Goal: Task Accomplishment & Management: Complete application form

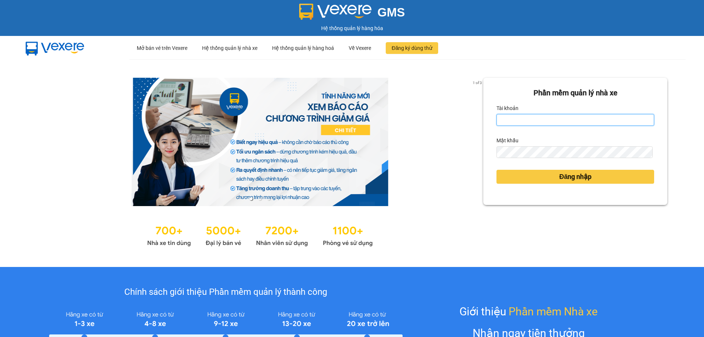
click at [502, 118] on input "Tài khoản" at bounding box center [575, 120] width 158 height 12
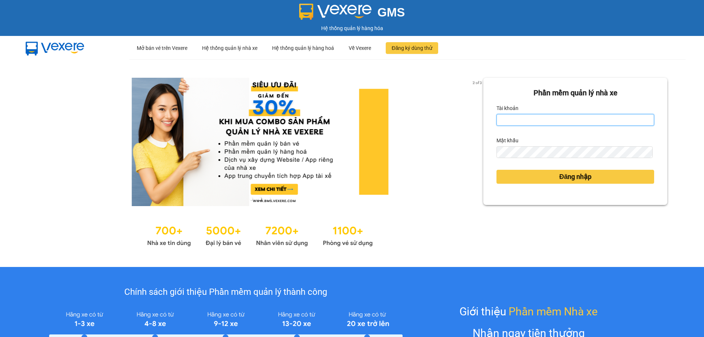
type input "taigh.ct"
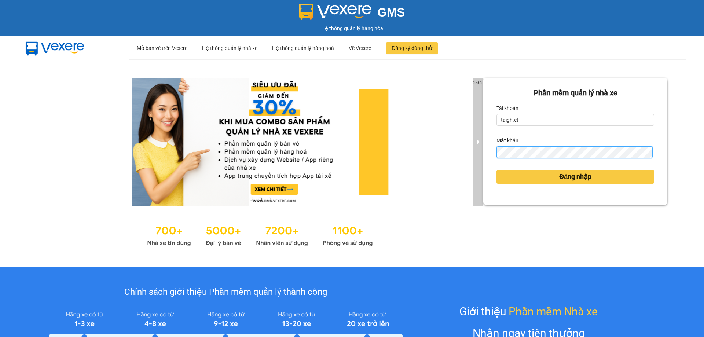
click at [478, 155] on div "2 of 3 [PERSON_NAME] mềm [PERSON_NAME] nhà xe [PERSON_NAME] taigh.ct Mật khẩu Đ…" at bounding box center [352, 162] width 704 height 207
click at [496, 170] on button "Đăng nhập" at bounding box center [575, 177] width 158 height 14
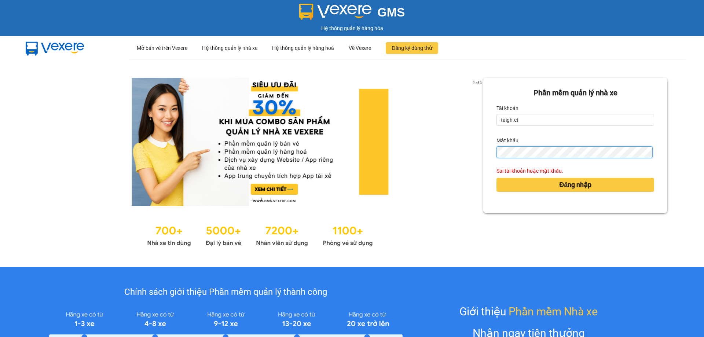
click at [483, 156] on div "[PERSON_NAME] mềm [PERSON_NAME] nhà xe [PERSON_NAME] taigh.ct Mật [PERSON_NAME]…" at bounding box center [575, 145] width 184 height 135
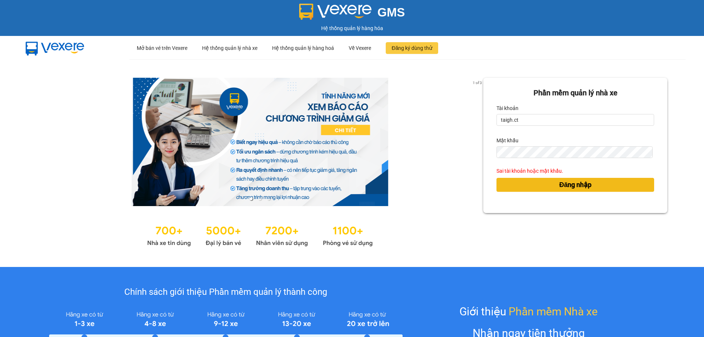
click at [560, 187] on span "Đăng nhập" at bounding box center [575, 185] width 32 height 10
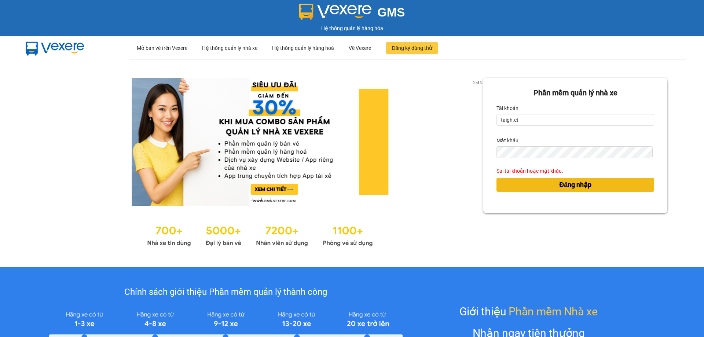
click at [560, 187] on span "Đăng nhập" at bounding box center [575, 185] width 32 height 10
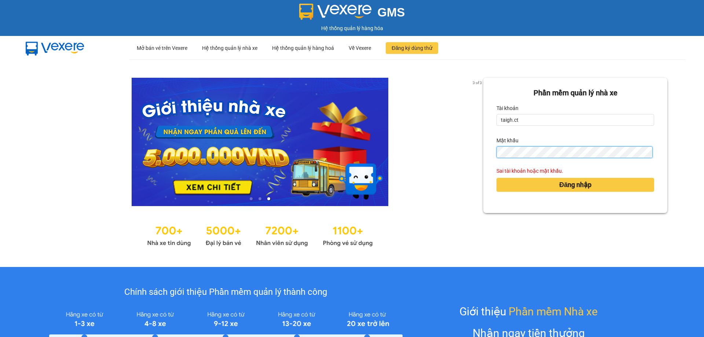
click at [483, 153] on div "[PERSON_NAME] mềm [PERSON_NAME] nhà xe [PERSON_NAME] taigh.ct Mật [PERSON_NAME]…" at bounding box center [575, 145] width 184 height 135
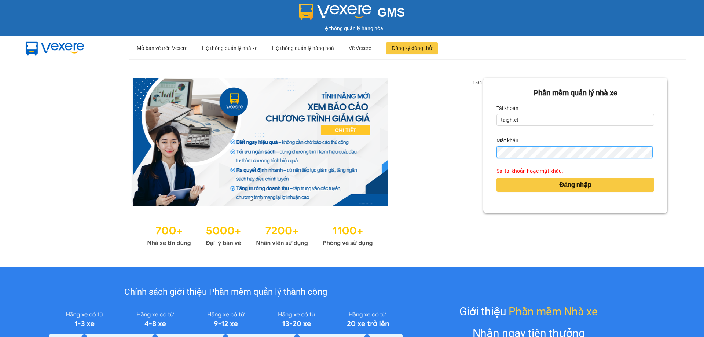
click at [496, 178] on button "Đăng nhập" at bounding box center [575, 185] width 158 height 14
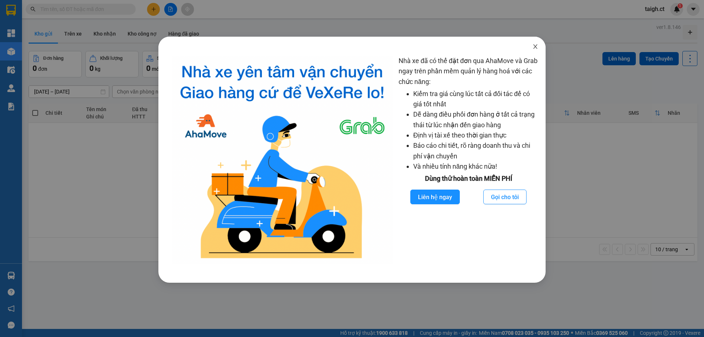
click at [535, 46] on icon "close" at bounding box center [535, 47] width 6 height 6
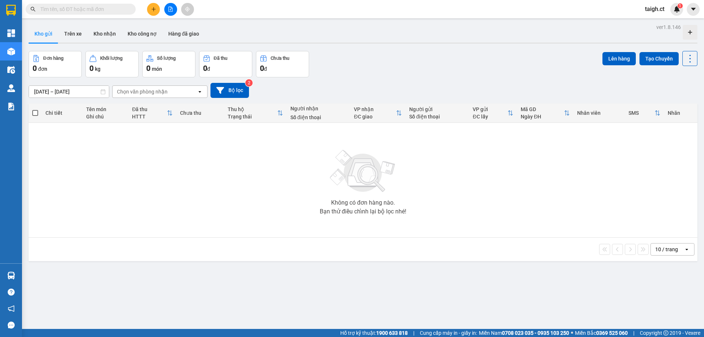
click at [105, 8] on input "text" at bounding box center [83, 9] width 86 height 8
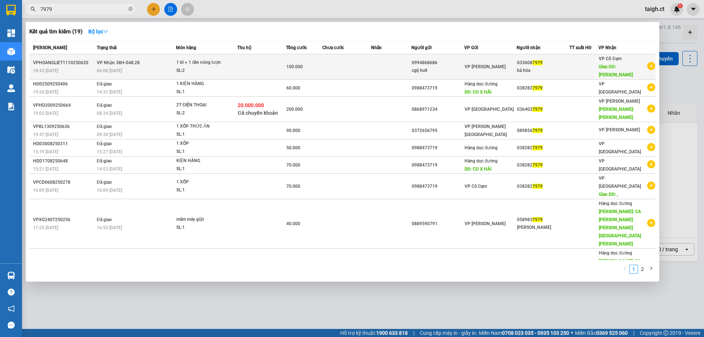
type input "7979"
click at [169, 59] on td "[PERSON_NAME] 38H-048.28 06:08 [DATE]" at bounding box center [135, 66] width 81 height 25
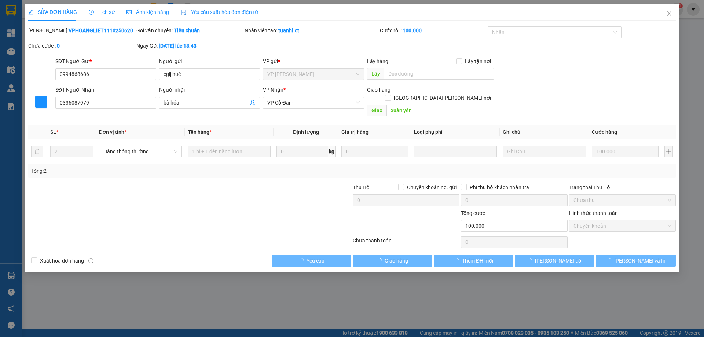
type input "0994868686"
type input "cgij huế"
type input "0336087979"
type input "bà hỏa"
type input "xuân yên"
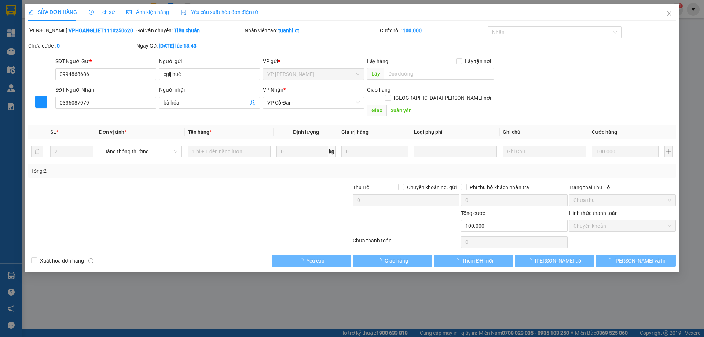
type input "0"
type input "100.000"
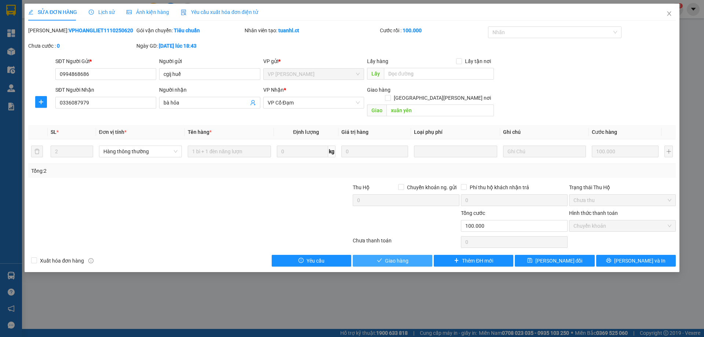
click at [400, 257] on span "Giao hàng" at bounding box center [396, 261] width 23 height 8
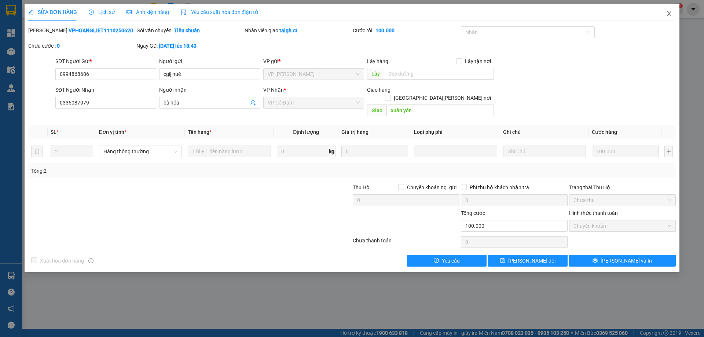
click at [668, 12] on icon "close" at bounding box center [669, 14] width 6 height 6
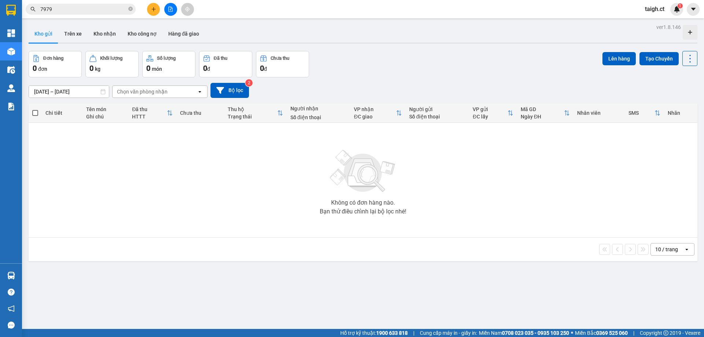
click at [131, 10] on icon "close-circle" at bounding box center [130, 9] width 4 height 4
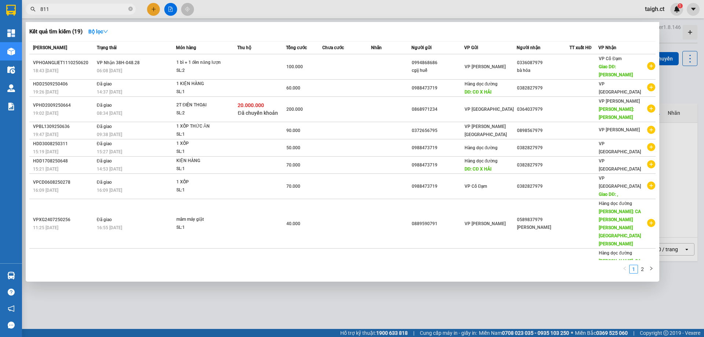
type input "8111"
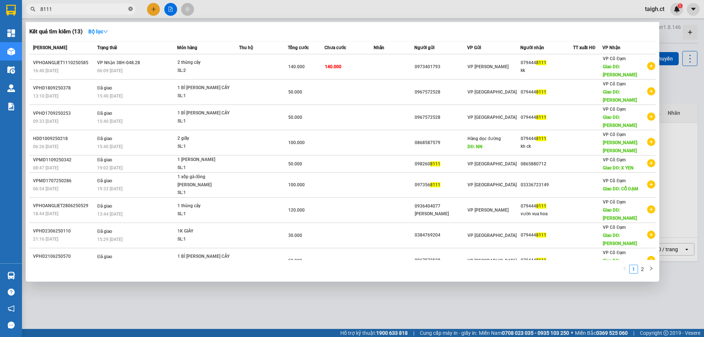
click at [131, 8] on icon "close-circle" at bounding box center [130, 9] width 4 height 4
type input "5160"
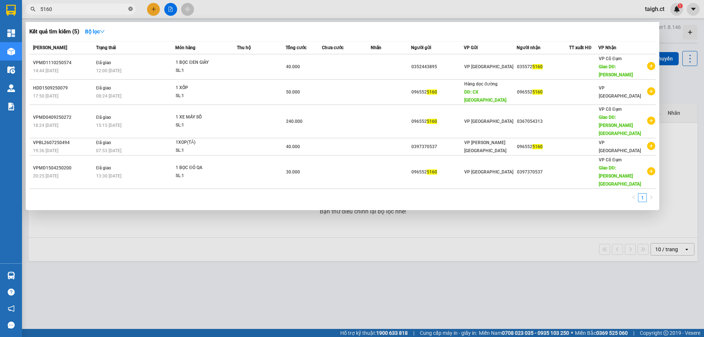
click at [131, 8] on icon "close-circle" at bounding box center [130, 9] width 4 height 4
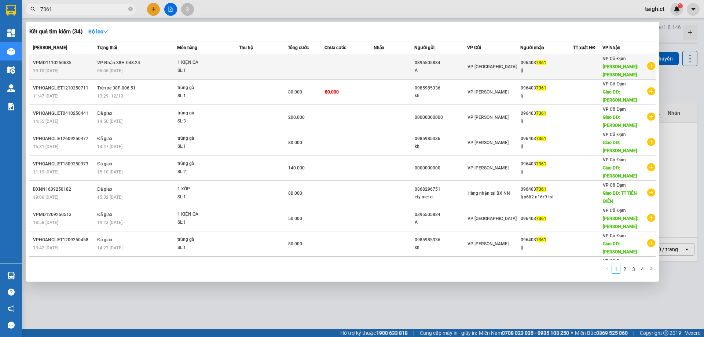
type input "7361"
click at [123, 60] on span "[PERSON_NAME] 38H-048.24" at bounding box center [118, 62] width 43 height 5
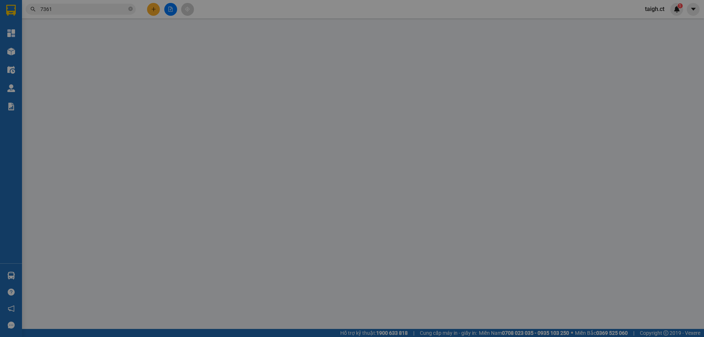
type input "0395505884"
type input "A"
type input "0964037361"
type input "lj"
type input "[PERSON_NAME]"
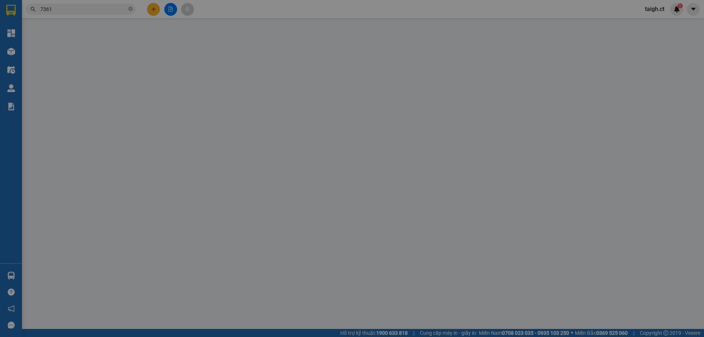
type input "0"
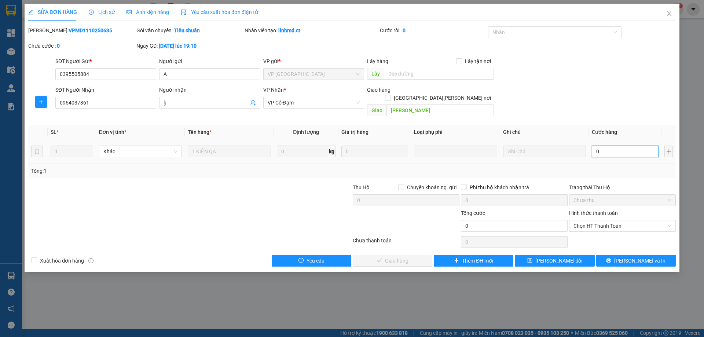
click at [611, 146] on input "0" at bounding box center [624, 151] width 67 height 12
type input "7"
type input "70"
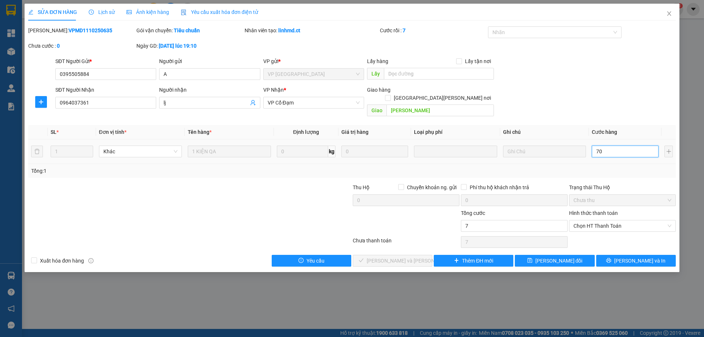
type input "70"
click at [581, 220] on span "Chọn HT Thanh Toán" at bounding box center [622, 225] width 98 height 11
type input "70"
type input "70.000"
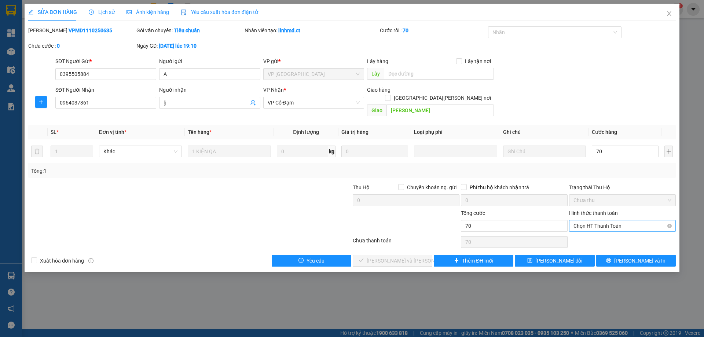
type input "70.000"
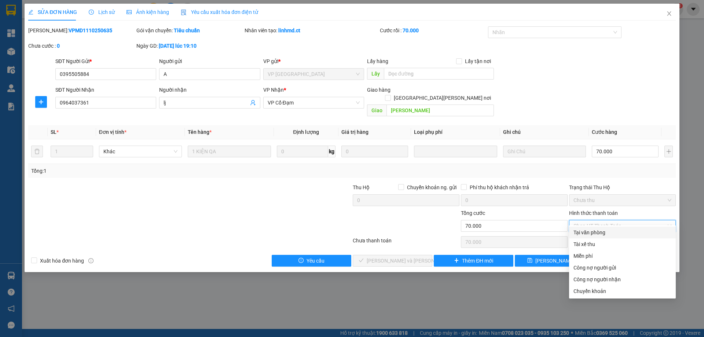
click at [589, 232] on div "Tại văn phòng" at bounding box center [622, 232] width 98 height 8
type input "0"
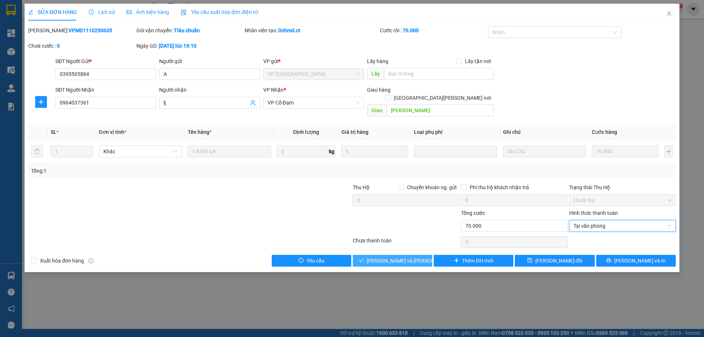
click at [410, 257] on span "[PERSON_NAME] và [PERSON_NAME] hàng" at bounding box center [415, 261] width 99 height 8
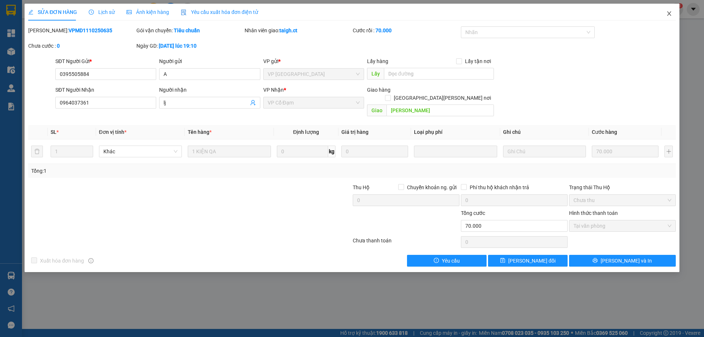
click at [670, 14] on icon "close" at bounding box center [669, 14] width 6 height 6
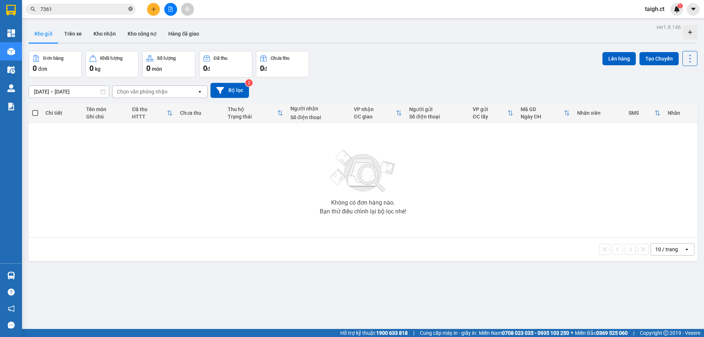
click at [130, 8] on icon "close-circle" at bounding box center [130, 9] width 4 height 4
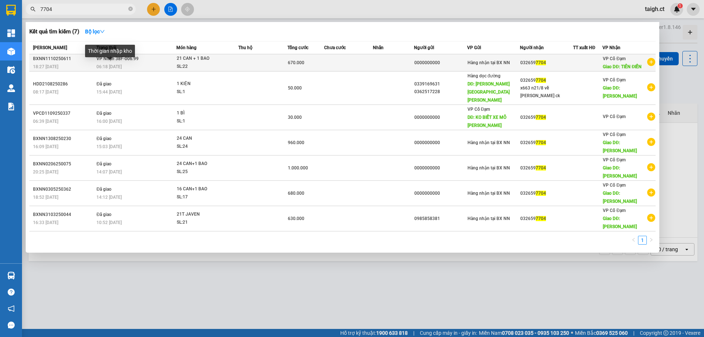
type input "7704"
click at [116, 65] on span "06:18 [DATE]" at bounding box center [108, 66] width 25 height 5
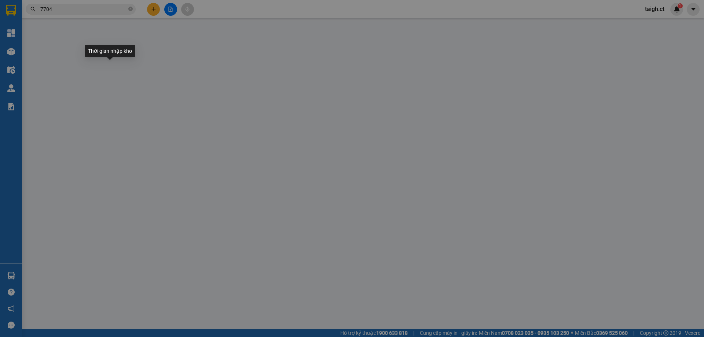
type input "0000000000"
type input "0326597704"
type input "TIÊN ĐIỀN"
type input "0"
type input "670.000"
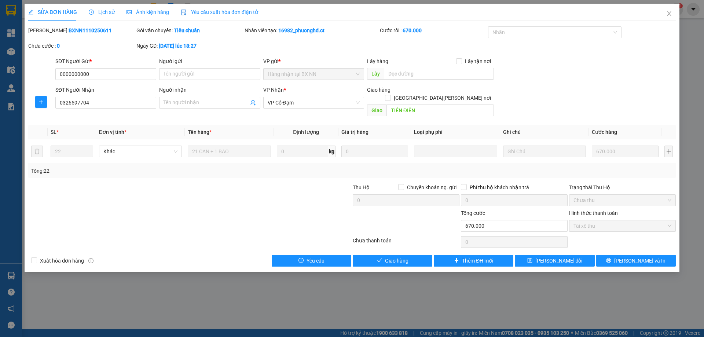
click at [107, 15] on div "Lịch sử" at bounding box center [102, 12] width 26 height 8
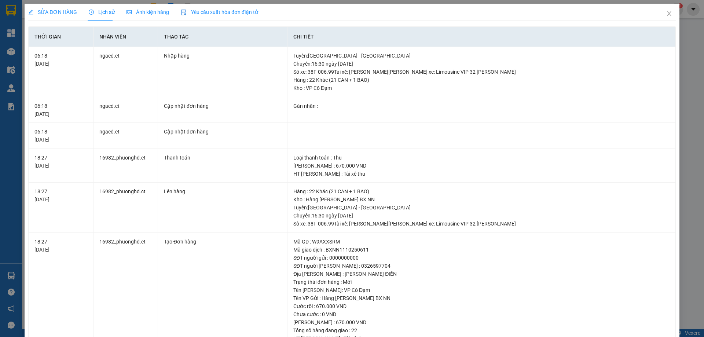
click at [62, 6] on div "SỬA ĐƠN HÀNG" at bounding box center [52, 12] width 49 height 17
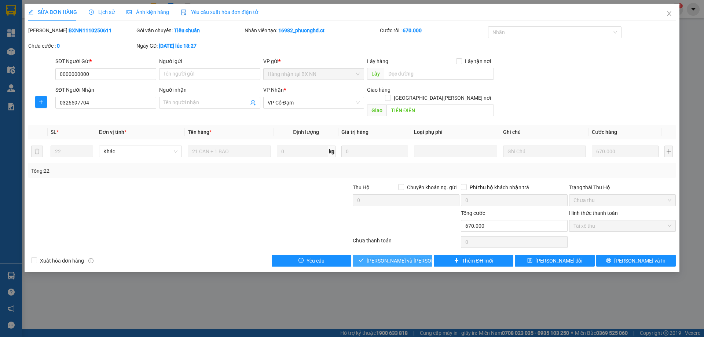
click at [390, 257] on span "[PERSON_NAME] và [PERSON_NAME] hàng" at bounding box center [415, 261] width 99 height 8
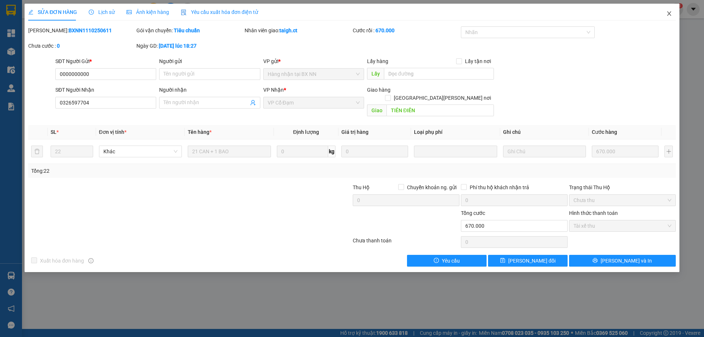
click at [671, 14] on icon "close" at bounding box center [669, 14] width 6 height 6
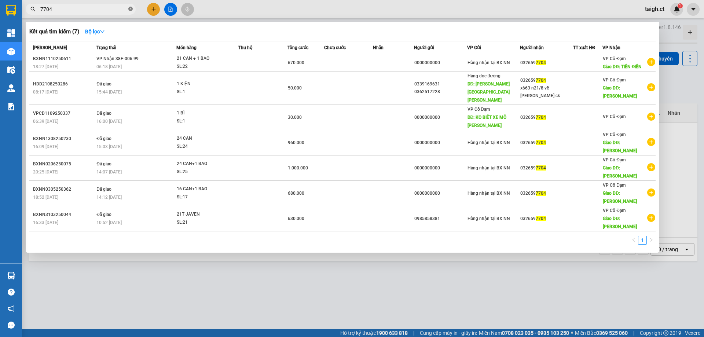
click at [130, 11] on icon "close-circle" at bounding box center [130, 9] width 4 height 4
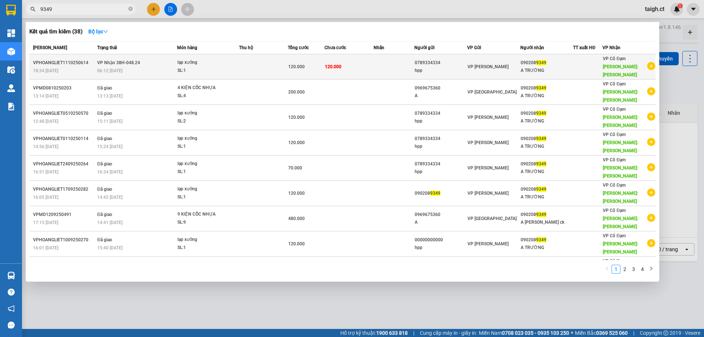
type input "9349"
click at [110, 61] on span "[PERSON_NAME] 38H-048.24" at bounding box center [118, 62] width 43 height 5
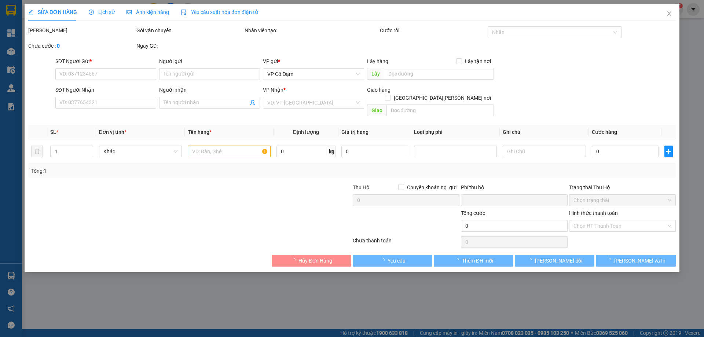
type input "0789334334"
type input "hpp"
type input "0902089349"
type input "A TRƯỜNG"
type input "tiên điền"
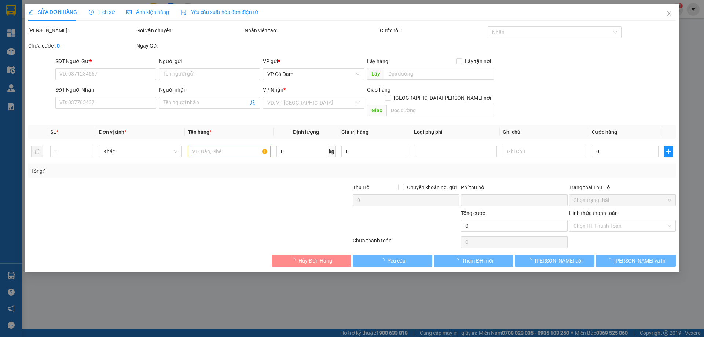
type input "0"
type input "120.000"
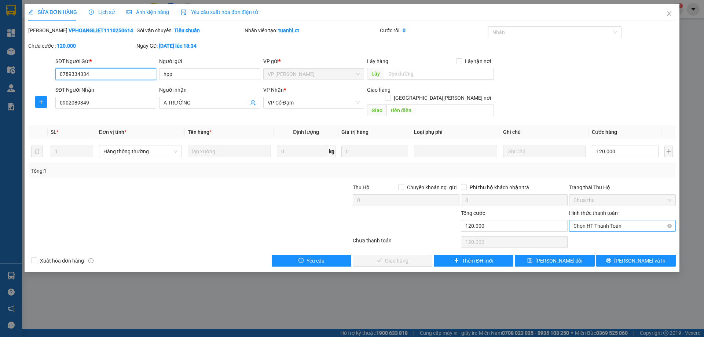
click at [597, 220] on span "Chọn HT Thanh Toán" at bounding box center [622, 225] width 98 height 11
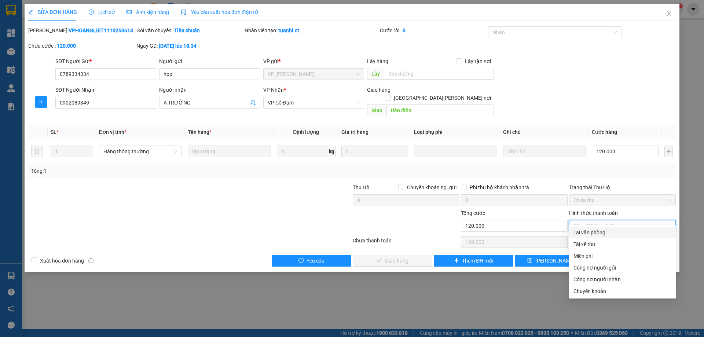
click at [592, 231] on div "Tại văn phòng" at bounding box center [622, 232] width 98 height 8
type input "0"
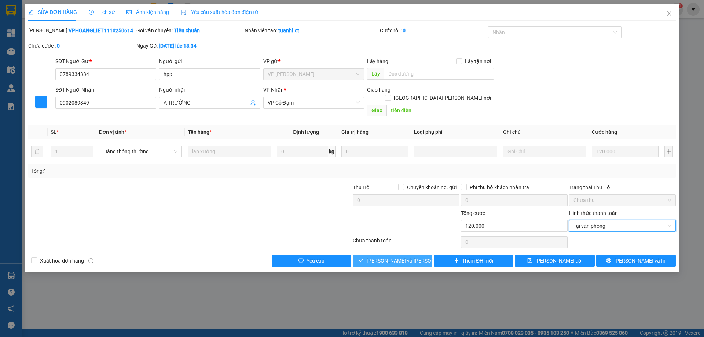
click at [401, 257] on span "[PERSON_NAME] và [PERSON_NAME] hàng" at bounding box center [415, 261] width 99 height 8
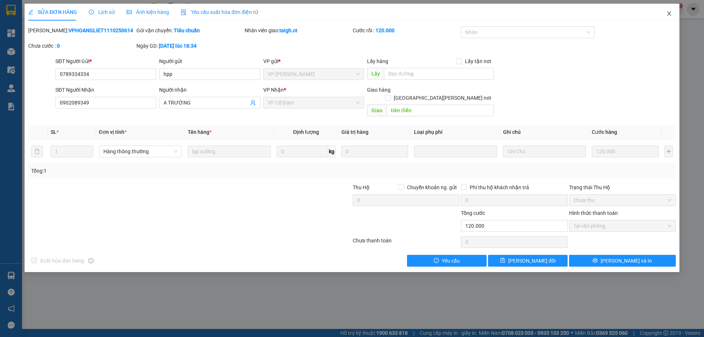
click at [667, 12] on icon "close" at bounding box center [669, 14] width 6 height 6
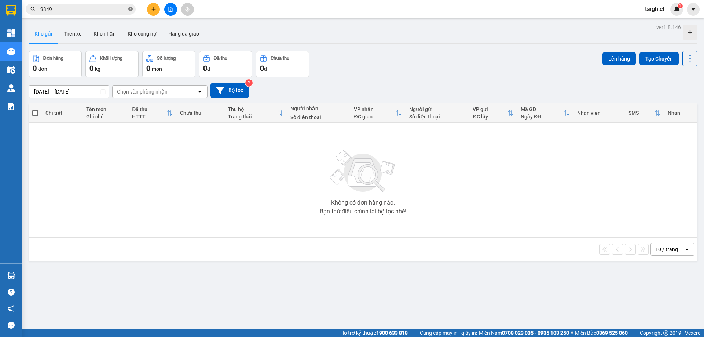
click at [132, 8] on span "9349" at bounding box center [81, 9] width 110 height 11
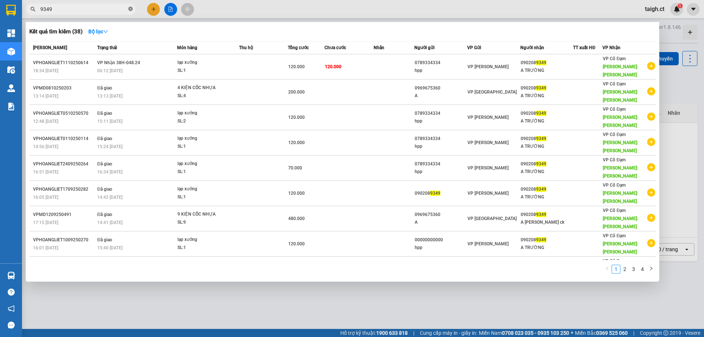
click at [132, 8] on icon "close-circle" at bounding box center [130, 9] width 4 height 4
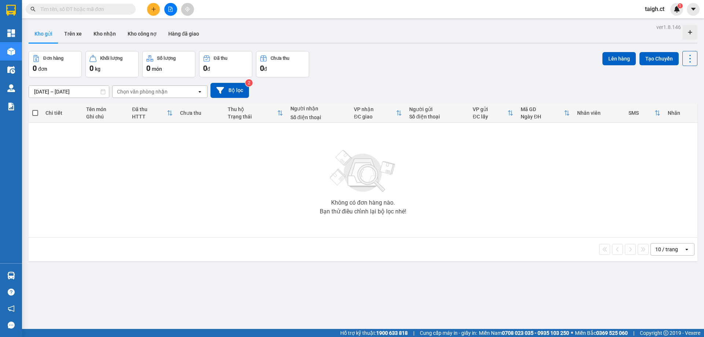
click at [132, 8] on span at bounding box center [130, 9] width 4 height 8
click at [117, 8] on input "text" at bounding box center [83, 9] width 86 height 8
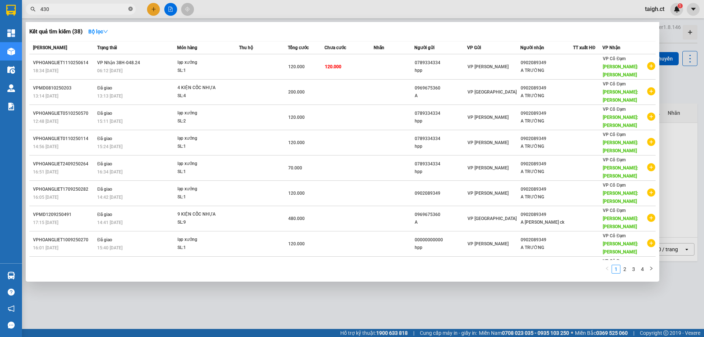
type input "4303"
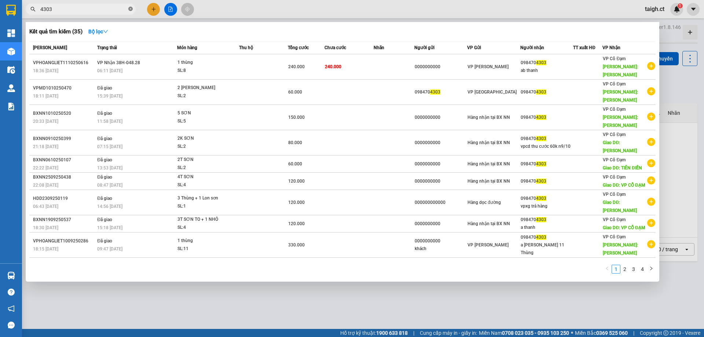
click at [130, 8] on icon "close-circle" at bounding box center [130, 9] width 4 height 4
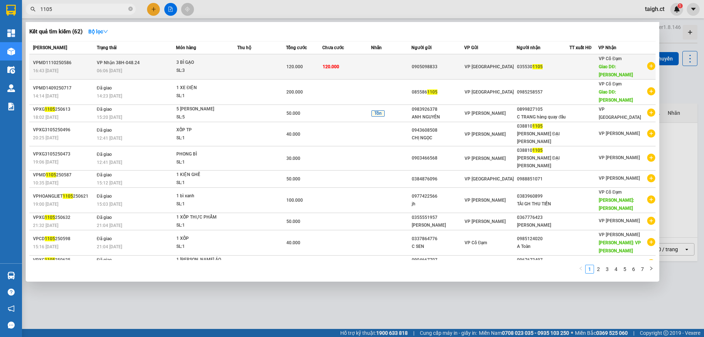
type input "1105"
click at [124, 70] on div "06:06 [DATE]" at bounding box center [136, 71] width 79 height 8
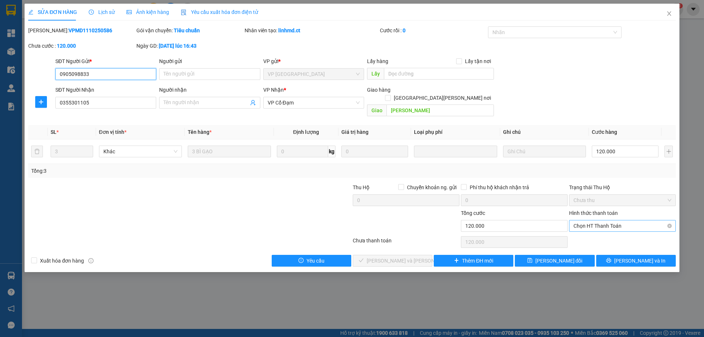
type input "0905098833"
type input "0355301105"
type input "[PERSON_NAME]"
type input "0"
type input "120.000"
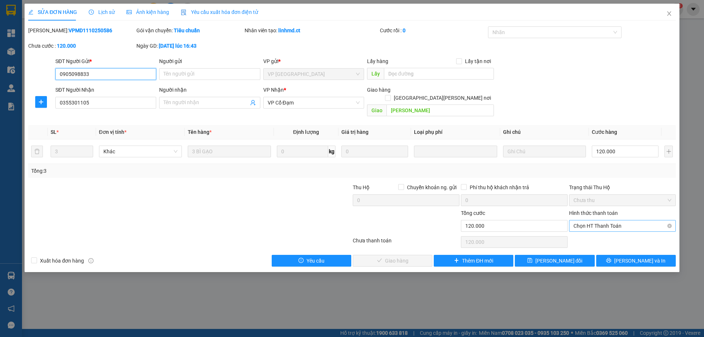
click at [598, 220] on span "Chọn HT Thanh Toán" at bounding box center [622, 225] width 98 height 11
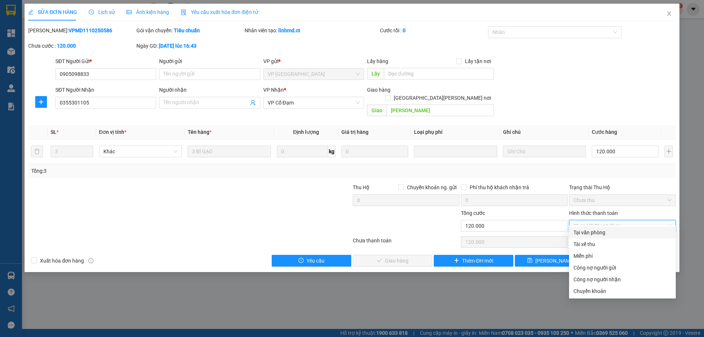
click at [600, 234] on div "Tại văn phòng" at bounding box center [622, 232] width 98 height 8
type input "0"
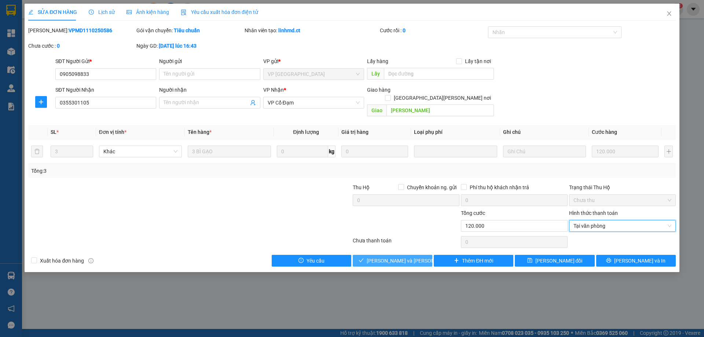
click at [402, 257] on span "[PERSON_NAME] và [PERSON_NAME] hàng" at bounding box center [415, 261] width 99 height 8
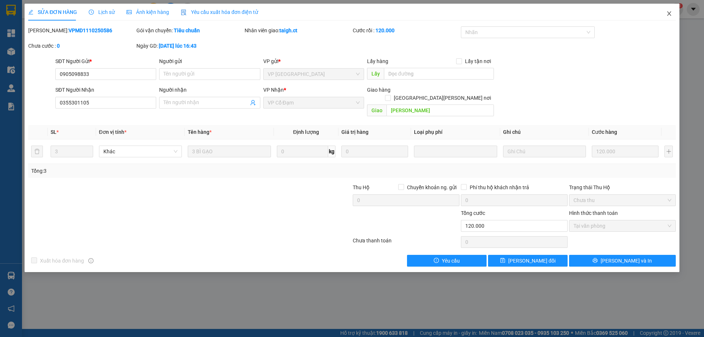
click at [670, 12] on icon "close" at bounding box center [669, 13] width 4 height 4
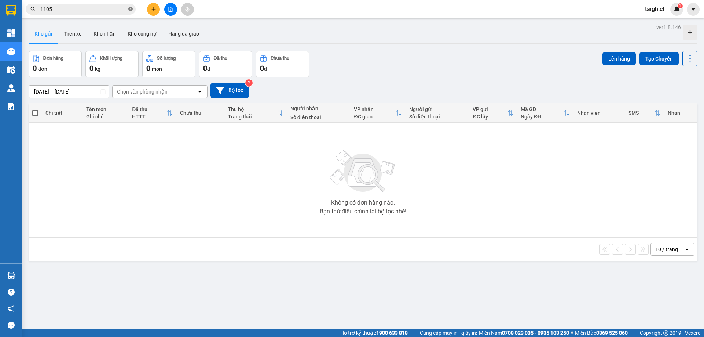
click at [130, 7] on icon "close-circle" at bounding box center [130, 9] width 4 height 4
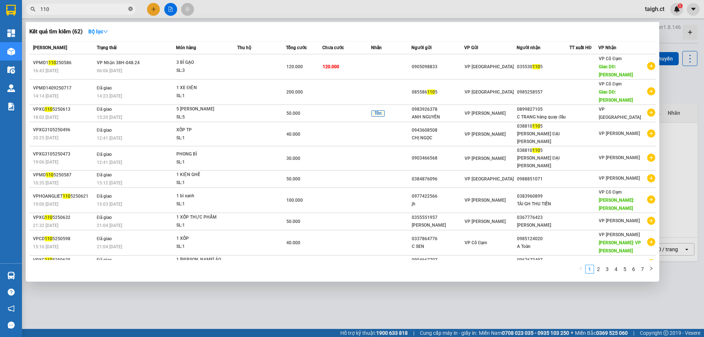
type input "1105"
click at [131, 7] on icon "close-circle" at bounding box center [130, 9] width 4 height 4
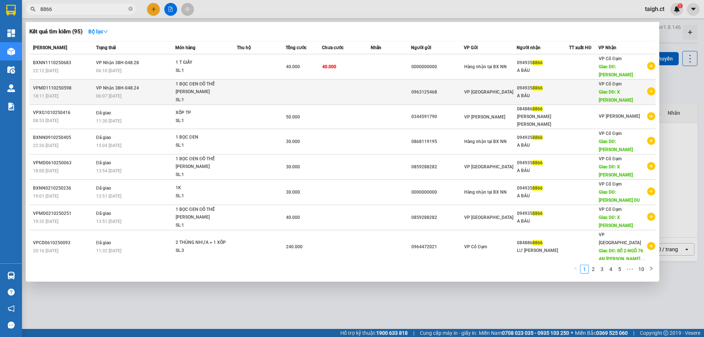
type input "8866"
click at [137, 92] on div "06:07 [DATE]" at bounding box center [135, 96] width 79 height 8
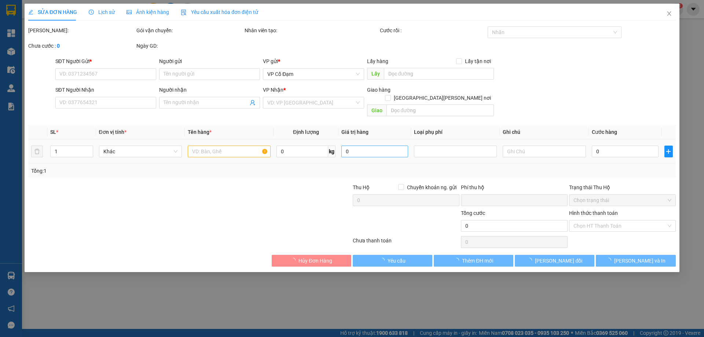
type input "0963125468"
type input "0949358866"
type input "A BÁU"
type input "X [PERSON_NAME]"
type input "0"
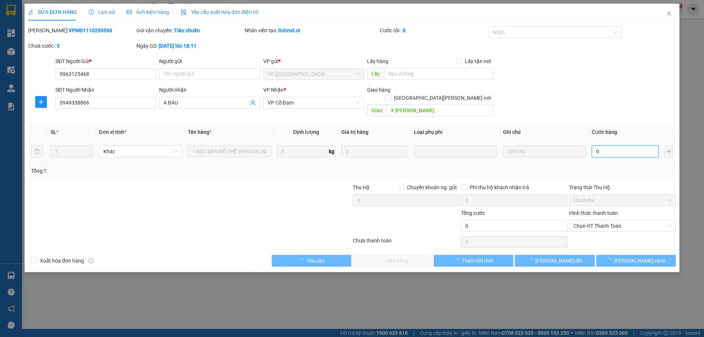
click at [626, 145] on input "0" at bounding box center [624, 151] width 67 height 12
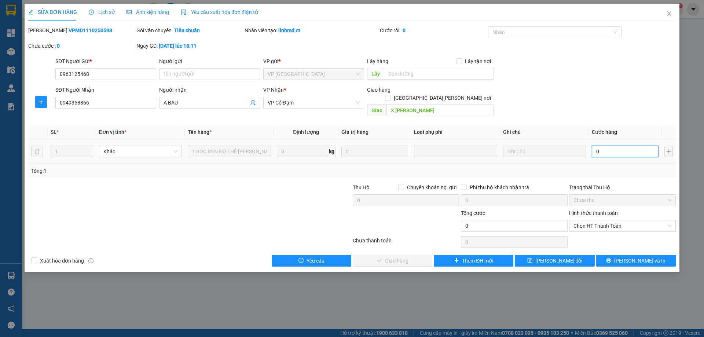
type input "3"
type input "30"
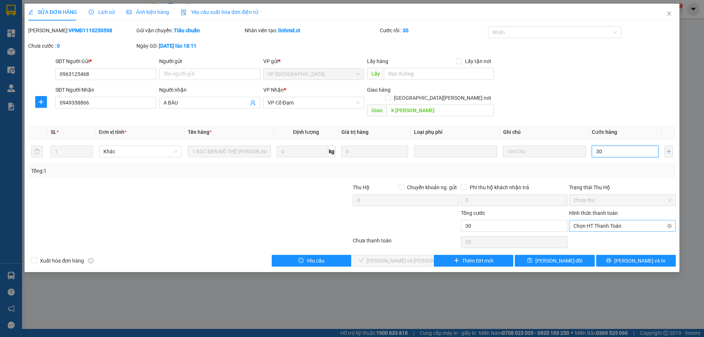
click at [613, 220] on span "Chọn HT Thanh Toán" at bounding box center [622, 225] width 98 height 11
type input "30"
type input "30.000"
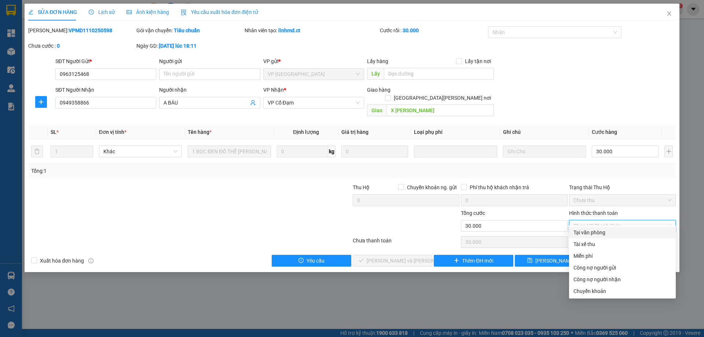
click at [598, 233] on div "Tại văn phòng" at bounding box center [622, 232] width 98 height 8
type input "0"
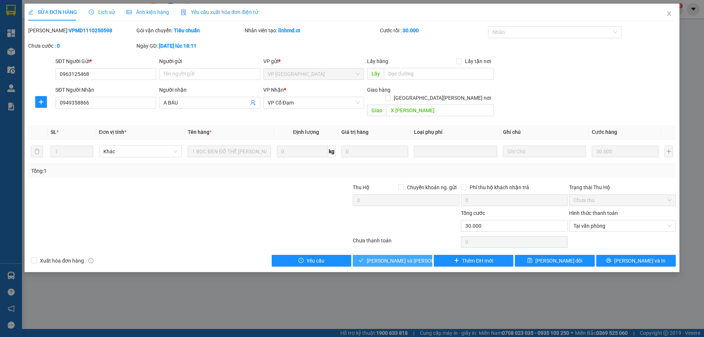
click at [395, 257] on span "[PERSON_NAME] và [PERSON_NAME] hàng" at bounding box center [415, 261] width 99 height 8
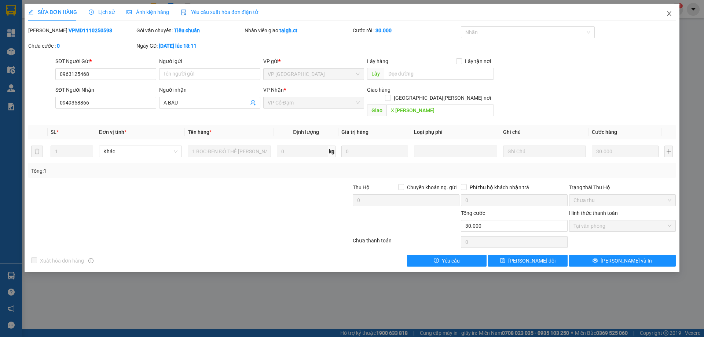
click at [668, 12] on icon "close" at bounding box center [669, 14] width 6 height 6
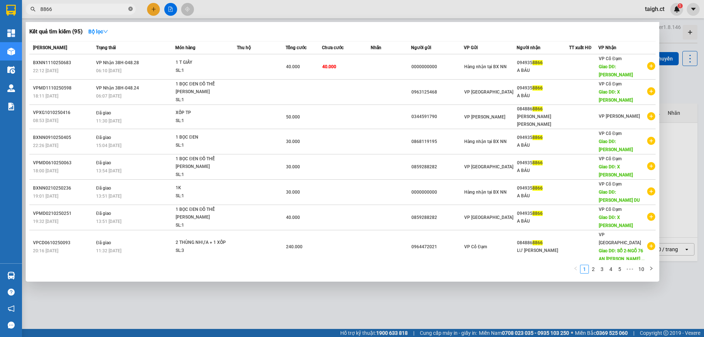
click at [131, 10] on icon "close-circle" at bounding box center [130, 9] width 4 height 4
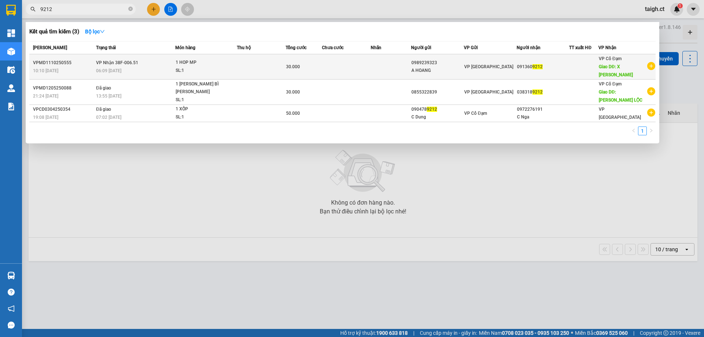
type input "9212"
click at [101, 68] on span "06:09 [DATE]" at bounding box center [108, 70] width 25 height 5
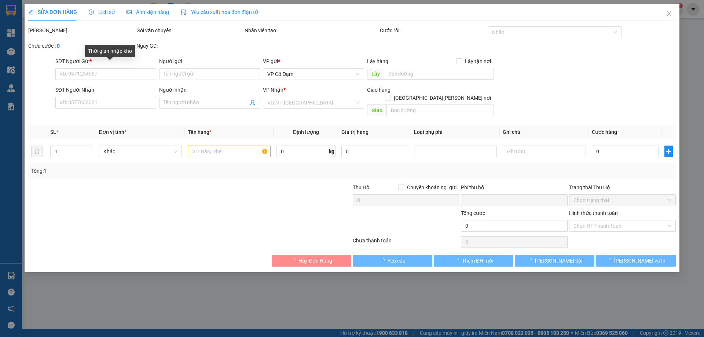
type input "0989239323"
type input "A HOANG"
type input "0913609212"
type input "X [PERSON_NAME]"
type input "0"
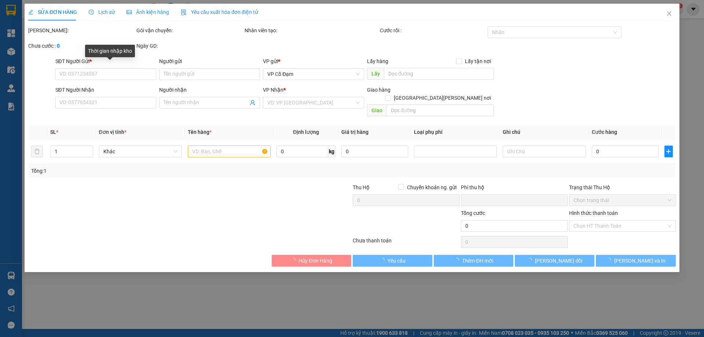
type input "30.000"
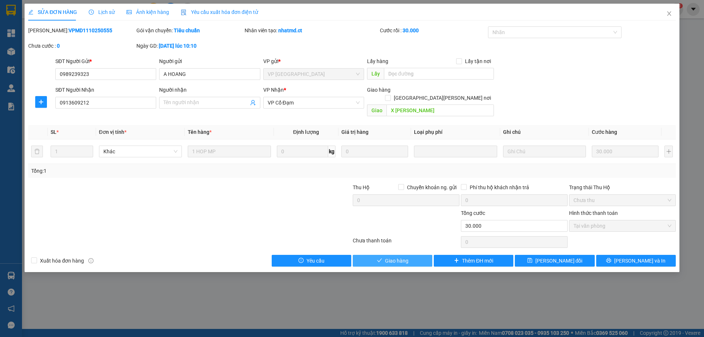
click at [410, 255] on button "Giao hàng" at bounding box center [393, 261] width 80 height 12
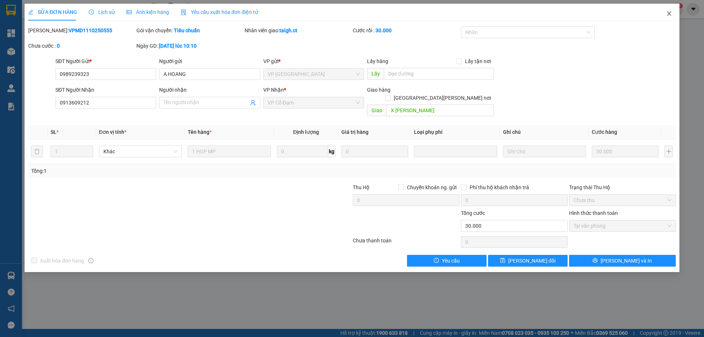
click at [670, 12] on icon "close" at bounding box center [669, 14] width 6 height 6
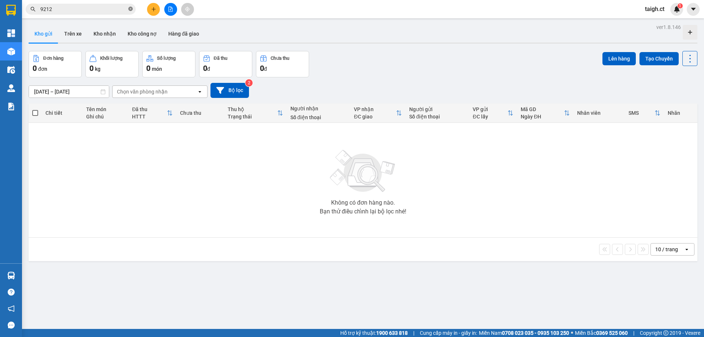
drag, startPoint x: 132, startPoint y: 9, endPoint x: 155, endPoint y: 0, distance: 25.2
click at [132, 9] on icon "close-circle" at bounding box center [130, 9] width 4 height 4
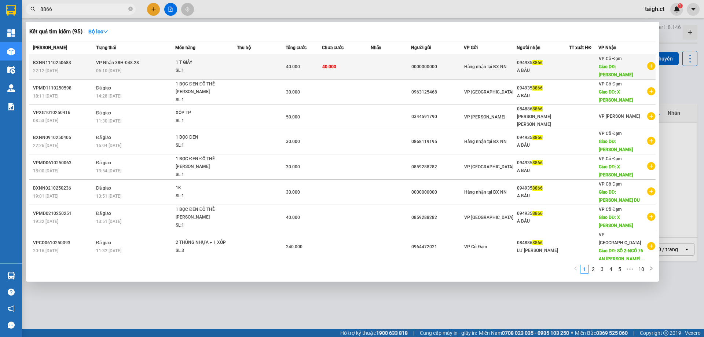
type input "8866"
click at [131, 62] on span "[PERSON_NAME] 38H-048.28" at bounding box center [117, 62] width 43 height 5
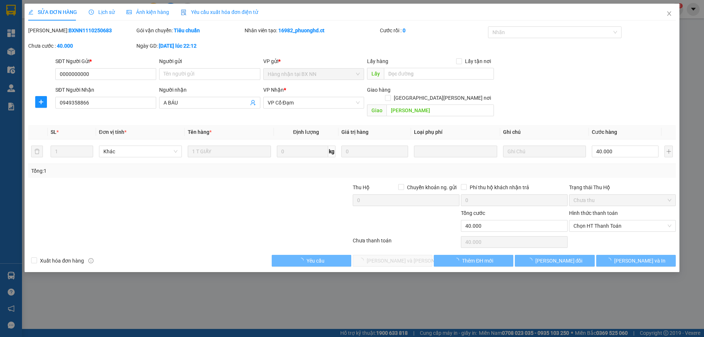
type input "0000000000"
type input "0949358866"
type input "A BÁU"
type input "[PERSON_NAME]"
type input "0"
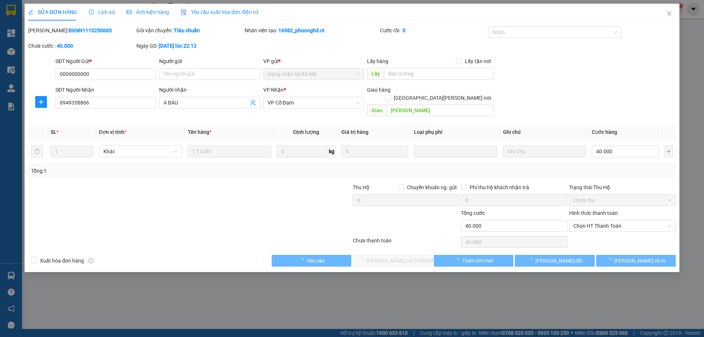
type input "40.000"
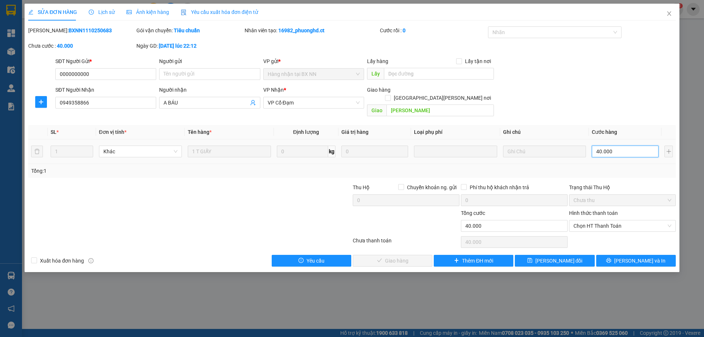
click at [624, 145] on input "40.000" at bounding box center [624, 151] width 67 height 12
type input "3"
type input "30"
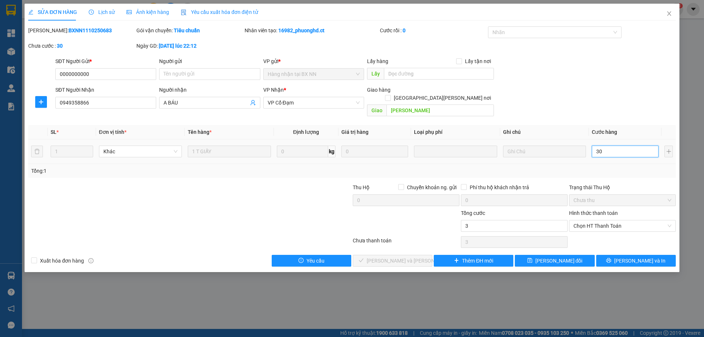
type input "30"
click at [608, 220] on span "Chọn HT Thanh Toán" at bounding box center [622, 225] width 98 height 11
type input "30"
type input "30.000"
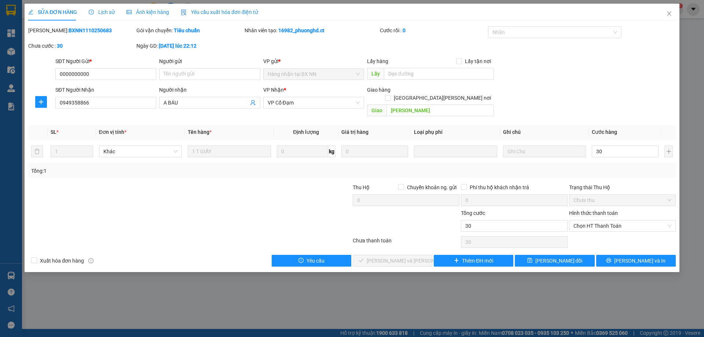
type input "30.000"
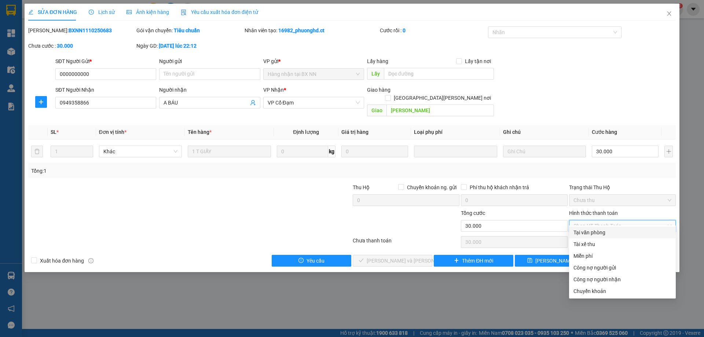
click at [600, 229] on div "Tại văn phòng" at bounding box center [622, 232] width 98 height 8
type input "0"
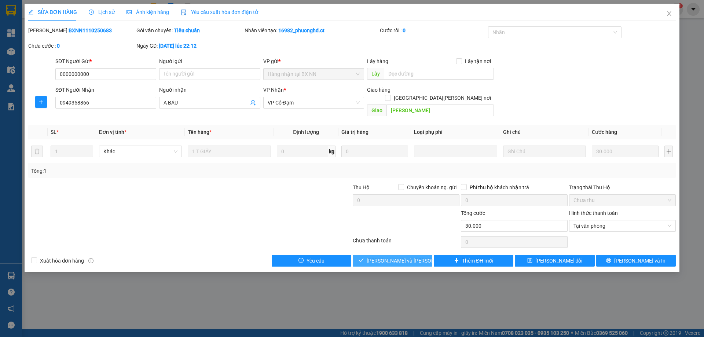
click at [418, 255] on button "[PERSON_NAME] và [PERSON_NAME] hàng" at bounding box center [393, 261] width 80 height 12
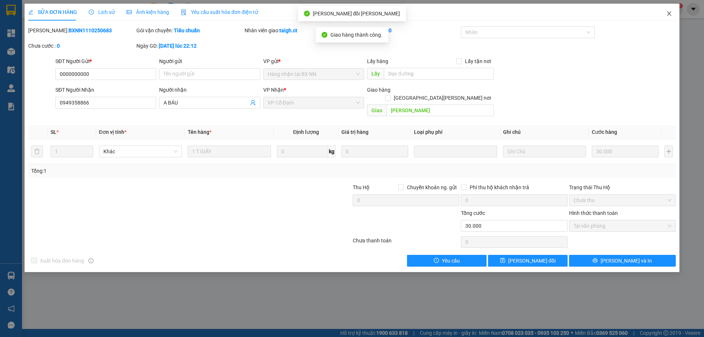
click at [667, 12] on icon "close" at bounding box center [669, 13] width 4 height 4
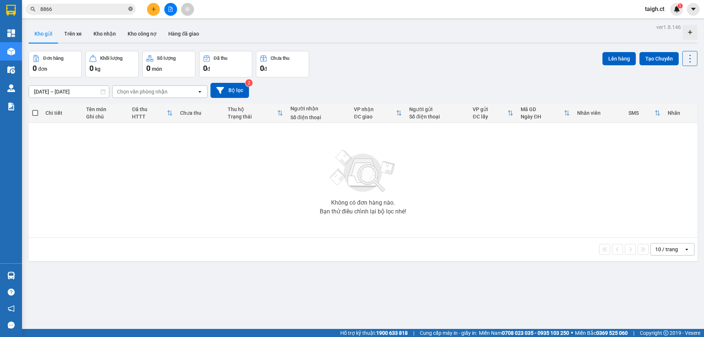
click at [130, 9] on icon "close-circle" at bounding box center [130, 9] width 4 height 4
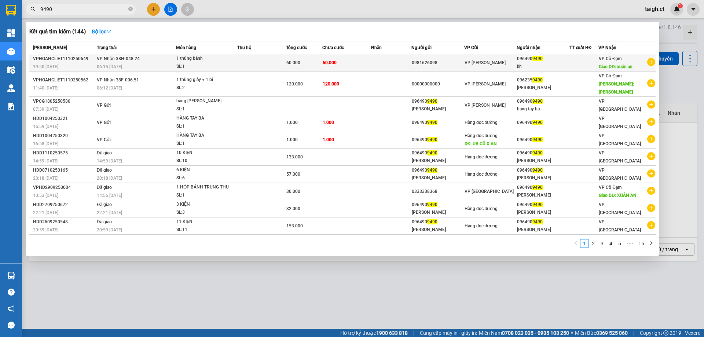
type input "9490"
click at [127, 60] on span "[PERSON_NAME] 38H-048.24" at bounding box center [118, 58] width 43 height 5
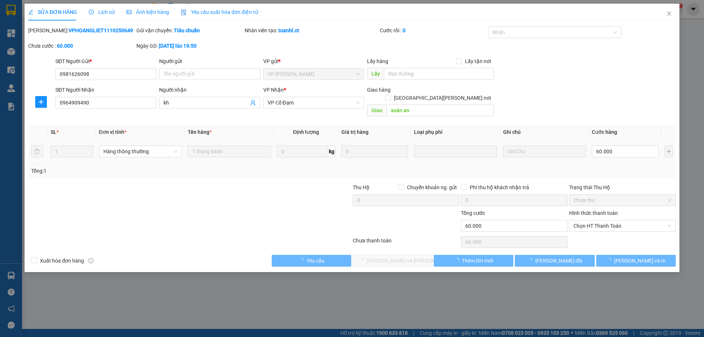
type input "0981626098"
type input "0964909490"
type input "kh"
type input "xuân an"
type input "0"
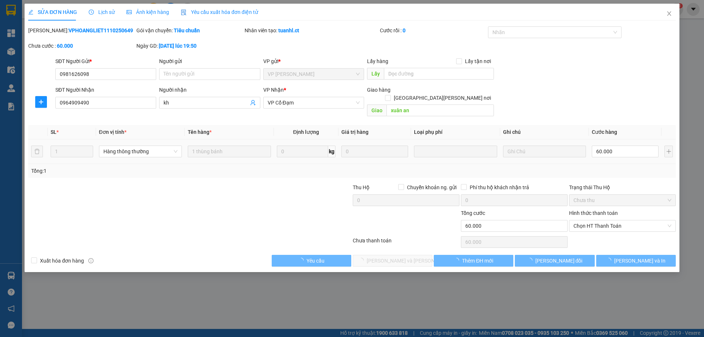
type input "60.000"
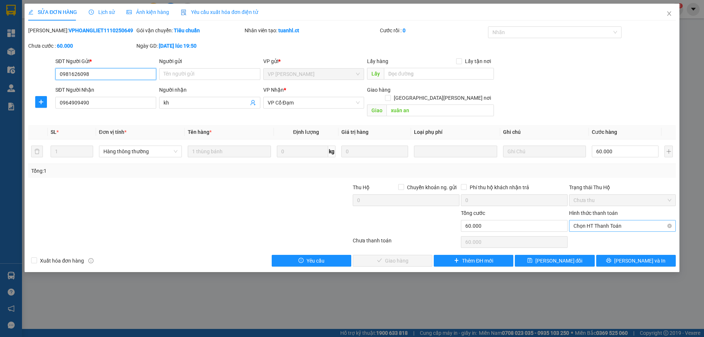
click at [597, 220] on span "Chọn HT Thanh Toán" at bounding box center [622, 225] width 98 height 11
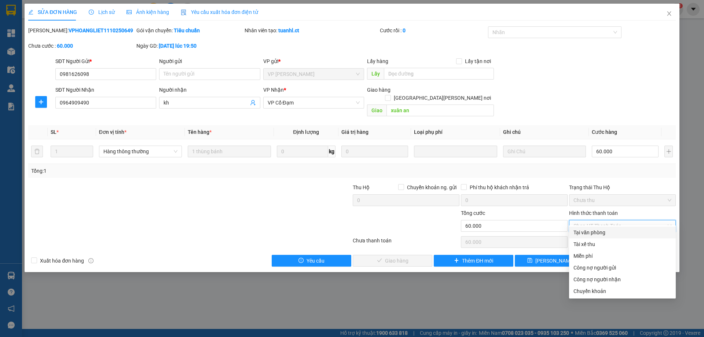
drag, startPoint x: 588, startPoint y: 228, endPoint x: 564, endPoint y: 236, distance: 25.3
click at [588, 228] on div "Tại văn phòng" at bounding box center [622, 232] width 107 height 12
type input "0"
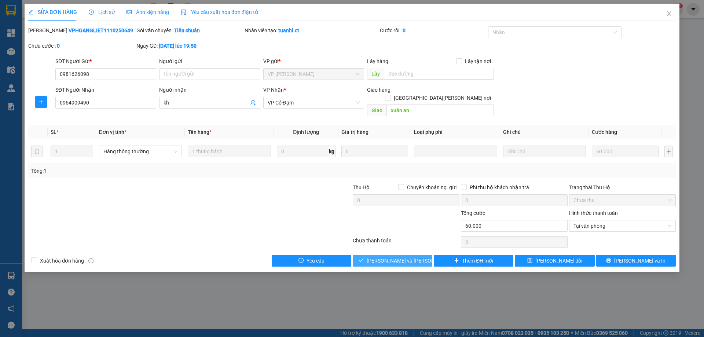
click at [409, 257] on span "[PERSON_NAME] và [PERSON_NAME] hàng" at bounding box center [415, 261] width 99 height 8
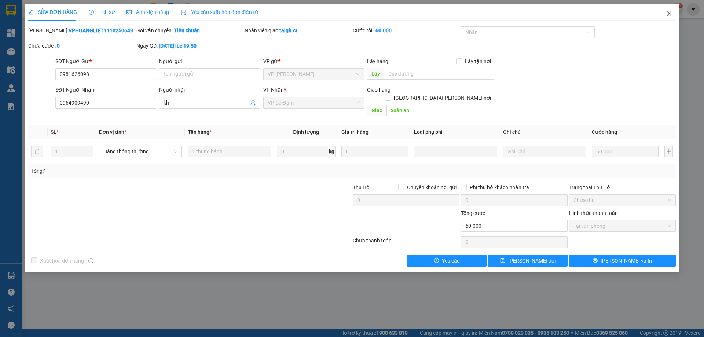
click at [669, 12] on icon "close" at bounding box center [669, 14] width 6 height 6
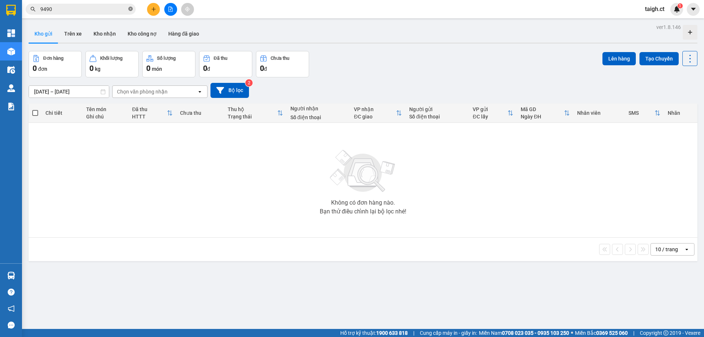
click at [132, 9] on icon "close-circle" at bounding box center [130, 9] width 4 height 4
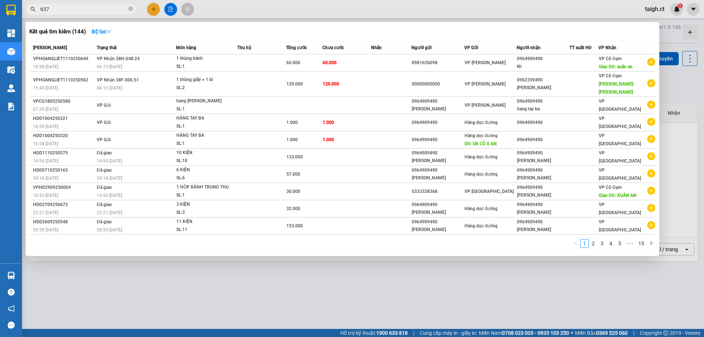
type input "6378"
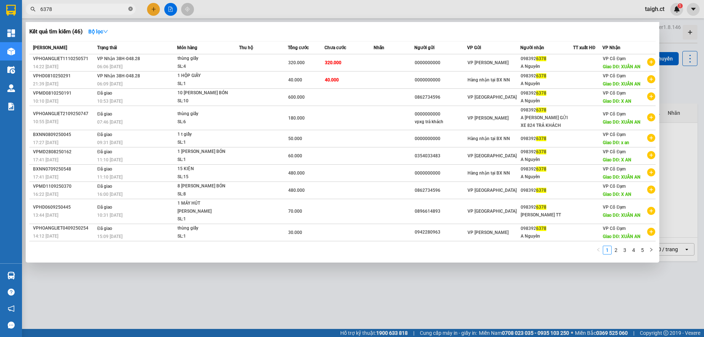
click at [132, 7] on icon "close-circle" at bounding box center [130, 9] width 4 height 4
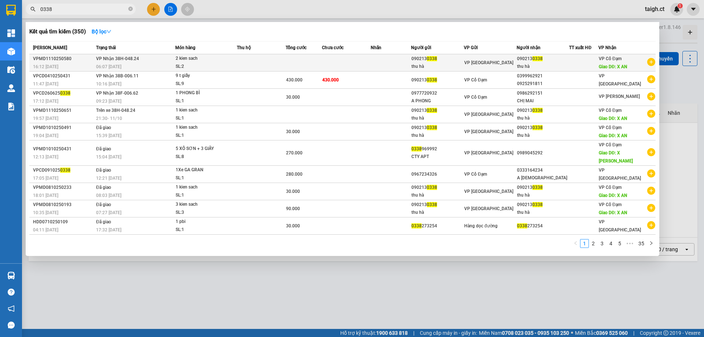
type input "0338"
click at [116, 60] on span "[PERSON_NAME] 38H-048.24" at bounding box center [117, 58] width 43 height 5
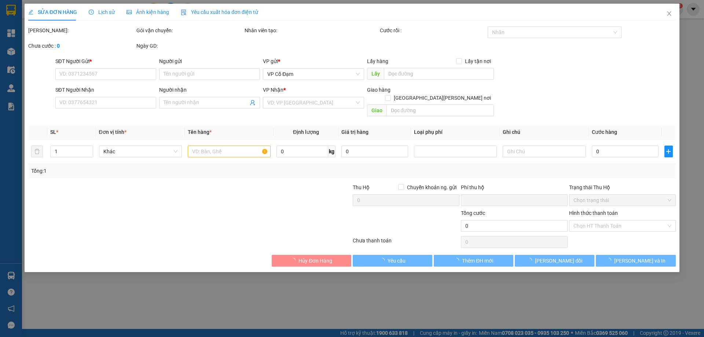
type input "0902130338"
type input "thu hà"
type input "0902130338"
type input "thu hà"
type input "X AN"
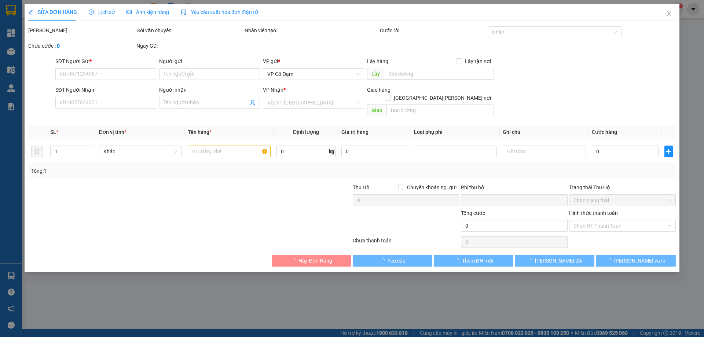
type input "0"
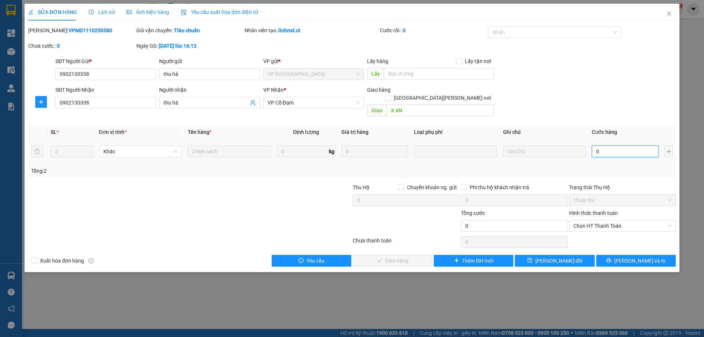
click at [615, 145] on input "0" at bounding box center [624, 151] width 67 height 12
type input "6"
type input "60"
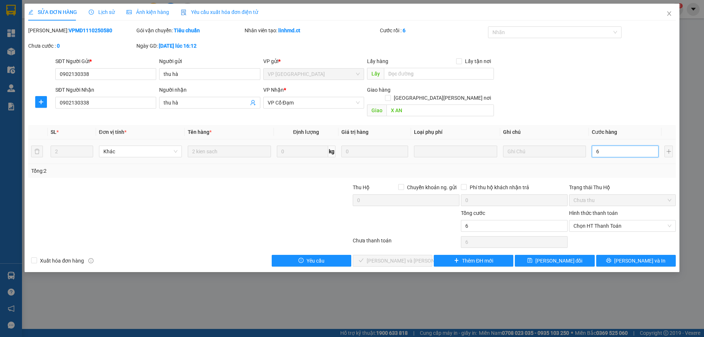
type input "60"
drag, startPoint x: 593, startPoint y: 218, endPoint x: 593, endPoint y: 223, distance: 4.8
click at [593, 220] on span "Chọn HT Thanh Toán" at bounding box center [622, 225] width 98 height 11
type input "60"
type input "60.000"
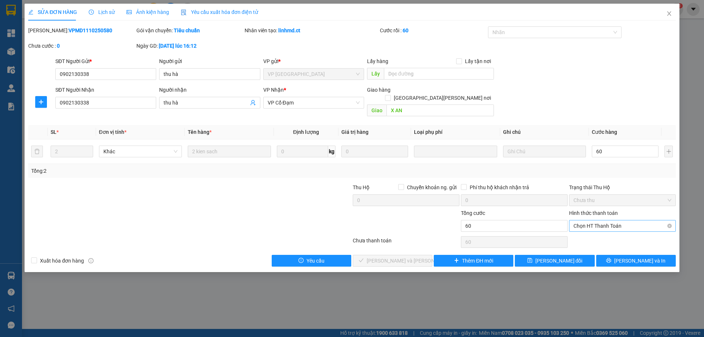
type input "60.000"
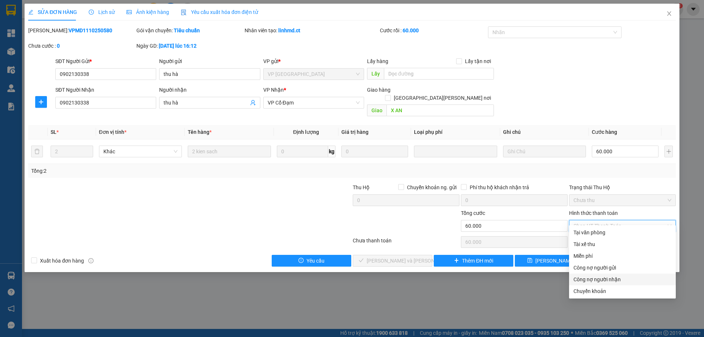
click at [585, 279] on div "Công nợ người nhận" at bounding box center [622, 279] width 98 height 8
type input "0"
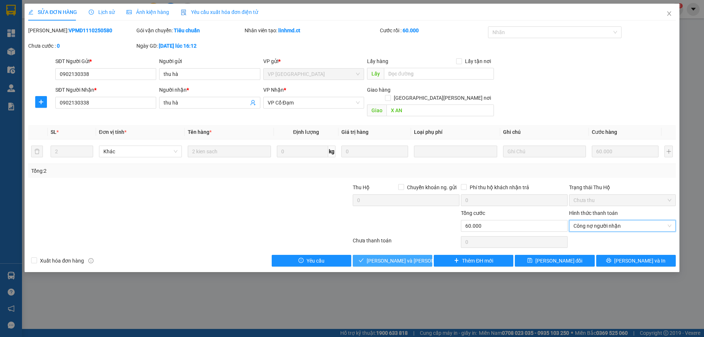
click at [380, 257] on span "[PERSON_NAME] và [PERSON_NAME] hàng" at bounding box center [415, 261] width 99 height 8
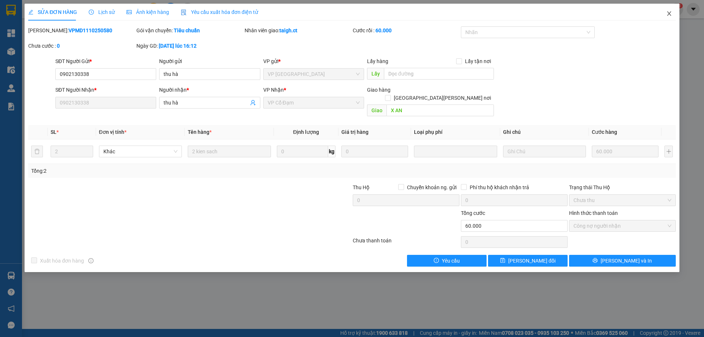
click at [672, 14] on span "Close" at bounding box center [669, 14] width 21 height 21
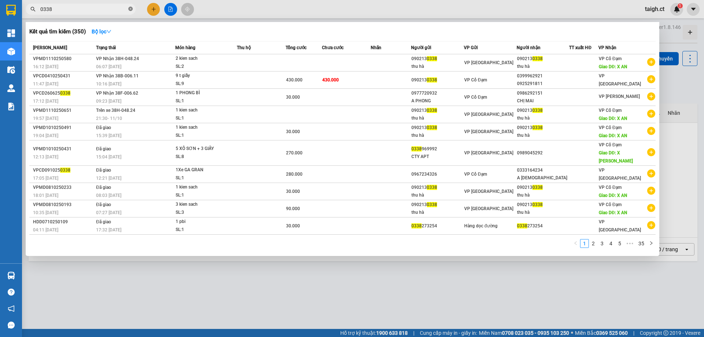
click at [129, 8] on icon "close-circle" at bounding box center [130, 9] width 4 height 4
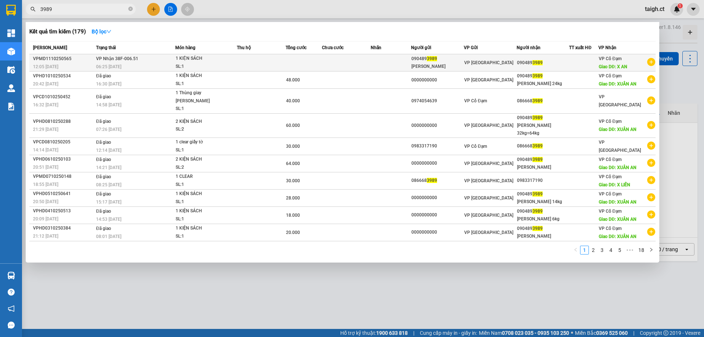
type input "3989"
click at [117, 56] on span "[PERSON_NAME] 38F-006.51" at bounding box center [117, 58] width 42 height 5
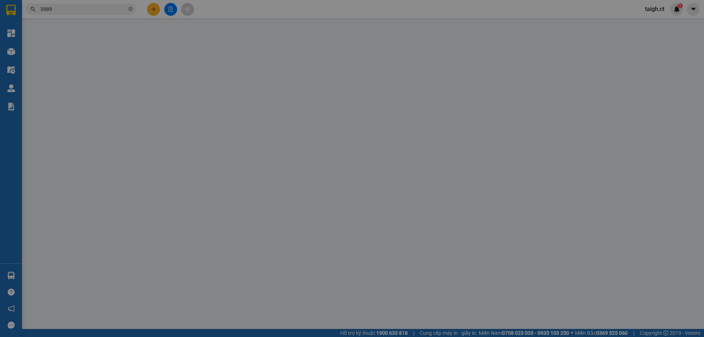
type input "0904893989"
type input "[PERSON_NAME]"
type input "0904893989"
type input "X AN"
type input "0"
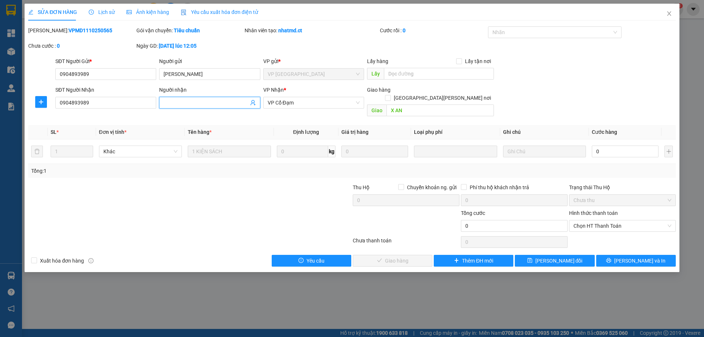
click at [202, 103] on input "Người nhận" at bounding box center [205, 103] width 85 height 8
type input "11kg"
click at [606, 145] on input "0" at bounding box center [624, 151] width 67 height 12
type input "2"
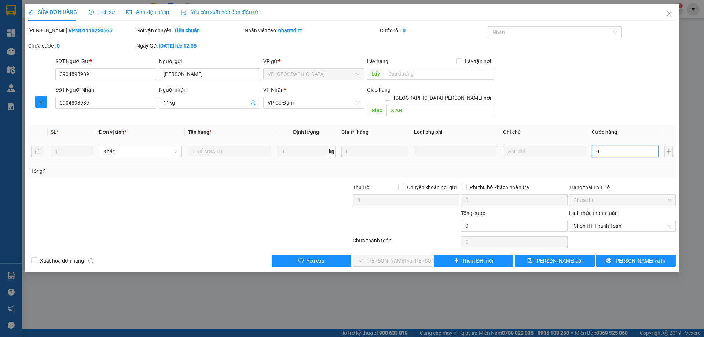
type input "2"
type input "22"
click at [597, 220] on span "Chọn HT Thanh Toán" at bounding box center [622, 225] width 98 height 11
type input "22"
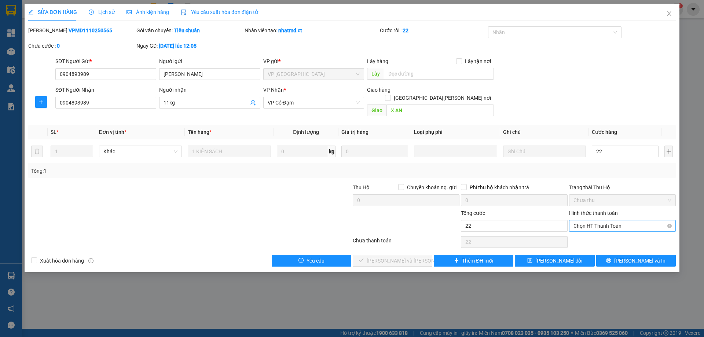
type input "22.000"
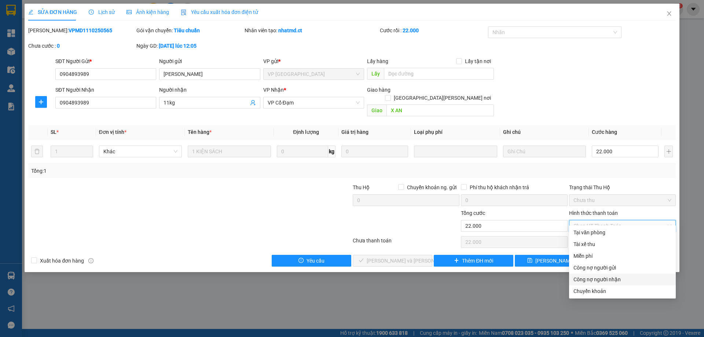
click at [583, 276] on div "Công nợ người nhận" at bounding box center [622, 279] width 98 height 8
type input "0"
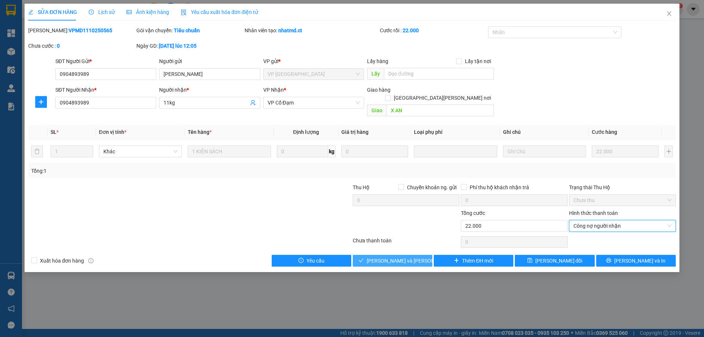
click at [398, 257] on span "[PERSON_NAME] và [PERSON_NAME] hàng" at bounding box center [415, 261] width 99 height 8
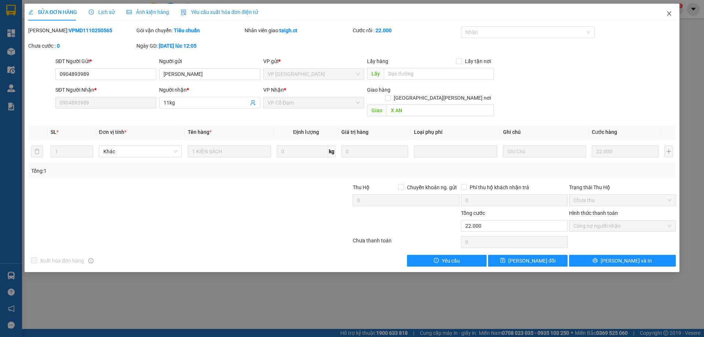
click at [670, 12] on icon "close" at bounding box center [669, 14] width 6 height 6
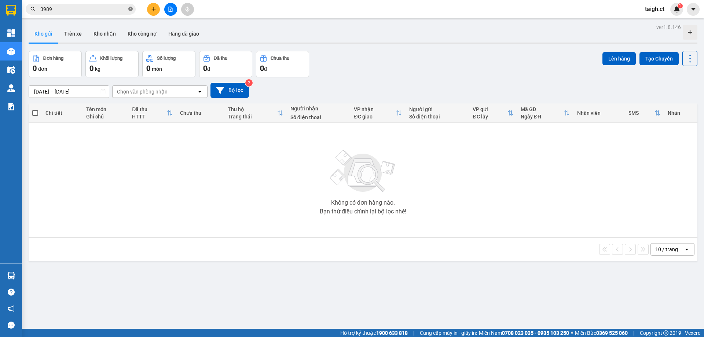
click at [129, 9] on icon "close-circle" at bounding box center [130, 9] width 4 height 4
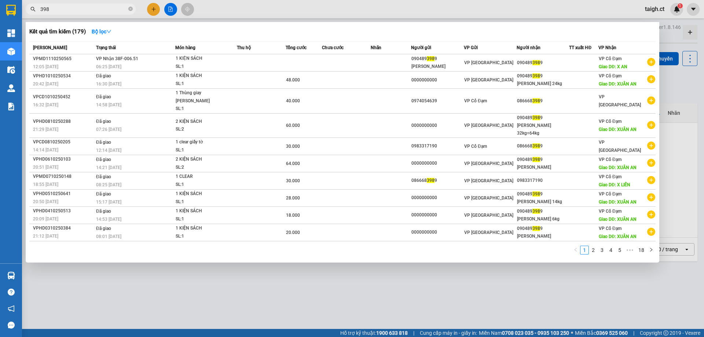
type input "3989"
click at [131, 11] on icon "close-circle" at bounding box center [130, 9] width 4 height 4
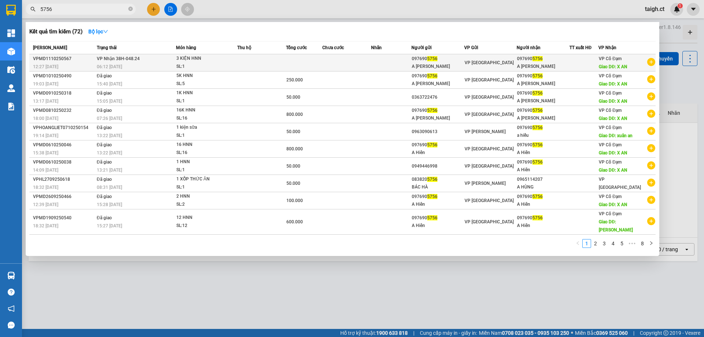
type input "5756"
click at [113, 63] on div "06:12 [DATE]" at bounding box center [136, 67] width 79 height 8
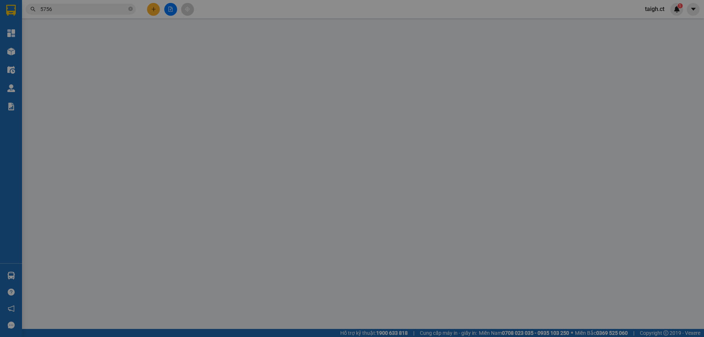
type input "0976905756"
type input "A [PERSON_NAME]"
type input "0976905756"
type input "A [PERSON_NAME]"
type input "X AN"
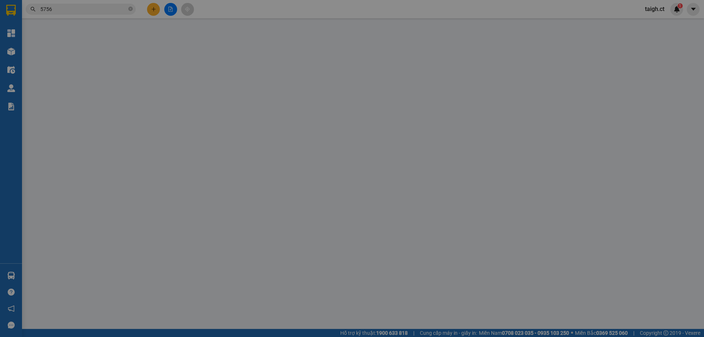
type input "0"
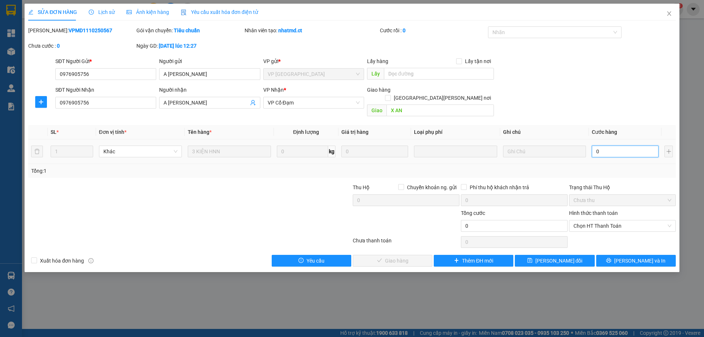
click at [618, 145] on input "0" at bounding box center [624, 151] width 67 height 12
type input "1"
type input "15"
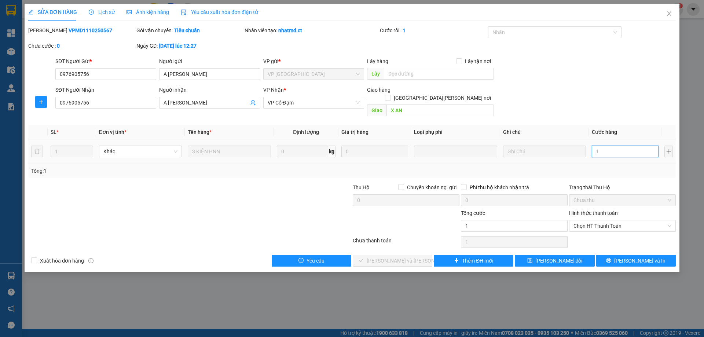
type input "15"
type input "150"
click at [597, 220] on span "Chọn HT Thanh Toán" at bounding box center [622, 225] width 98 height 11
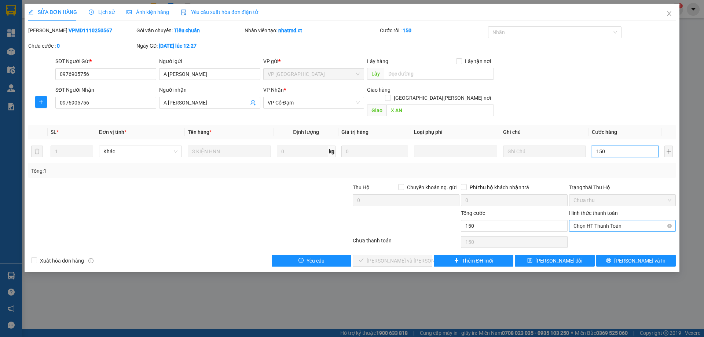
type input "150"
type input "150.000"
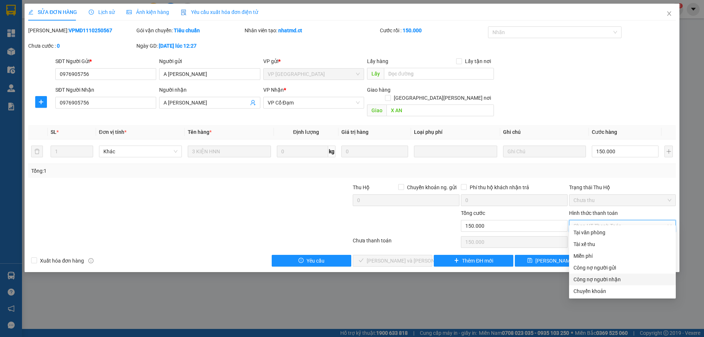
drag, startPoint x: 586, startPoint y: 276, endPoint x: 567, endPoint y: 277, distance: 19.1
click at [586, 277] on div "Công nợ người nhận" at bounding box center [622, 279] width 98 height 8
type input "0"
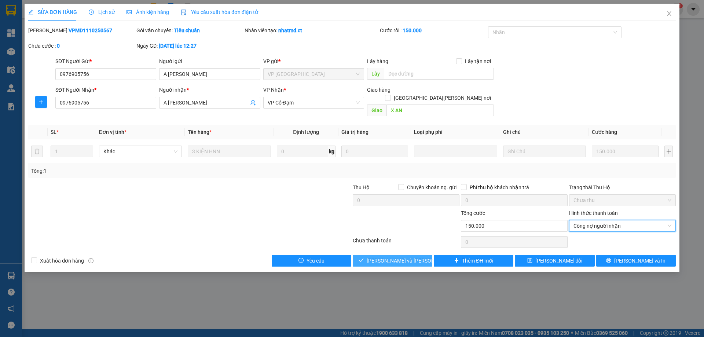
click at [399, 257] on span "[PERSON_NAME] và [PERSON_NAME] hàng" at bounding box center [415, 261] width 99 height 8
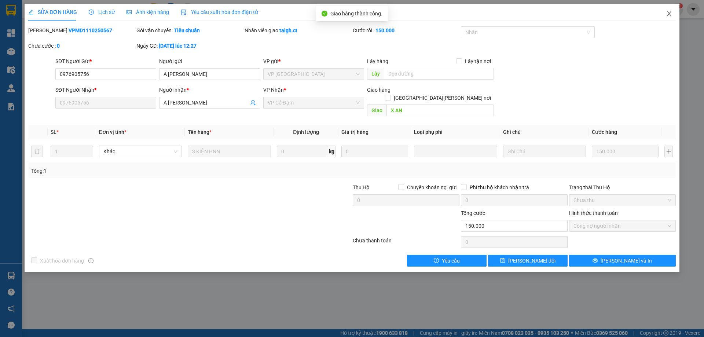
click at [669, 11] on span "Close" at bounding box center [669, 14] width 21 height 21
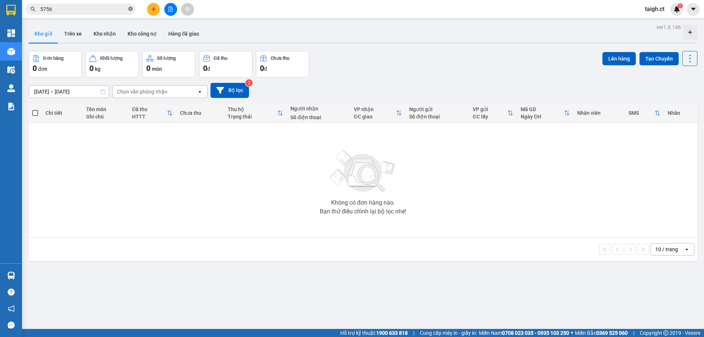
click at [131, 8] on icon "close-circle" at bounding box center [130, 9] width 4 height 4
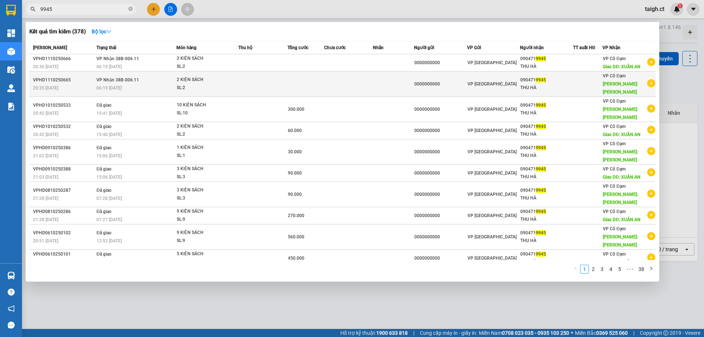
type input "9945"
click at [116, 80] on td "[PERSON_NAME] 38B-006.11 06:19 [DATE]" at bounding box center [136, 83] width 82 height 25
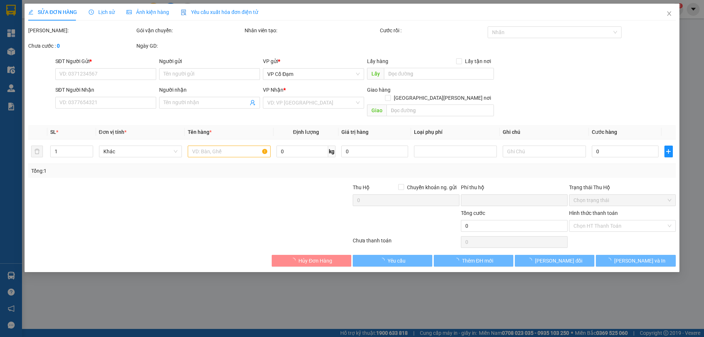
type input "0000000000"
type input "0904719945"
type input "THU HÀ"
type input "[PERSON_NAME]"
type input "0"
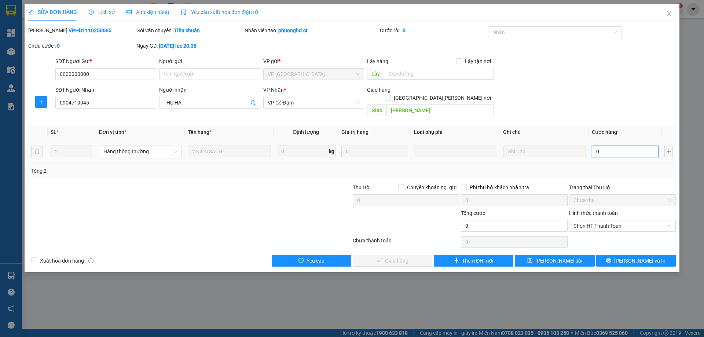
click at [614, 145] on input "0" at bounding box center [624, 151] width 67 height 12
type input "6"
type input "60"
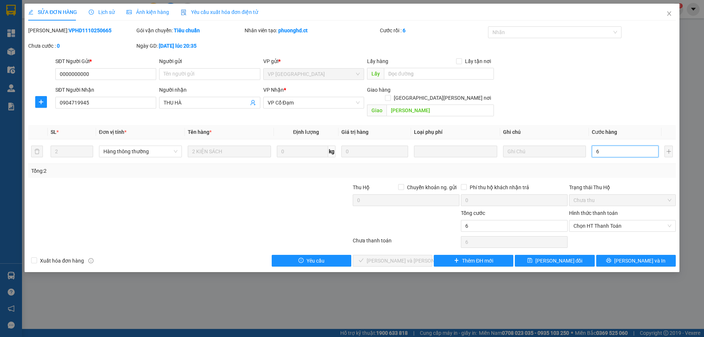
type input "60"
click at [594, 220] on span "Chọn HT Thanh Toán" at bounding box center [622, 225] width 98 height 11
type input "60"
type input "60.000"
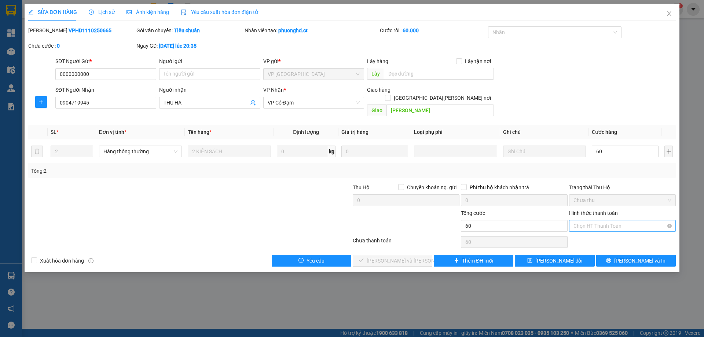
type input "60.000"
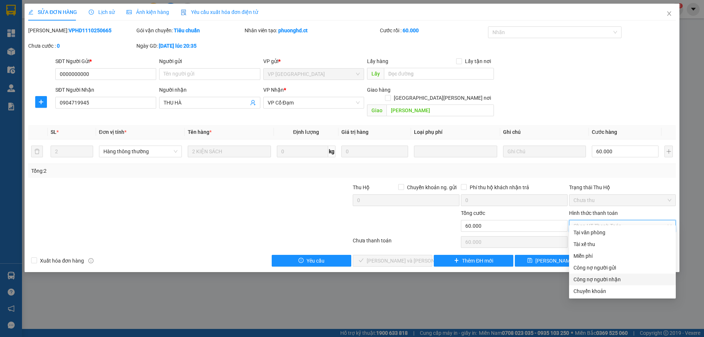
click at [582, 279] on div "Công nợ người nhận" at bounding box center [622, 279] width 98 height 8
type input "0"
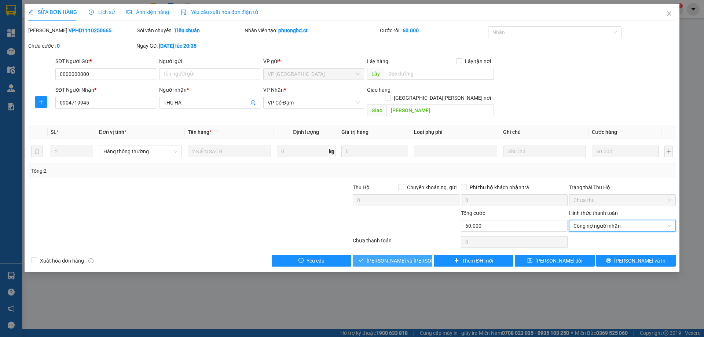
click at [403, 257] on span "[PERSON_NAME] và [PERSON_NAME] hàng" at bounding box center [415, 261] width 99 height 8
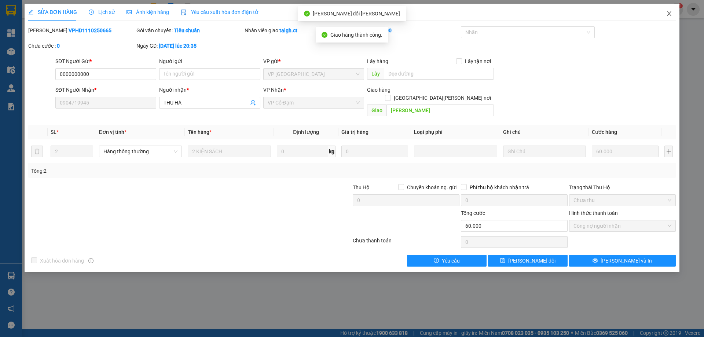
click at [670, 12] on icon "close" at bounding box center [669, 14] width 6 height 6
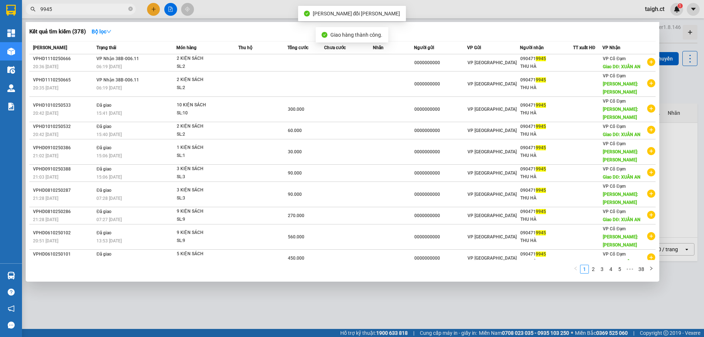
drag, startPoint x: 107, startPoint y: 14, endPoint x: 115, endPoint y: 8, distance: 9.8
click at [107, 13] on span "9945" at bounding box center [81, 9] width 110 height 11
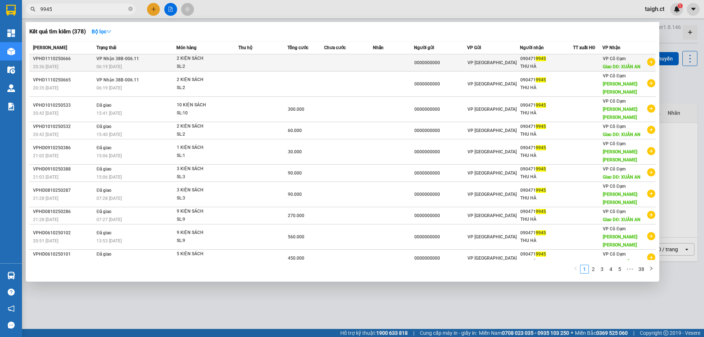
click at [123, 60] on span "[PERSON_NAME] 38B-006.11" at bounding box center [117, 58] width 43 height 5
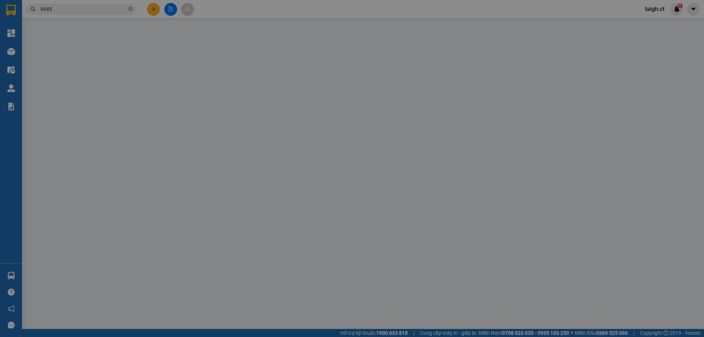
type input "0000000000"
type input "0904719945"
type input "THU HÀ"
type input "XUÂN AN"
type input "0"
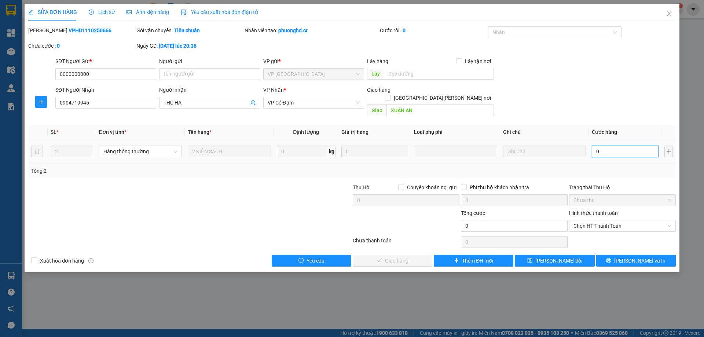
click at [608, 145] on input "0" at bounding box center [624, 151] width 67 height 12
type input "6"
type input "60"
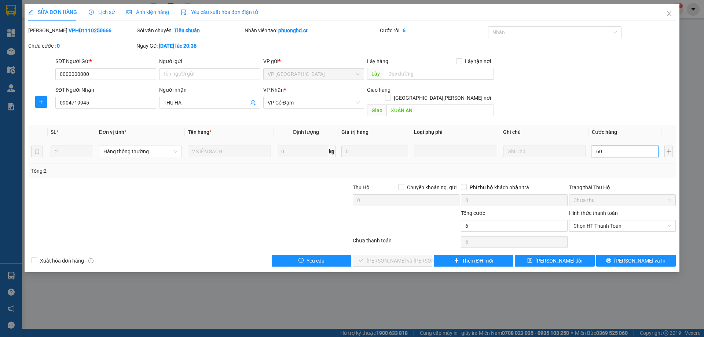
type input "60"
click at [592, 220] on span "Chọn HT Thanh Toán" at bounding box center [622, 225] width 98 height 11
type input "60"
type input "60.000"
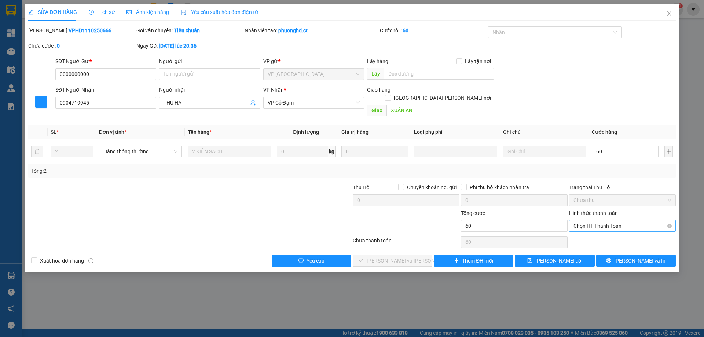
type input "60.000"
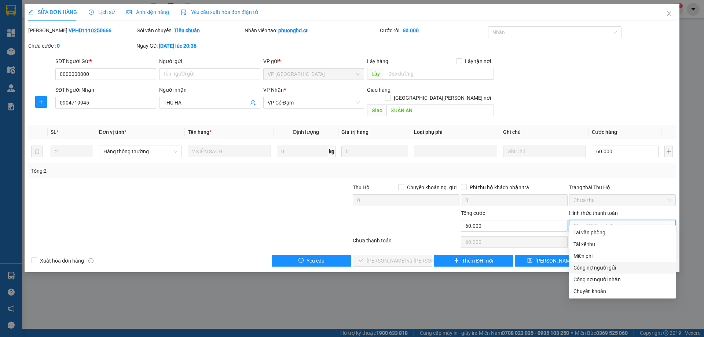
click at [580, 276] on div "Công nợ người nhận" at bounding box center [622, 279] width 107 height 12
type input "0"
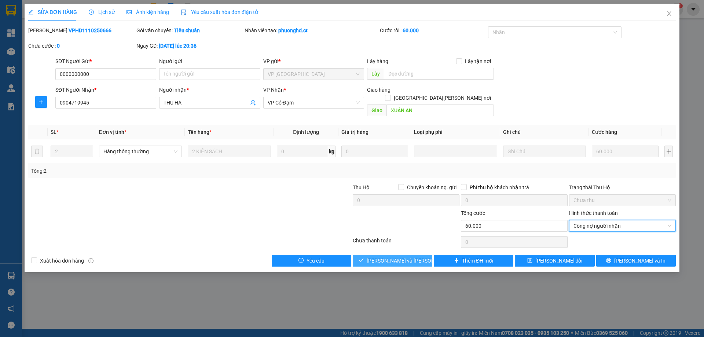
click at [400, 257] on span "[PERSON_NAME] và [PERSON_NAME] hàng" at bounding box center [415, 261] width 99 height 8
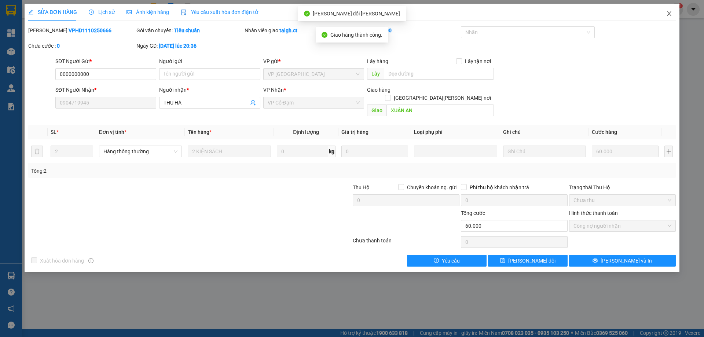
click at [668, 13] on icon "close" at bounding box center [669, 13] width 4 height 4
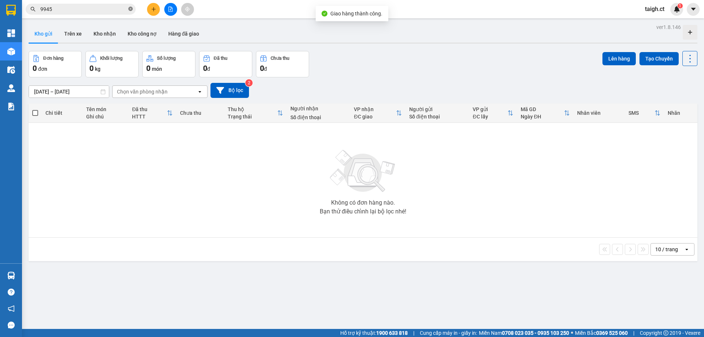
click at [129, 8] on icon "close-circle" at bounding box center [130, 9] width 4 height 4
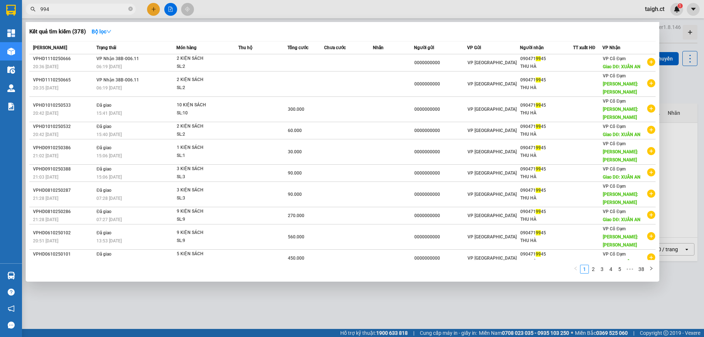
type input "9945"
click at [131, 10] on icon "close-circle" at bounding box center [130, 9] width 4 height 4
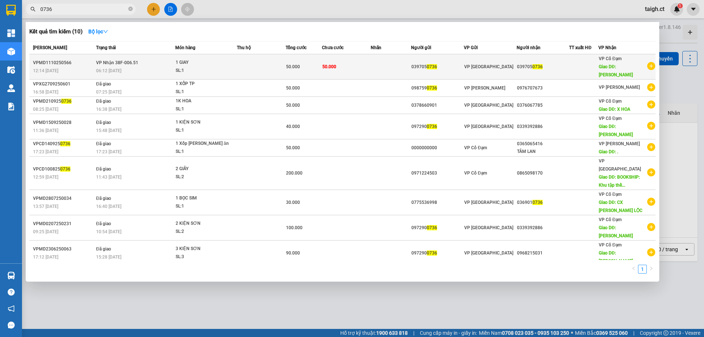
type input "0736"
click at [136, 65] on span "[PERSON_NAME] 38F-006.51" at bounding box center [117, 62] width 42 height 5
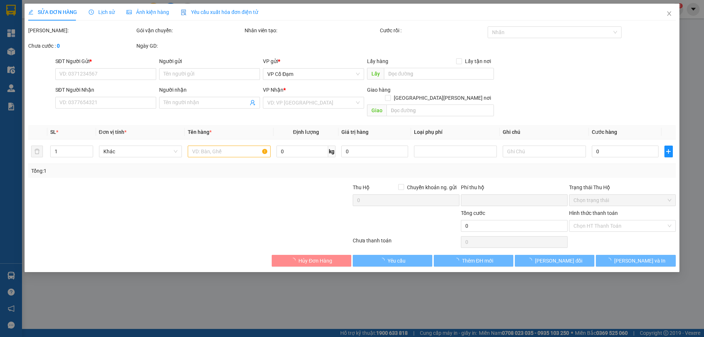
type input "0397050736"
type input "[PERSON_NAME]"
type input "0"
type input "50.000"
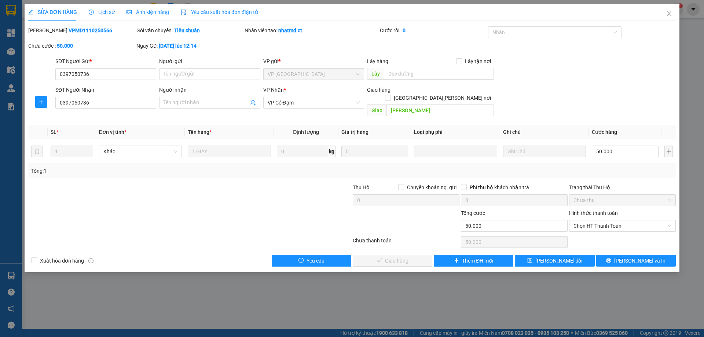
click at [584, 224] on div "Hình thức thanh toán Chọn HT Thanh Toán" at bounding box center [622, 222] width 107 height 26
click at [588, 220] on span "Chọn HT Thanh Toán" at bounding box center [622, 225] width 98 height 11
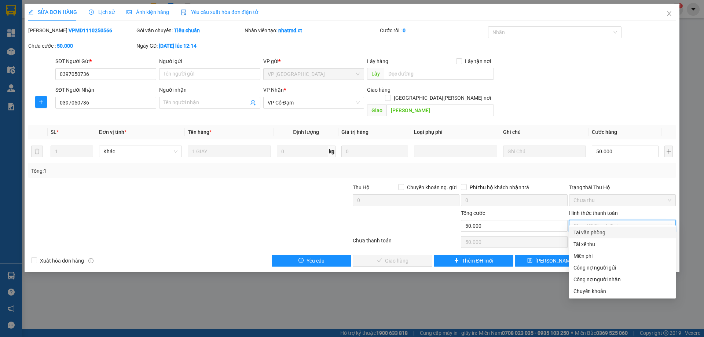
click at [588, 231] on div "Tại văn phòng" at bounding box center [622, 232] width 98 height 8
type input "0"
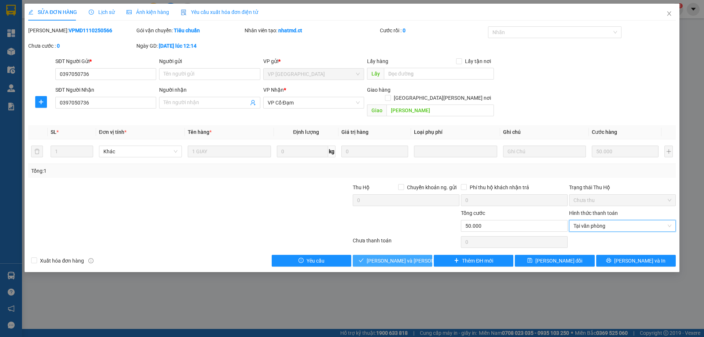
click at [390, 257] on span "[PERSON_NAME] và [PERSON_NAME] hàng" at bounding box center [415, 261] width 99 height 8
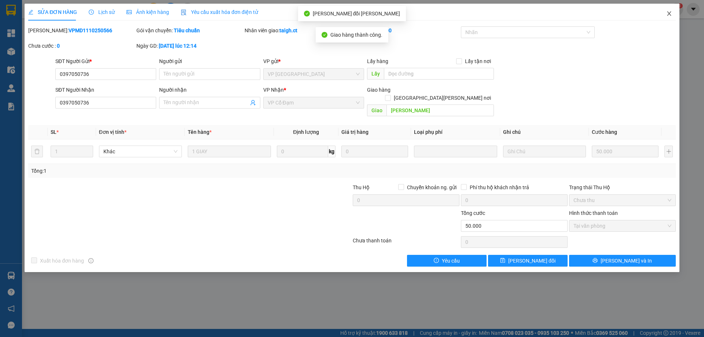
click at [672, 10] on span "Close" at bounding box center [669, 14] width 21 height 21
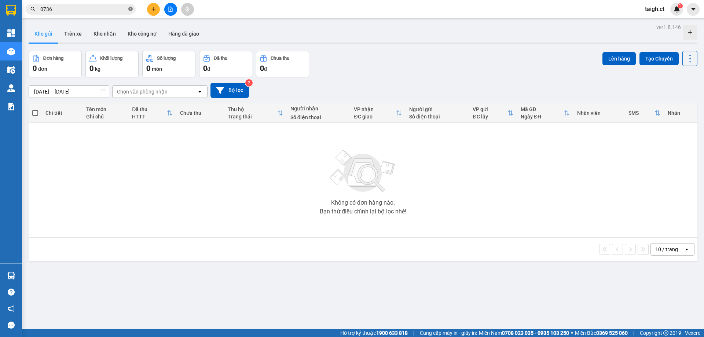
click at [132, 10] on icon "close-circle" at bounding box center [130, 9] width 4 height 4
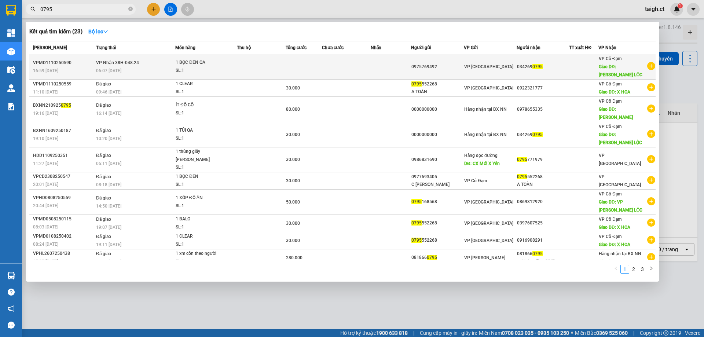
type input "0795"
click at [134, 62] on td "[PERSON_NAME] 38H-048.24 06:07 [DATE]" at bounding box center [134, 66] width 81 height 25
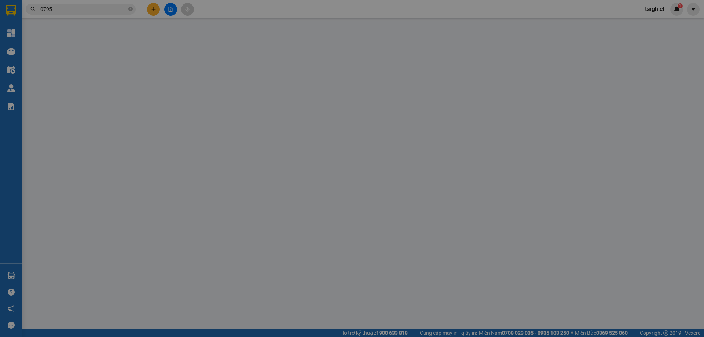
type input "0975769492"
type input "0342690795"
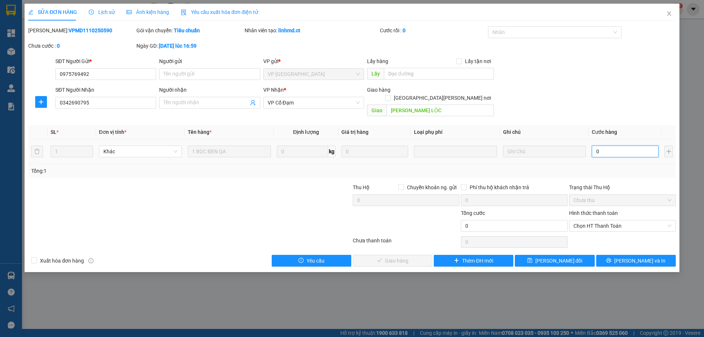
click at [609, 146] on input "0" at bounding box center [624, 151] width 67 height 12
click at [600, 220] on span "Chọn HT Thanh Toán" at bounding box center [622, 225] width 98 height 11
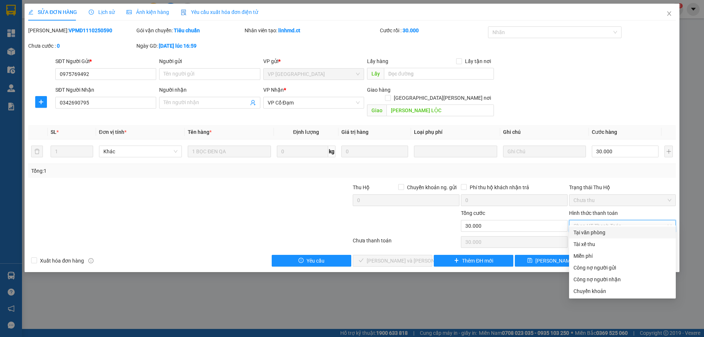
click at [590, 232] on div "Tại văn phòng" at bounding box center [622, 232] width 98 height 8
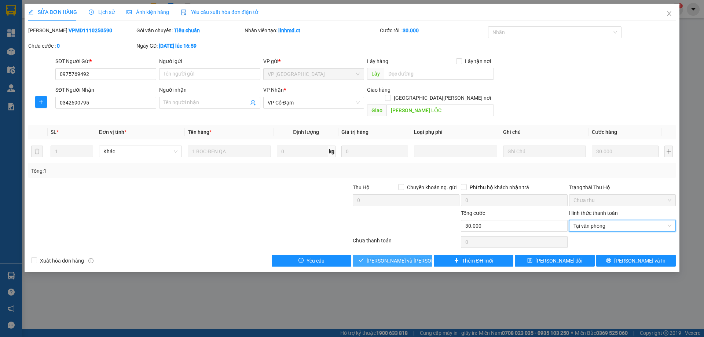
drag, startPoint x: 390, startPoint y: 251, endPoint x: 403, endPoint y: 248, distance: 13.6
click at [391, 257] on span "[PERSON_NAME] và [PERSON_NAME] hàng" at bounding box center [415, 261] width 99 height 8
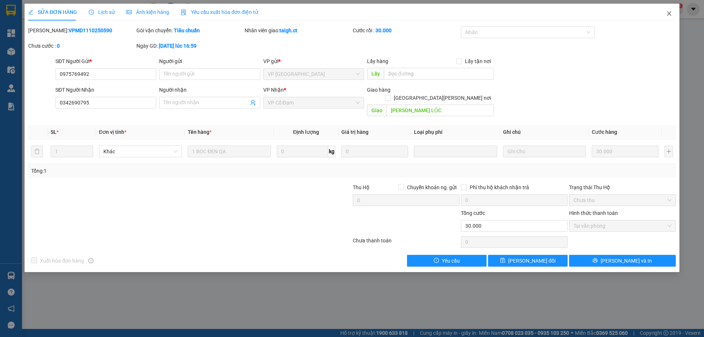
click at [669, 14] on icon "close" at bounding box center [669, 13] width 4 height 4
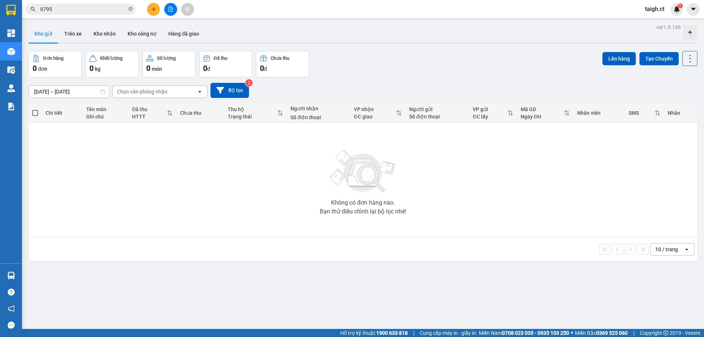
click at [133, 7] on span "0795" at bounding box center [81, 9] width 110 height 11
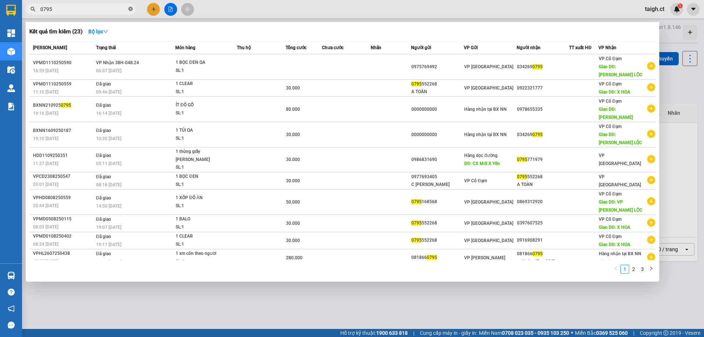
click at [132, 9] on icon "close-circle" at bounding box center [130, 9] width 4 height 4
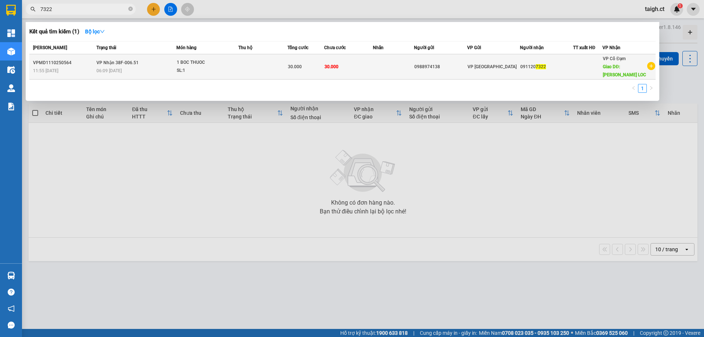
click at [117, 60] on span "[PERSON_NAME] 38F-006.51" at bounding box center [117, 62] width 42 height 5
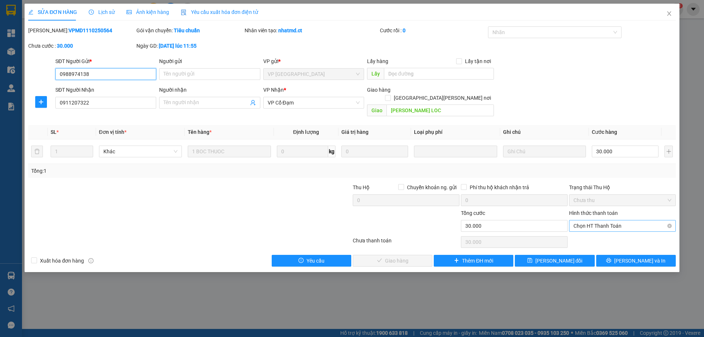
click at [603, 221] on span "Chọn HT Thanh Toán" at bounding box center [622, 225] width 98 height 11
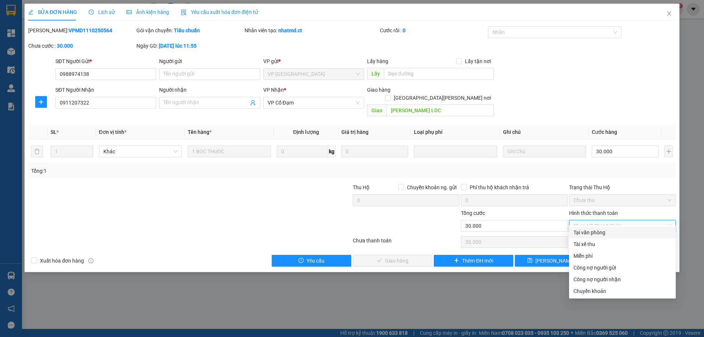
click at [601, 226] on div "Total Paid Fee 0 Total UnPaid Fee 30.000 Cash Collection Total Fee Mã ĐH: VPMD1…" at bounding box center [351, 146] width 647 height 240
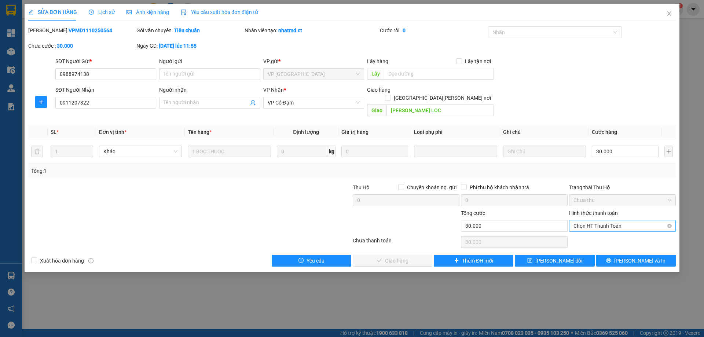
click at [598, 220] on span "Chọn HT Thanh Toán" at bounding box center [622, 225] width 98 height 11
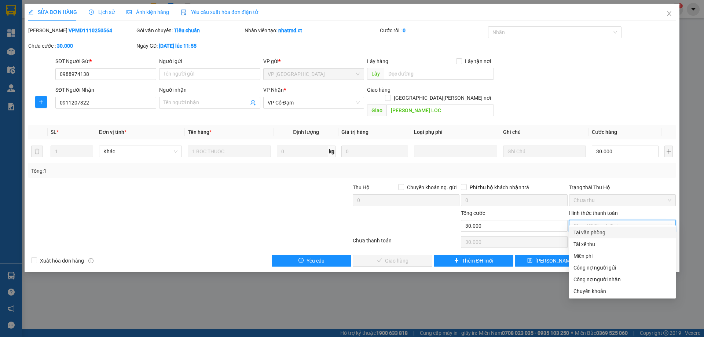
drag, startPoint x: 596, startPoint y: 232, endPoint x: 519, endPoint y: 239, distance: 77.2
click at [596, 232] on div "Tại văn phòng" at bounding box center [622, 232] width 98 height 8
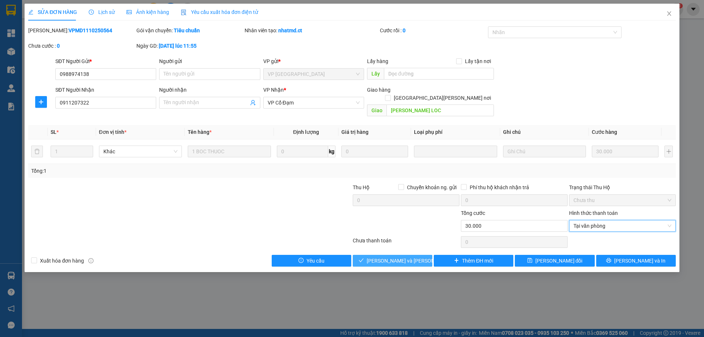
click at [412, 257] on span "[PERSON_NAME] và [PERSON_NAME] hàng" at bounding box center [415, 261] width 99 height 8
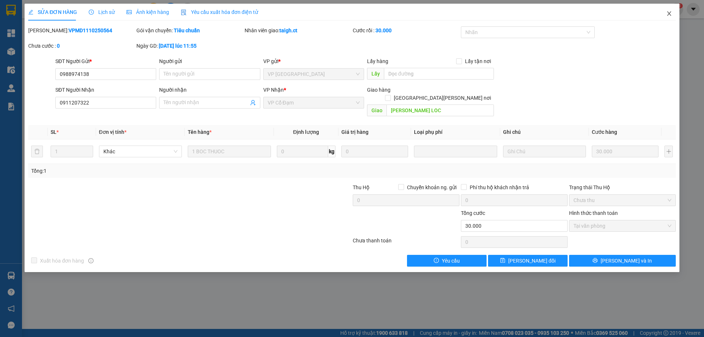
click at [668, 12] on icon "close" at bounding box center [669, 14] width 6 height 6
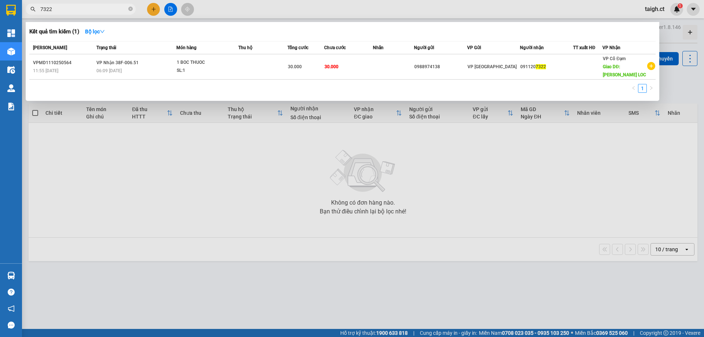
click at [130, 8] on span at bounding box center [130, 9] width 4 height 7
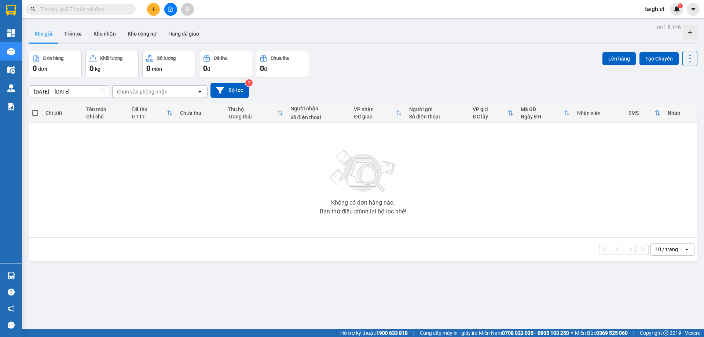
click at [130, 8] on span at bounding box center [130, 9] width 4 height 8
click at [117, 5] on input "text" at bounding box center [83, 9] width 86 height 8
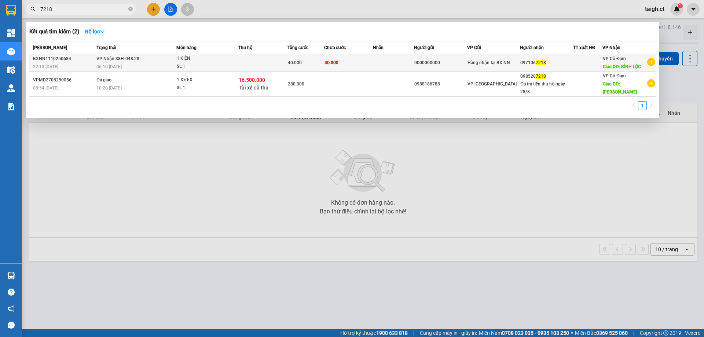
click at [107, 58] on span "[PERSON_NAME] 38H-048.28" at bounding box center [117, 58] width 43 height 5
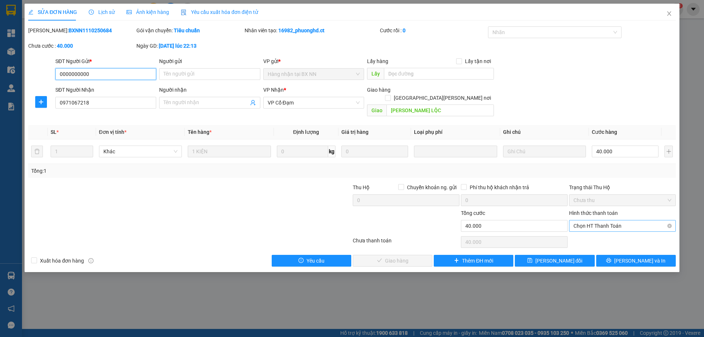
click at [595, 220] on span "Chọn HT Thanh Toán" at bounding box center [622, 225] width 98 height 11
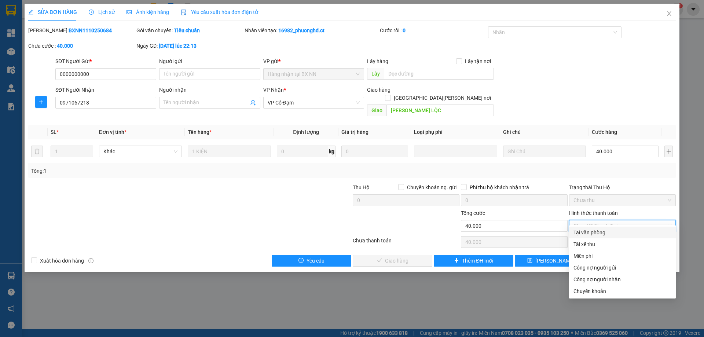
click at [593, 231] on div "Tại văn phòng" at bounding box center [622, 232] width 98 height 8
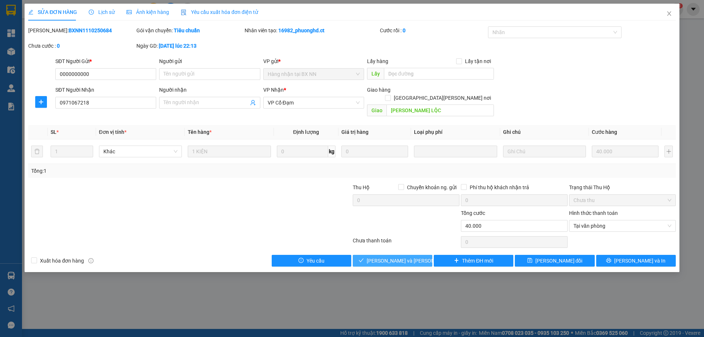
click at [407, 257] on span "[PERSON_NAME] và [PERSON_NAME] hàng" at bounding box center [415, 261] width 99 height 8
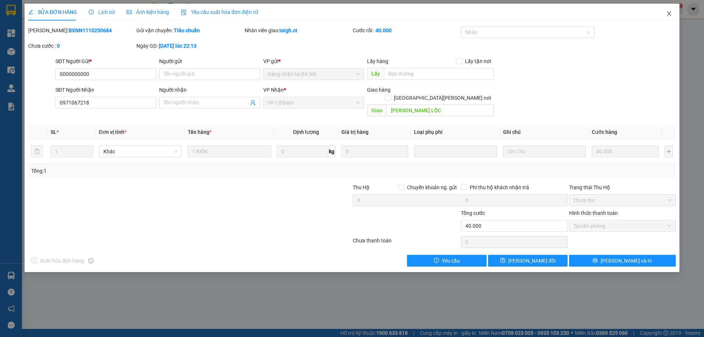
click at [668, 14] on icon "close" at bounding box center [669, 14] width 6 height 6
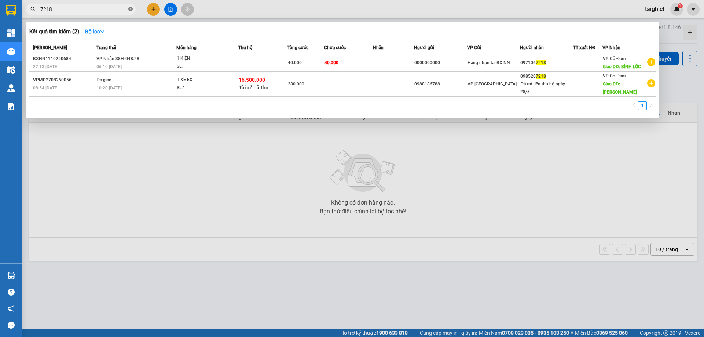
click at [129, 8] on icon "close-circle" at bounding box center [130, 9] width 4 height 4
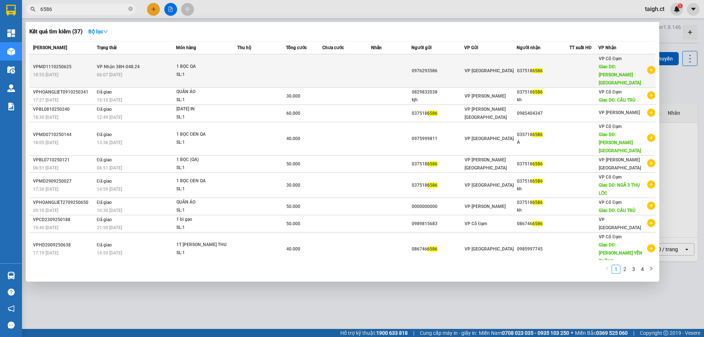
click at [127, 64] on span "[PERSON_NAME] 38H-048.24" at bounding box center [118, 66] width 43 height 5
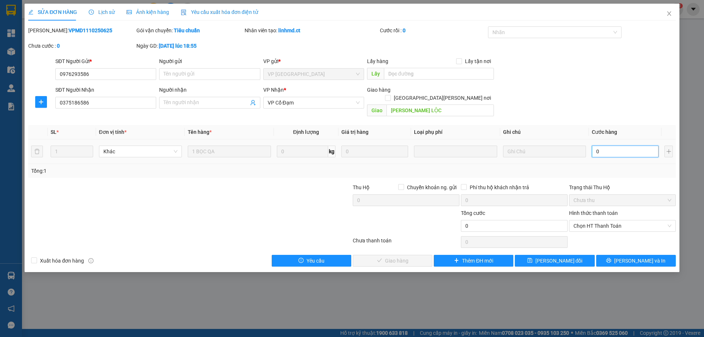
click at [602, 145] on input "0" at bounding box center [624, 151] width 67 height 12
click at [627, 220] on span "Chọn HT Thanh Toán" at bounding box center [622, 225] width 98 height 11
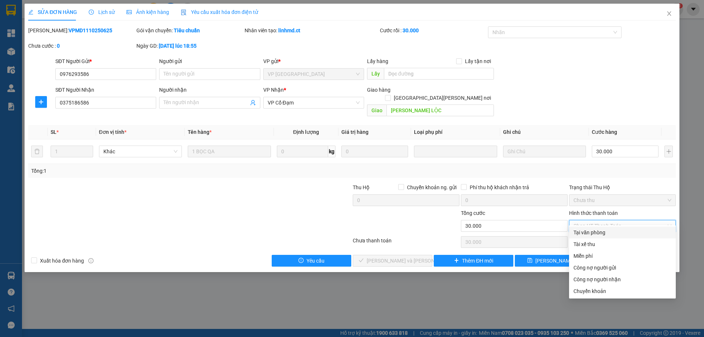
click at [609, 234] on div "Tại văn phòng" at bounding box center [622, 232] width 98 height 8
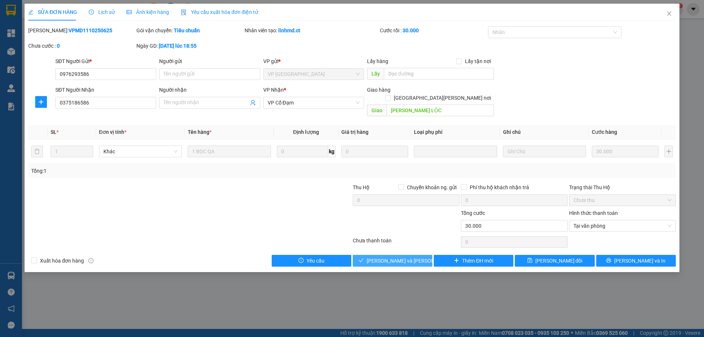
click at [378, 257] on span "[PERSON_NAME] và [PERSON_NAME] hàng" at bounding box center [415, 261] width 99 height 8
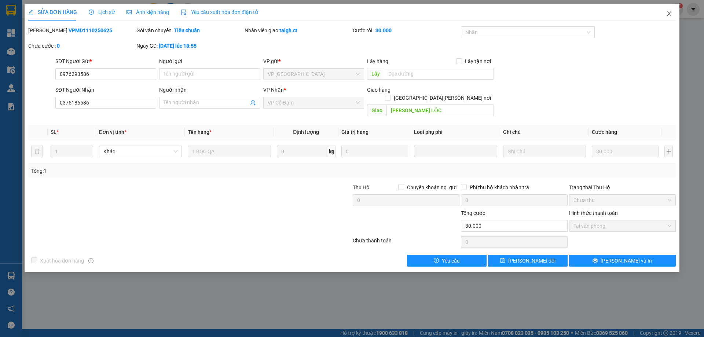
click at [669, 14] on icon "close" at bounding box center [669, 13] width 4 height 4
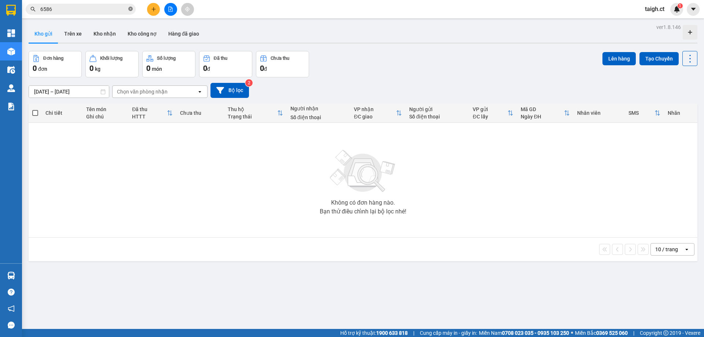
click at [130, 8] on icon "close-circle" at bounding box center [130, 9] width 4 height 4
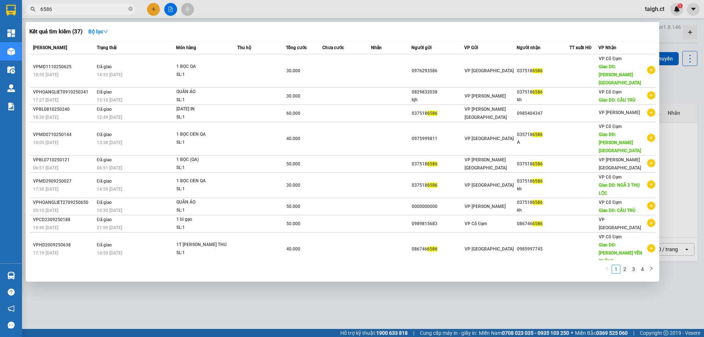
click at [131, 8] on icon "close-circle" at bounding box center [130, 9] width 4 height 4
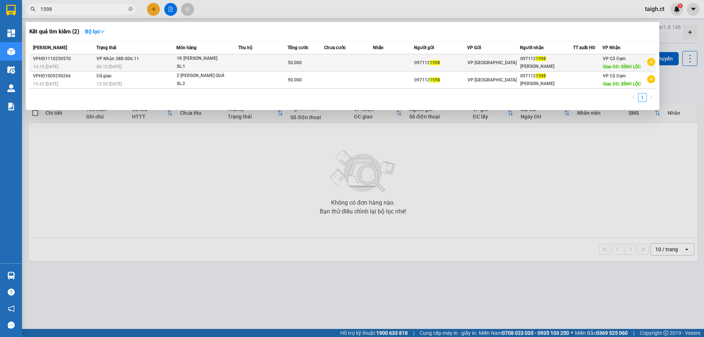
click at [126, 60] on span "[PERSON_NAME] 38B-006.11" at bounding box center [117, 58] width 43 height 5
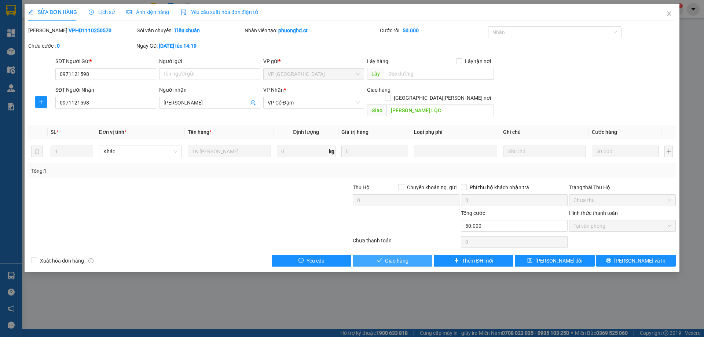
click at [406, 257] on span "Giao hàng" at bounding box center [396, 261] width 23 height 8
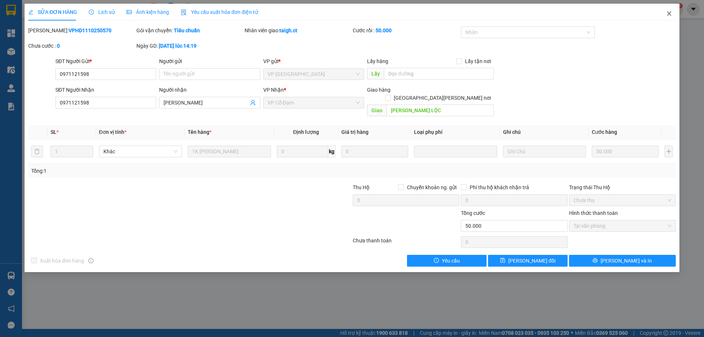
click at [669, 12] on icon "close" at bounding box center [669, 14] width 6 height 6
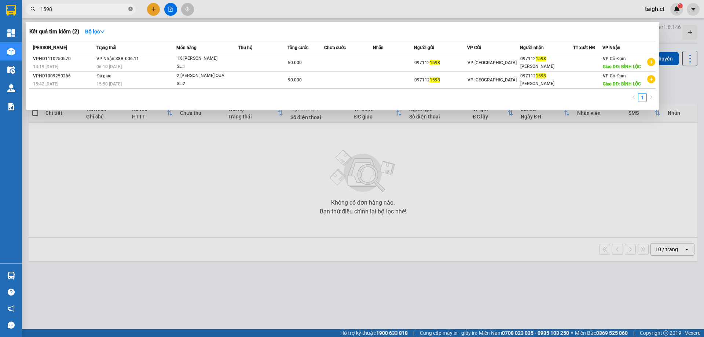
click at [129, 8] on icon "close-circle" at bounding box center [130, 9] width 4 height 4
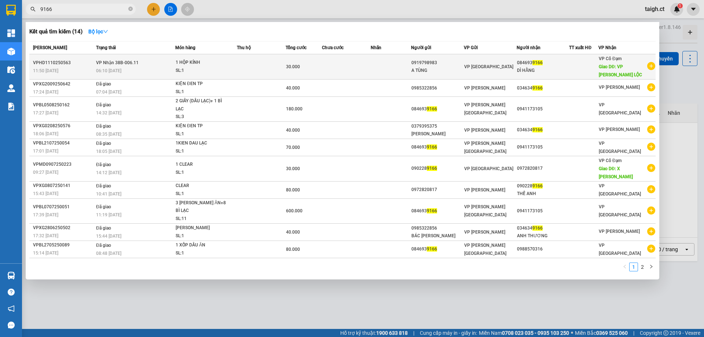
click at [116, 64] on span "[PERSON_NAME] 38B-006.11" at bounding box center [117, 62] width 43 height 5
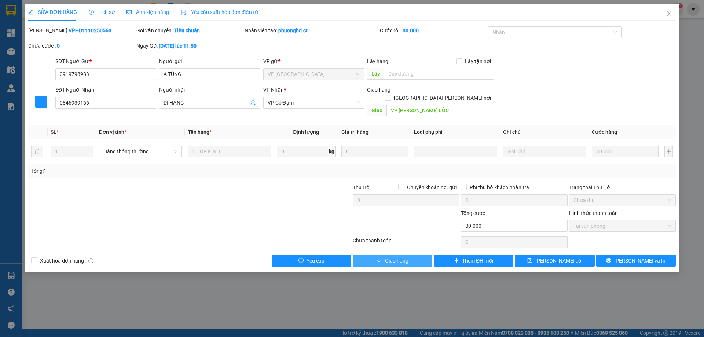
click at [410, 255] on button "Giao hàng" at bounding box center [393, 261] width 80 height 12
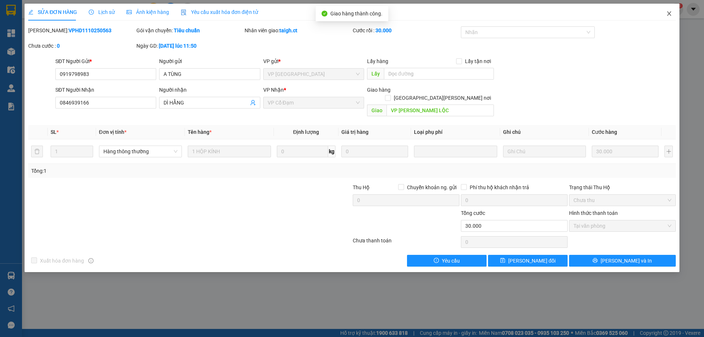
click at [671, 14] on span "Close" at bounding box center [669, 14] width 21 height 21
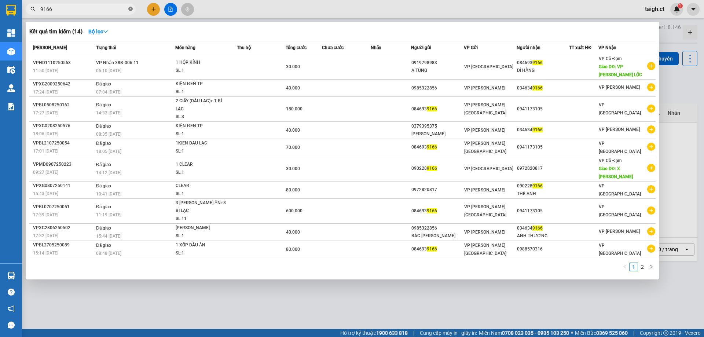
click at [131, 8] on icon "close-circle" at bounding box center [130, 9] width 4 height 4
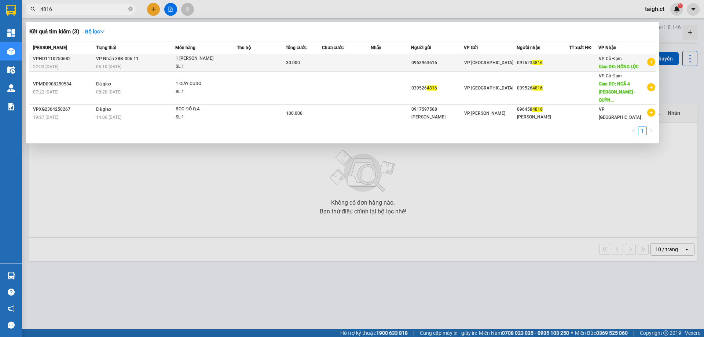
click at [121, 60] on span "[PERSON_NAME] 38B-006.11" at bounding box center [117, 58] width 43 height 5
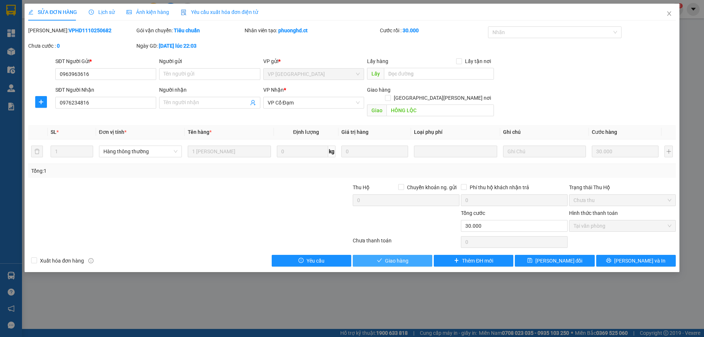
click at [417, 255] on button "Giao hàng" at bounding box center [393, 261] width 80 height 12
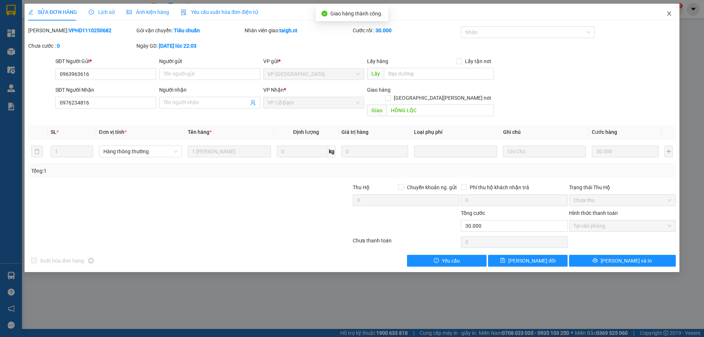
click at [669, 12] on icon "close" at bounding box center [669, 14] width 6 height 6
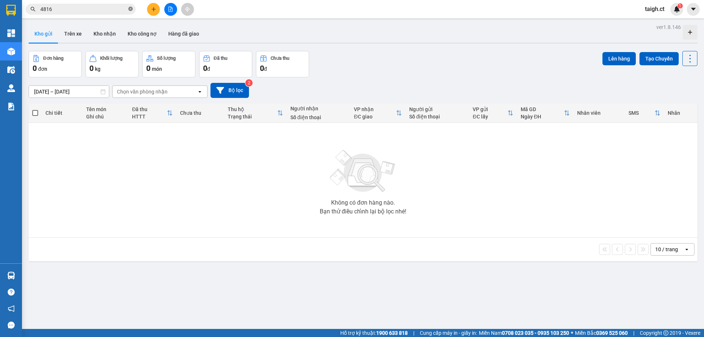
click at [129, 8] on icon "close-circle" at bounding box center [130, 9] width 4 height 4
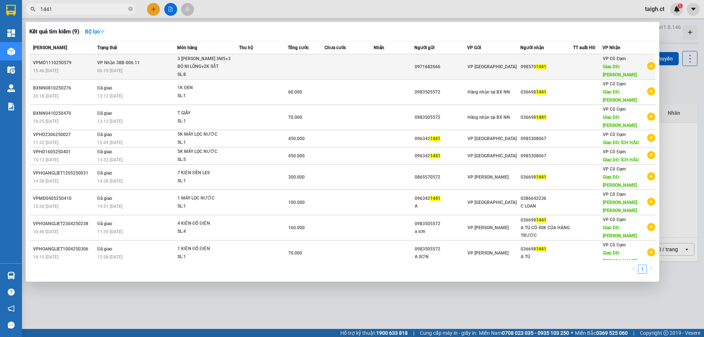
click at [138, 56] on td "[PERSON_NAME] 38B-006.11 06:10 [DATE]" at bounding box center [135, 66] width 81 height 25
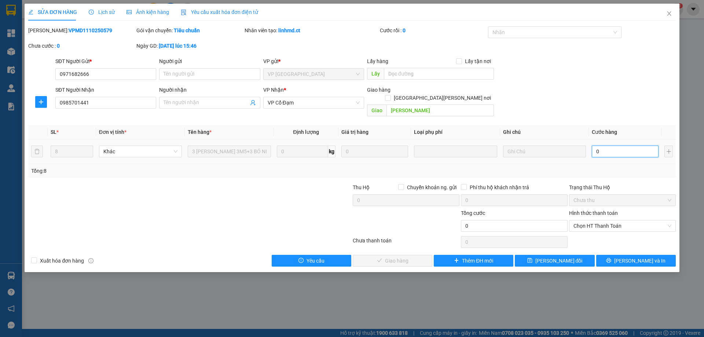
click at [623, 145] on input "0" at bounding box center [624, 151] width 67 height 12
click at [603, 220] on span "Chọn HT Thanh Toán" at bounding box center [622, 225] width 98 height 11
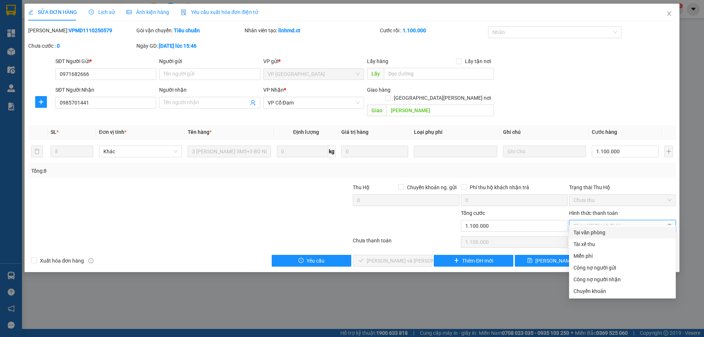
click at [597, 231] on div "Tại văn phòng" at bounding box center [622, 232] width 98 height 8
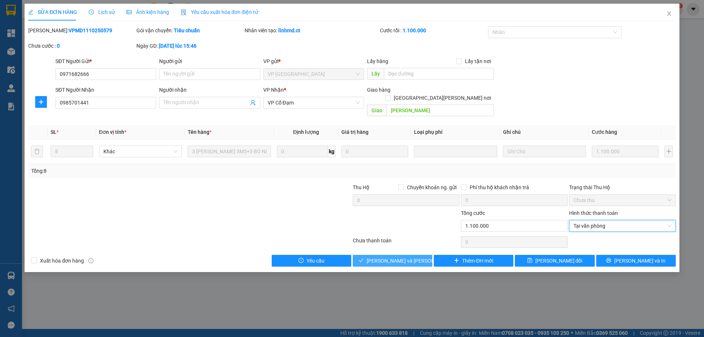
click at [413, 257] on span "[PERSON_NAME] và [PERSON_NAME] hàng" at bounding box center [415, 261] width 99 height 8
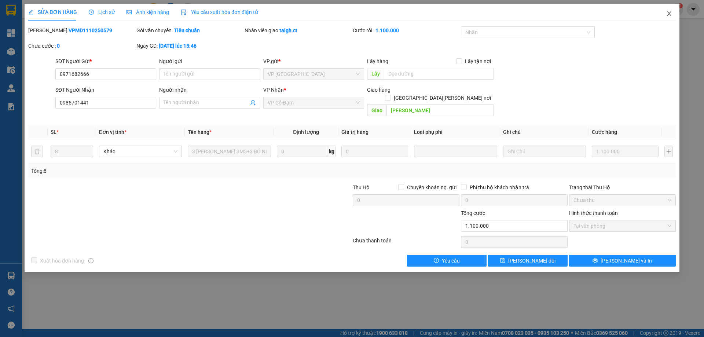
click at [671, 12] on icon "close" at bounding box center [669, 14] width 6 height 6
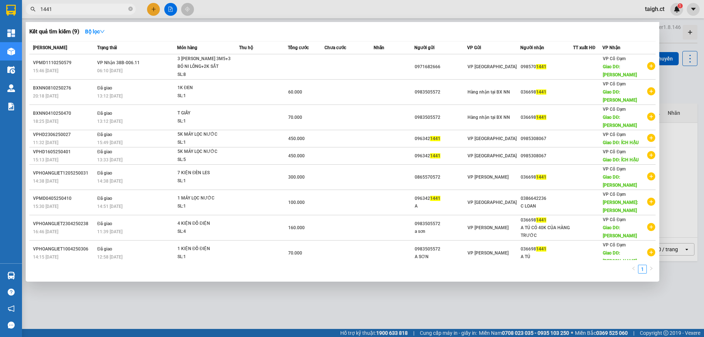
click at [133, 7] on span "1441" at bounding box center [81, 9] width 110 height 11
click at [130, 8] on icon "close-circle" at bounding box center [130, 9] width 4 height 4
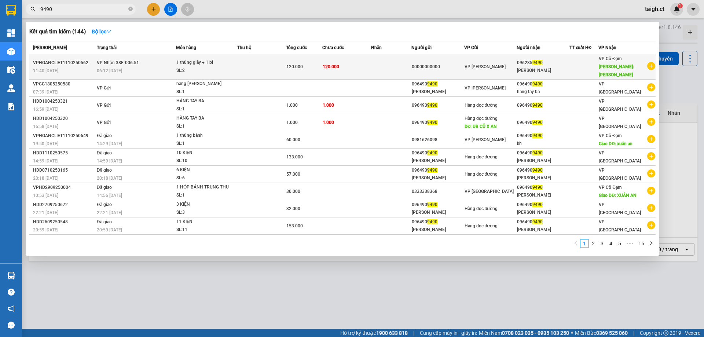
click at [122, 60] on span "[PERSON_NAME] 38F-006.51" at bounding box center [118, 62] width 42 height 5
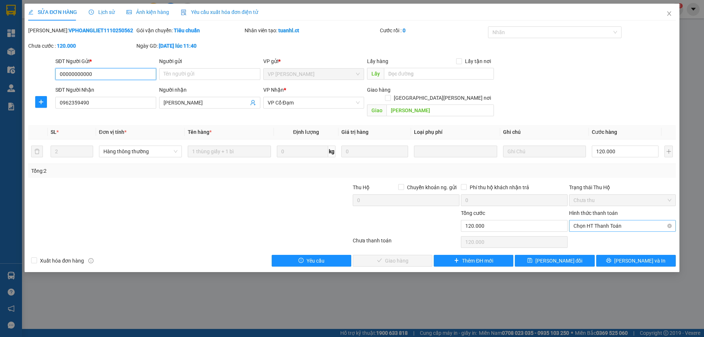
click at [597, 222] on span "Chọn HT Thanh Toán" at bounding box center [622, 225] width 98 height 11
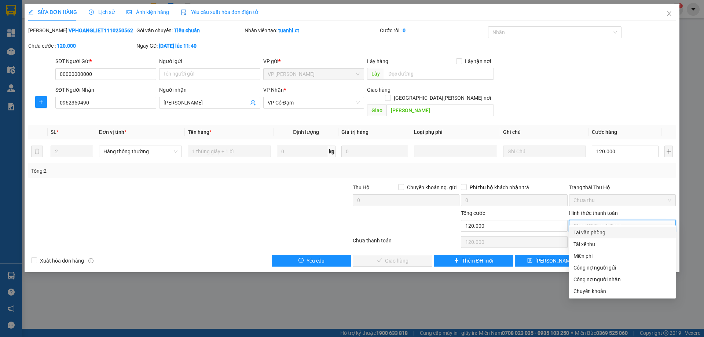
click at [598, 232] on div "Tại văn phòng" at bounding box center [622, 232] width 98 height 8
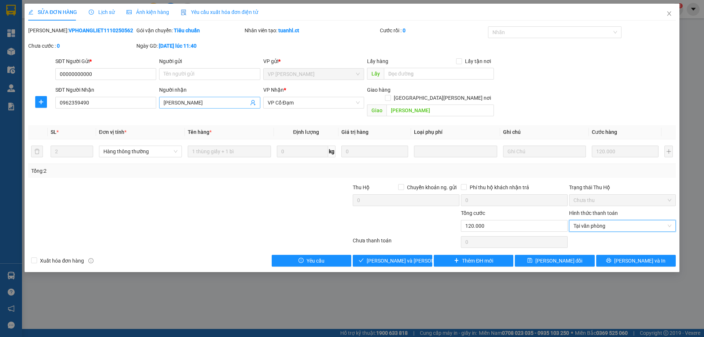
click at [205, 99] on input "[PERSON_NAME]" at bounding box center [205, 103] width 85 height 8
click at [221, 102] on input "[PERSON_NAME] vpbl trar ==" at bounding box center [205, 103] width 85 height 8
click at [403, 257] on span "[PERSON_NAME] và [PERSON_NAME] hàng" at bounding box center [415, 261] width 99 height 8
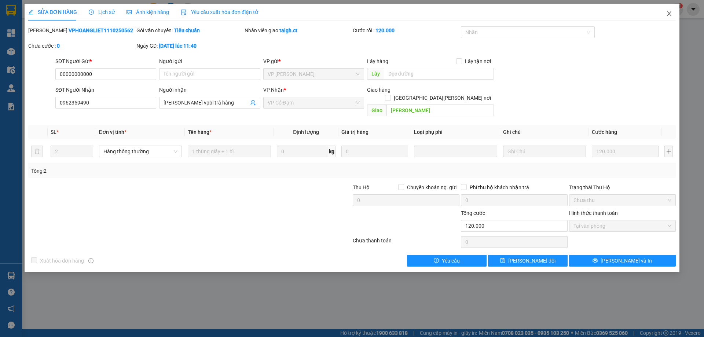
click at [670, 12] on icon "close" at bounding box center [669, 14] width 6 height 6
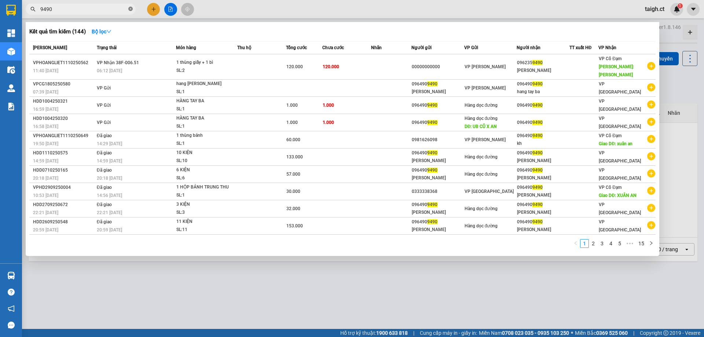
click at [130, 8] on icon "close-circle" at bounding box center [130, 9] width 4 height 4
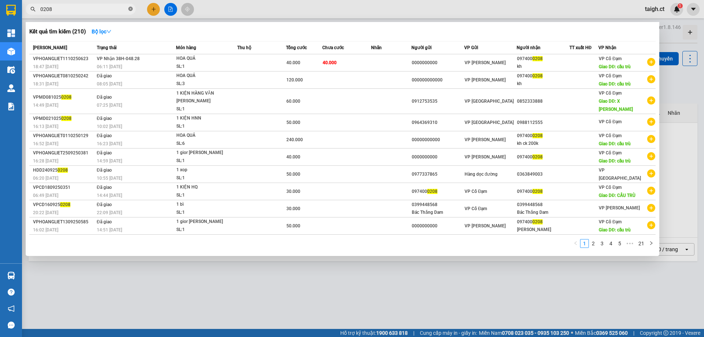
click at [132, 8] on icon "close-circle" at bounding box center [130, 9] width 4 height 4
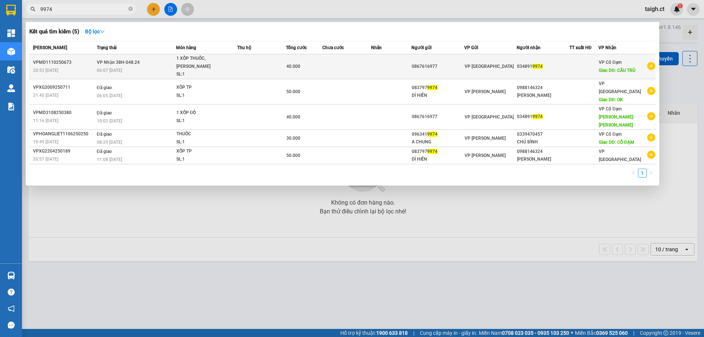
click at [113, 60] on span "[PERSON_NAME] 38H-048.24" at bounding box center [118, 62] width 43 height 5
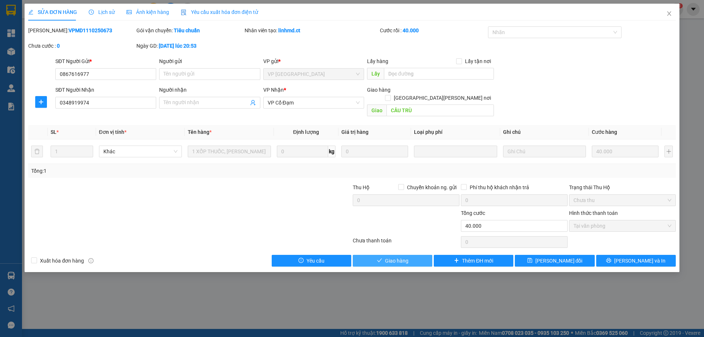
click at [404, 257] on span "Giao hàng" at bounding box center [396, 261] width 23 height 8
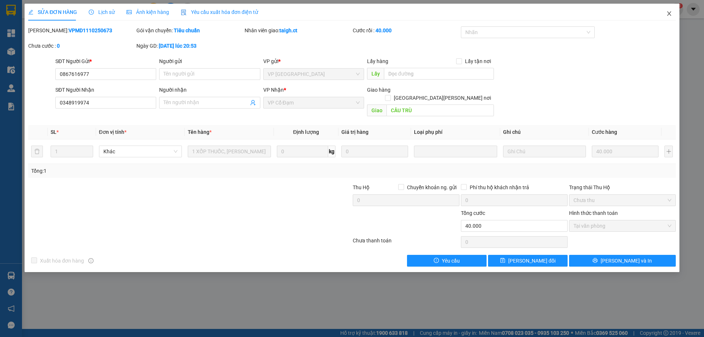
click at [669, 12] on icon "close" at bounding box center [669, 14] width 6 height 6
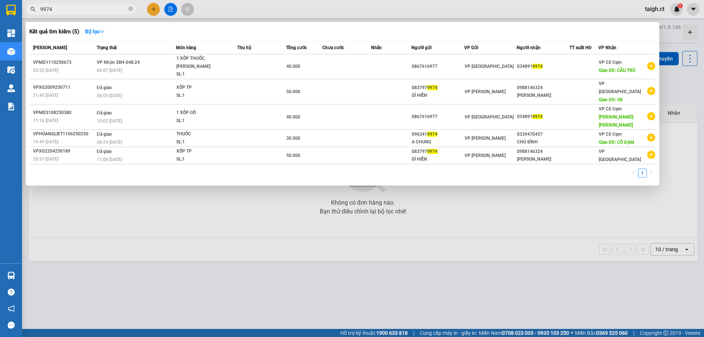
drag, startPoint x: 133, startPoint y: 6, endPoint x: 128, endPoint y: 8, distance: 5.6
click at [131, 6] on span "9974" at bounding box center [81, 9] width 110 height 11
click at [128, 8] on span "9974" at bounding box center [81, 9] width 110 height 11
click at [129, 9] on icon "close-circle" at bounding box center [130, 9] width 4 height 4
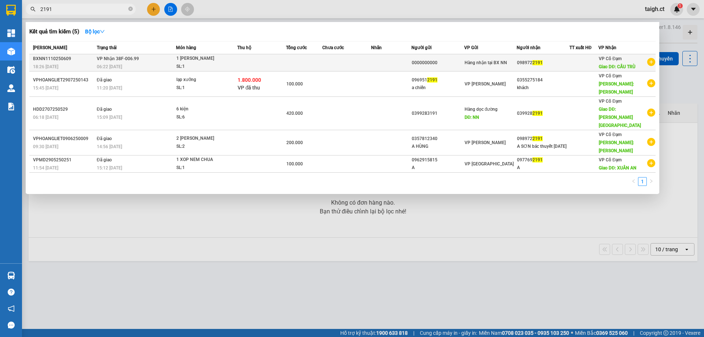
click at [128, 60] on span "[PERSON_NAME] 38F-006.99" at bounding box center [118, 58] width 42 height 5
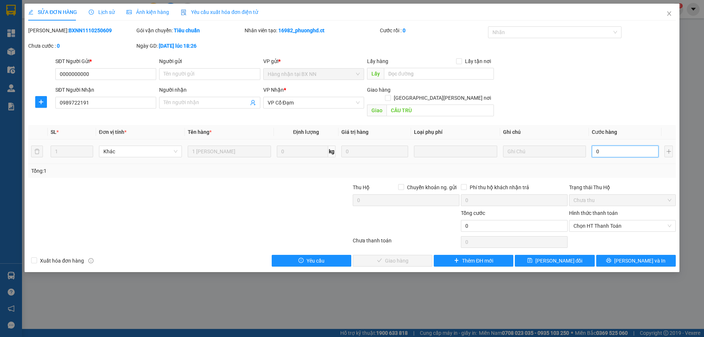
click at [629, 145] on input "0" at bounding box center [624, 151] width 67 height 12
click at [601, 220] on span "Chọn HT Thanh Toán" at bounding box center [622, 225] width 98 height 11
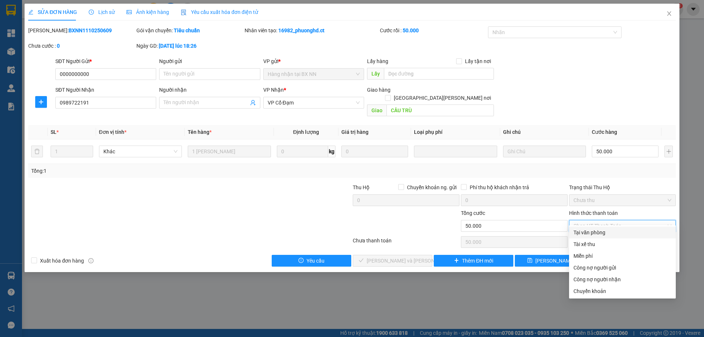
click at [595, 228] on div "Tại văn phòng" at bounding box center [622, 232] width 98 height 8
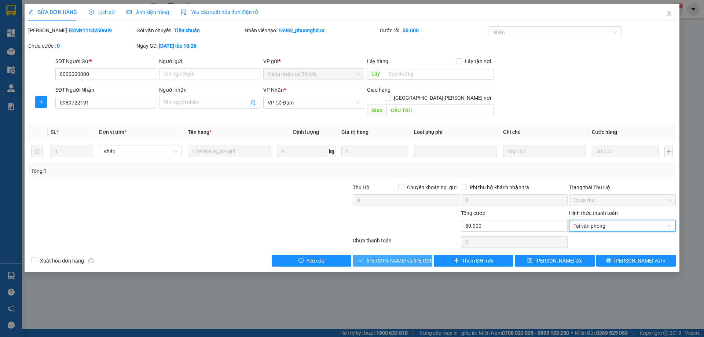
click at [399, 257] on span "[PERSON_NAME] và [PERSON_NAME] hàng" at bounding box center [415, 261] width 99 height 8
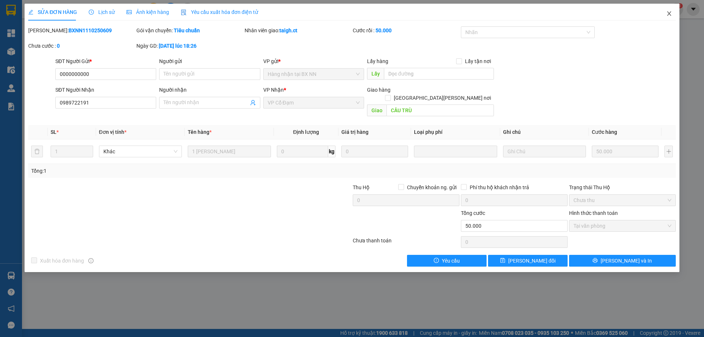
click at [669, 14] on icon "close" at bounding box center [669, 14] width 6 height 6
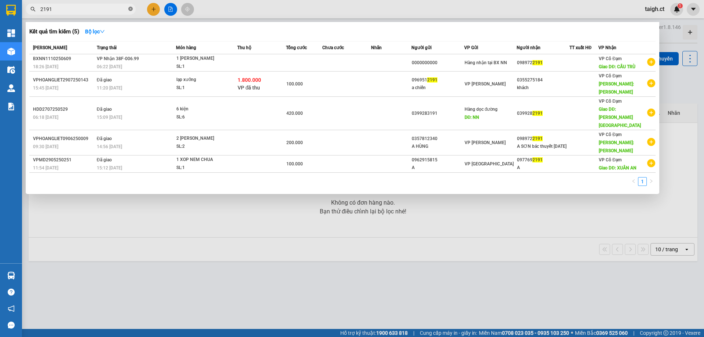
click at [132, 8] on icon "close-circle" at bounding box center [130, 9] width 4 height 4
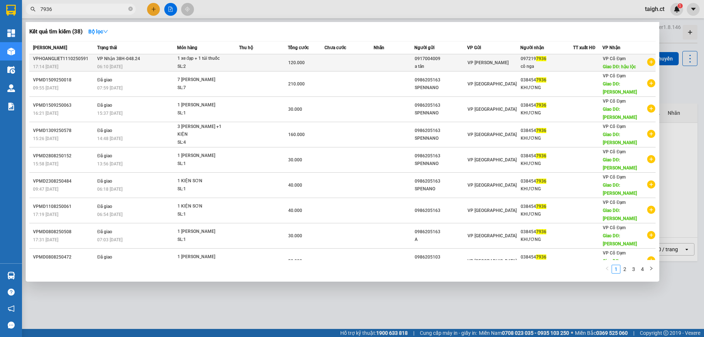
click at [119, 58] on span "[PERSON_NAME] 38H-048.24" at bounding box center [118, 58] width 43 height 5
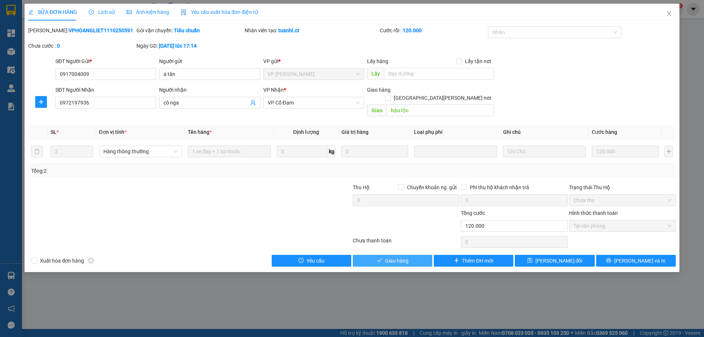
click at [414, 255] on button "Giao hàng" at bounding box center [393, 261] width 80 height 12
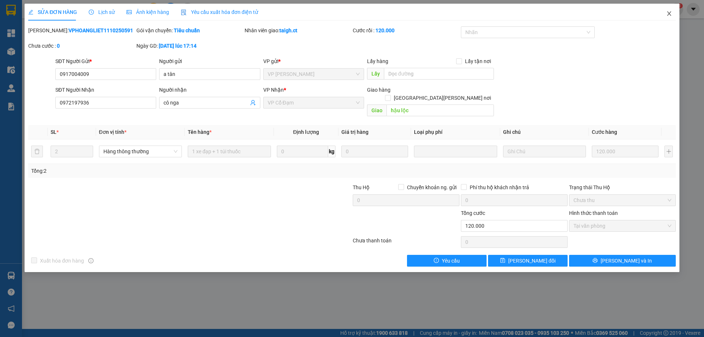
click at [671, 10] on span "Close" at bounding box center [669, 14] width 21 height 21
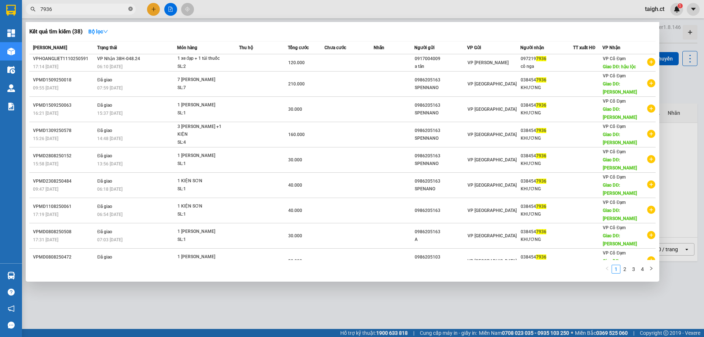
click at [132, 9] on icon "close-circle" at bounding box center [130, 9] width 4 height 4
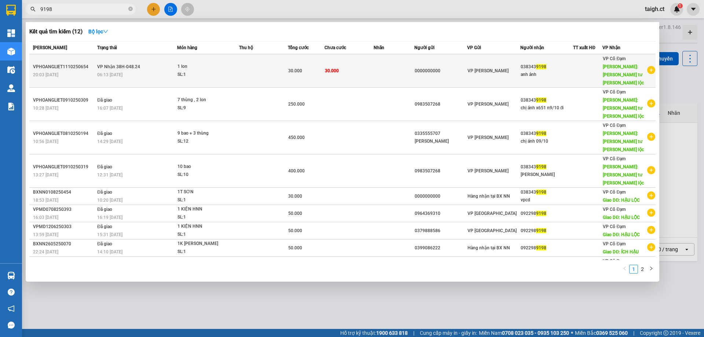
click at [115, 64] on span "[PERSON_NAME] 38H-048.24" at bounding box center [118, 66] width 43 height 5
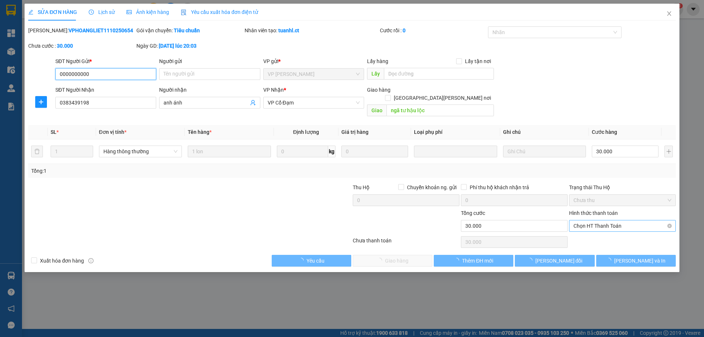
click at [597, 222] on span "Chọn HT Thanh Toán" at bounding box center [622, 225] width 98 height 11
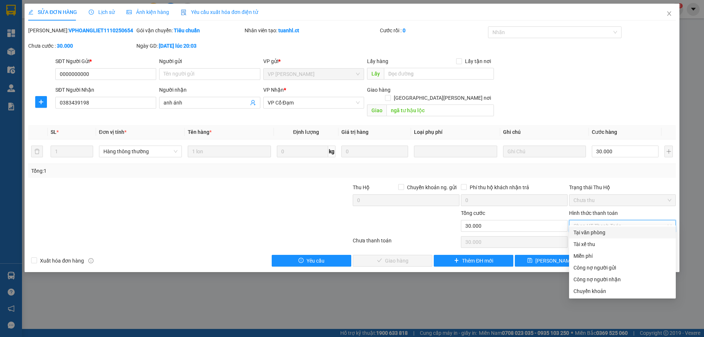
click at [596, 232] on div "Tại văn phòng" at bounding box center [622, 232] width 98 height 8
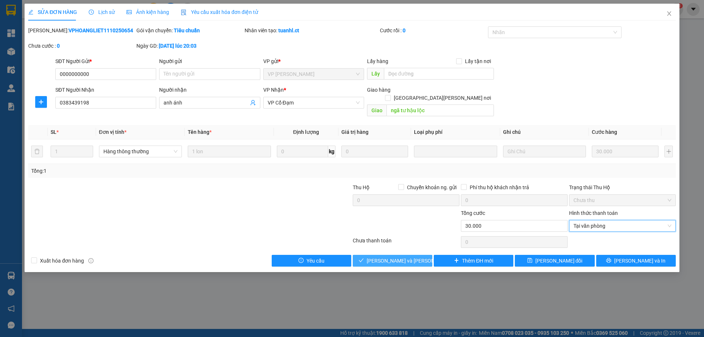
click at [405, 257] on span "[PERSON_NAME] và [PERSON_NAME] hàng" at bounding box center [415, 261] width 99 height 8
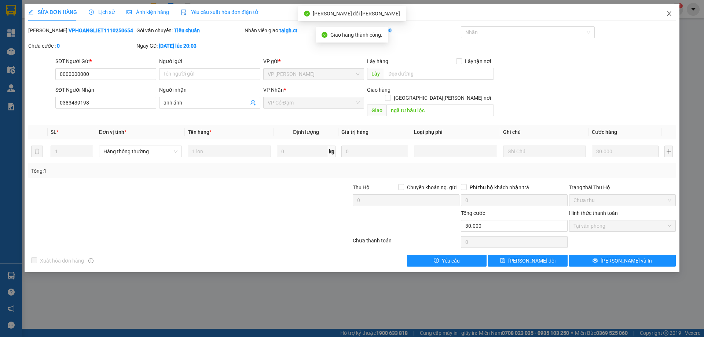
click at [669, 12] on icon "close" at bounding box center [669, 14] width 6 height 6
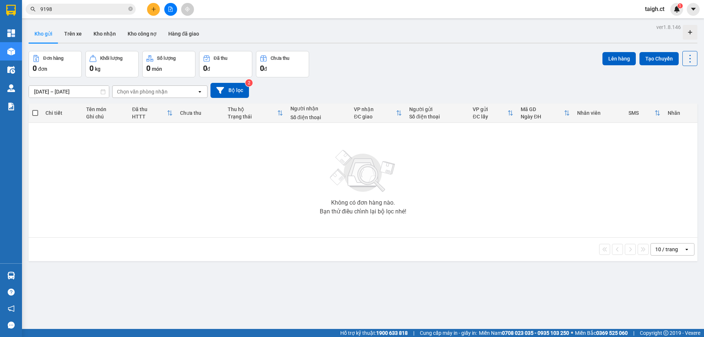
click at [131, 10] on icon "close-circle" at bounding box center [130, 9] width 4 height 4
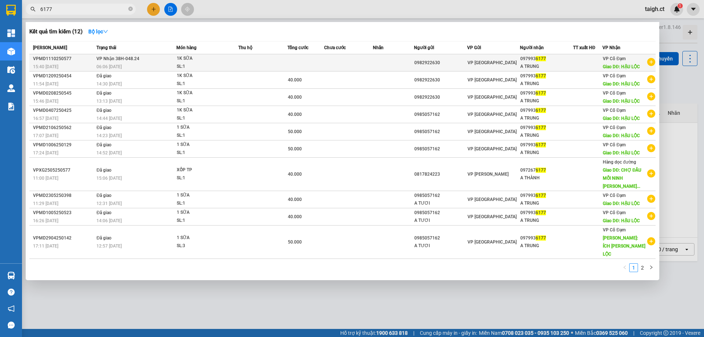
click at [120, 56] on span "[PERSON_NAME] 38H-048.24" at bounding box center [117, 58] width 43 height 5
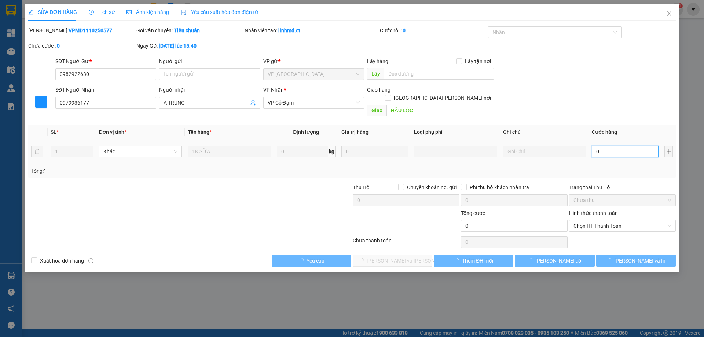
click at [609, 145] on input "0" at bounding box center [624, 151] width 67 height 12
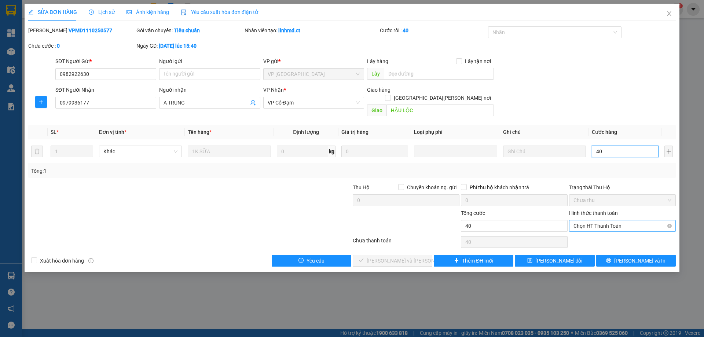
click at [609, 220] on span "Chọn HT Thanh Toán" at bounding box center [622, 225] width 98 height 11
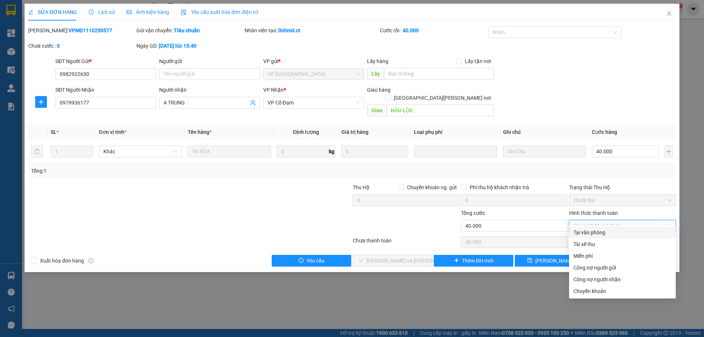
click at [594, 231] on div "Tại văn phòng" at bounding box center [622, 232] width 98 height 8
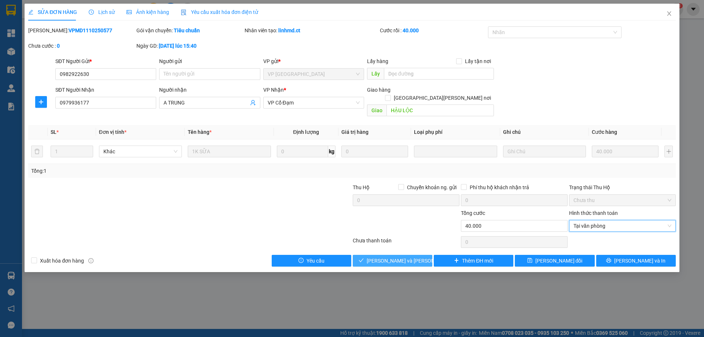
click at [394, 257] on span "[PERSON_NAME] và [PERSON_NAME] hàng" at bounding box center [415, 261] width 99 height 8
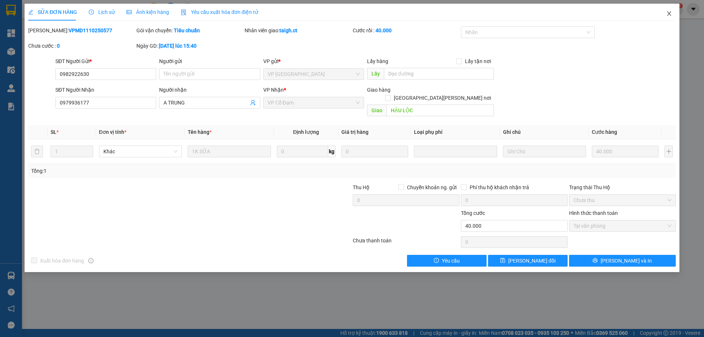
click at [667, 13] on icon "close" at bounding box center [669, 14] width 6 height 6
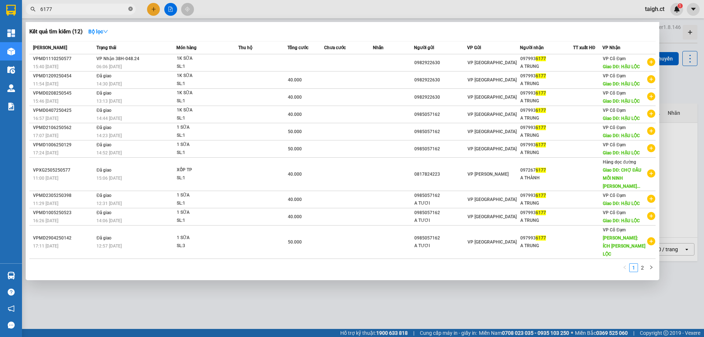
drag, startPoint x: 129, startPoint y: 8, endPoint x: 136, endPoint y: 6, distance: 6.7
click at [130, 8] on icon "close-circle" at bounding box center [130, 9] width 4 height 4
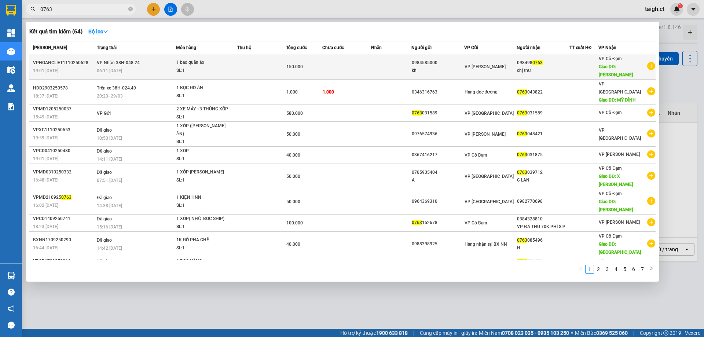
click at [123, 67] on div "06:11 [DATE]" at bounding box center [136, 71] width 79 height 8
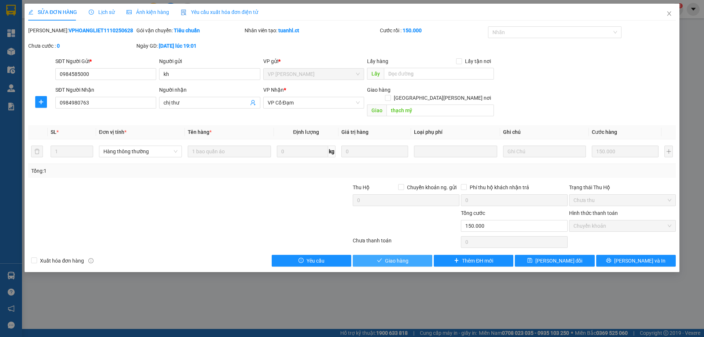
click at [410, 255] on button "Giao hàng" at bounding box center [393, 261] width 80 height 12
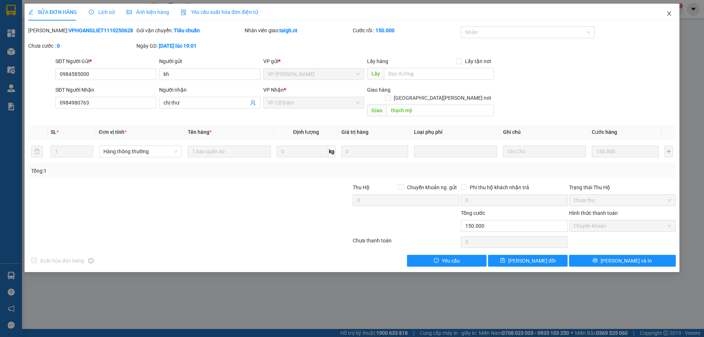
click at [670, 14] on icon "close" at bounding box center [669, 14] width 6 height 6
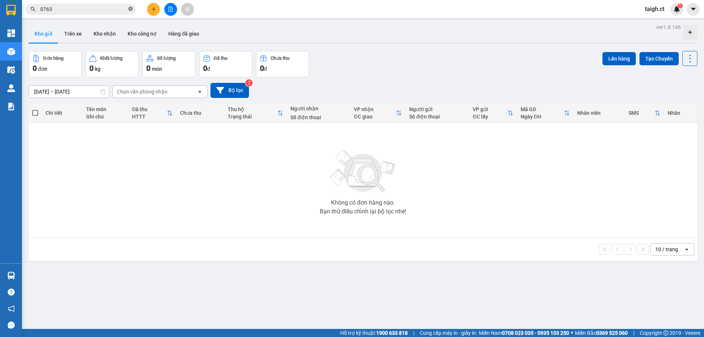
click at [130, 8] on icon "close-circle" at bounding box center [130, 9] width 4 height 4
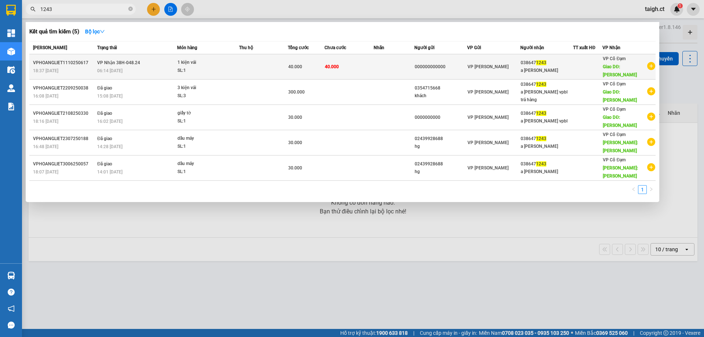
click at [137, 60] on span "[PERSON_NAME] 38H-048.24" at bounding box center [118, 62] width 43 height 5
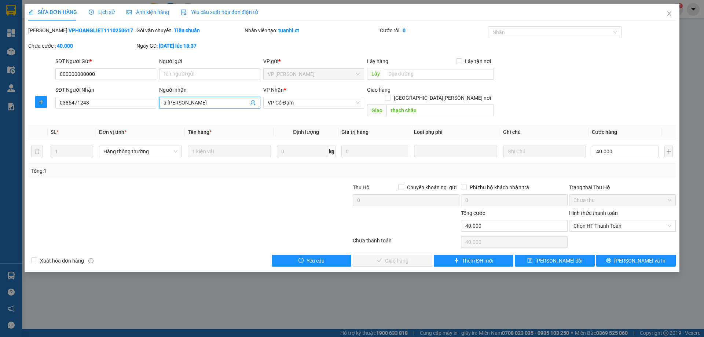
click at [208, 105] on input "a [PERSON_NAME]" at bounding box center [205, 103] width 85 height 8
click at [552, 257] on span "[PERSON_NAME] đổi" at bounding box center [558, 261] width 47 height 8
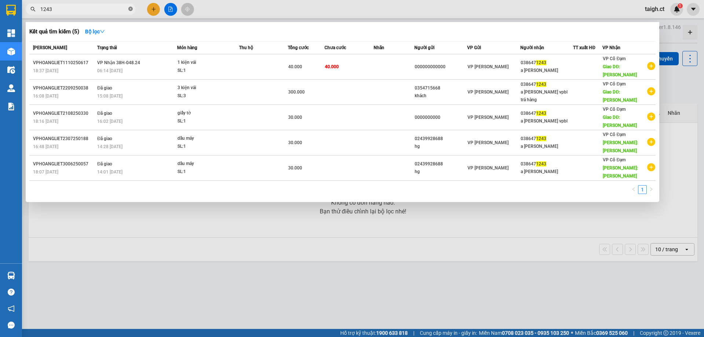
click at [130, 9] on icon "close-circle" at bounding box center [130, 9] width 4 height 4
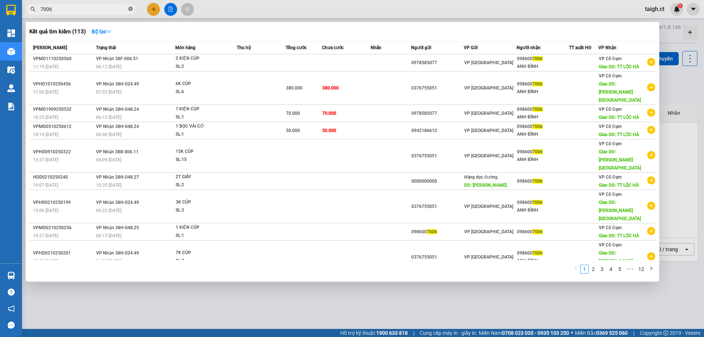
click at [129, 8] on icon "close-circle" at bounding box center [130, 9] width 4 height 4
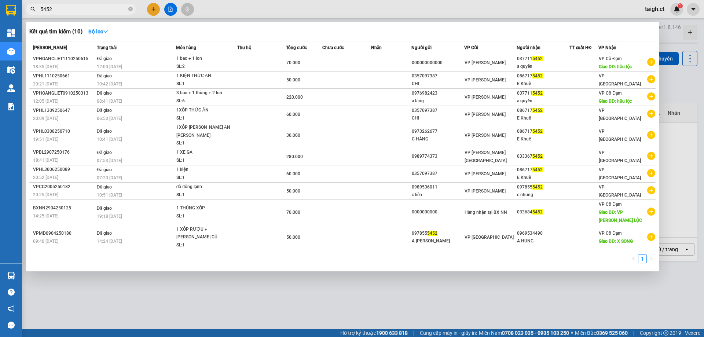
click at [134, 8] on span "5452" at bounding box center [81, 9] width 110 height 11
drag, startPoint x: 130, startPoint y: 8, endPoint x: 141, endPoint y: 0, distance: 13.3
click at [133, 7] on span "5452" at bounding box center [81, 9] width 110 height 11
click at [130, 8] on icon "close-circle" at bounding box center [130, 9] width 4 height 4
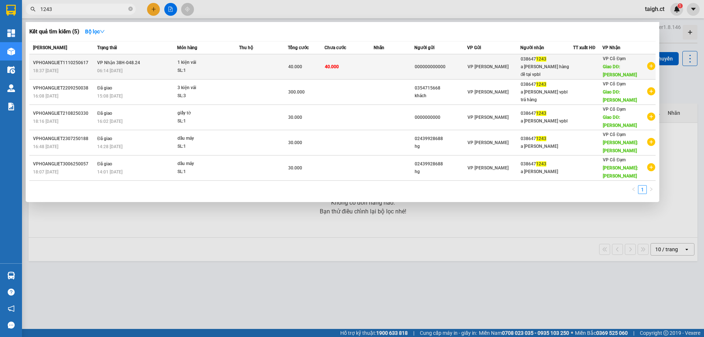
click at [114, 67] on div "06:14 [DATE]" at bounding box center [136, 71] width 79 height 8
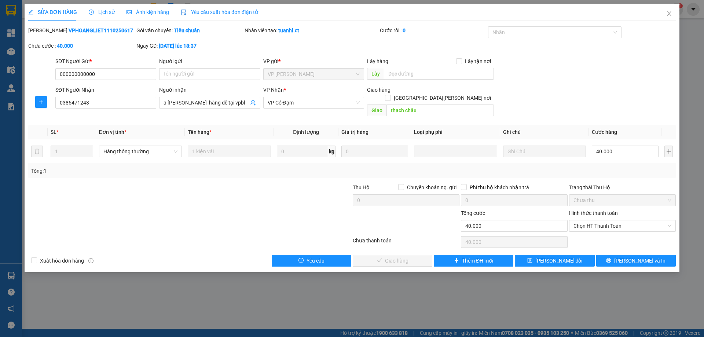
click at [591, 224] on div "Hình thức thanh toán Chọn HT Thanh Toán" at bounding box center [622, 222] width 107 height 26
click at [587, 220] on span "Chọn HT Thanh Toán" at bounding box center [622, 225] width 98 height 11
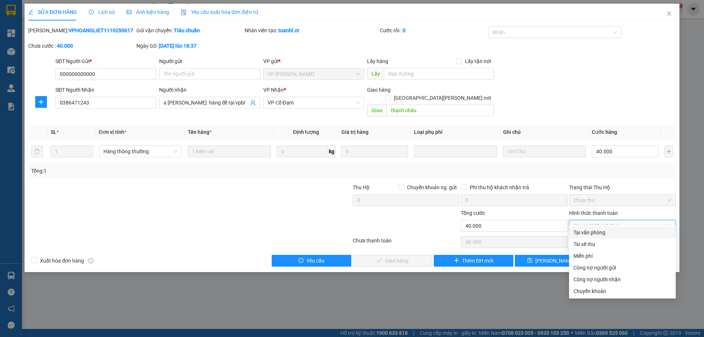
drag, startPoint x: 584, startPoint y: 233, endPoint x: 549, endPoint y: 244, distance: 36.5
click at [584, 234] on div "Tại văn phòng" at bounding box center [622, 232] width 98 height 8
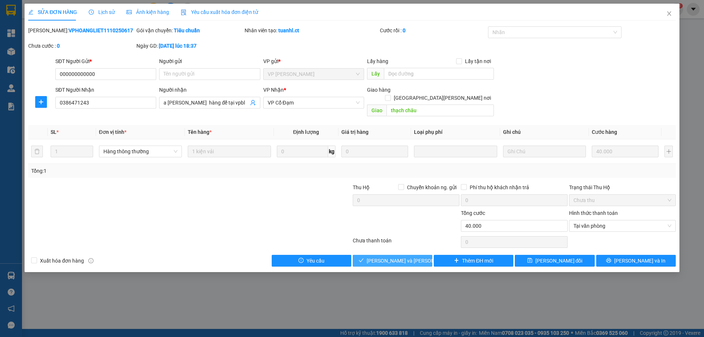
click at [402, 257] on span "[PERSON_NAME] và [PERSON_NAME] hàng" at bounding box center [415, 261] width 99 height 8
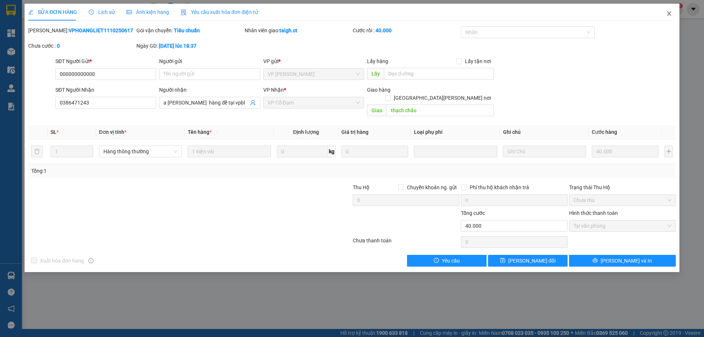
click at [672, 14] on span "Close" at bounding box center [669, 14] width 21 height 21
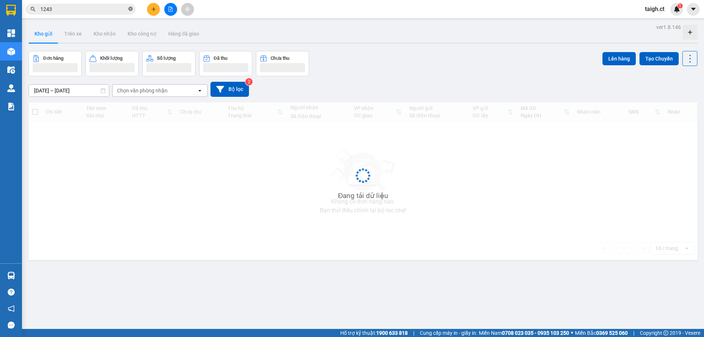
click at [132, 8] on icon "close-circle" at bounding box center [130, 9] width 4 height 4
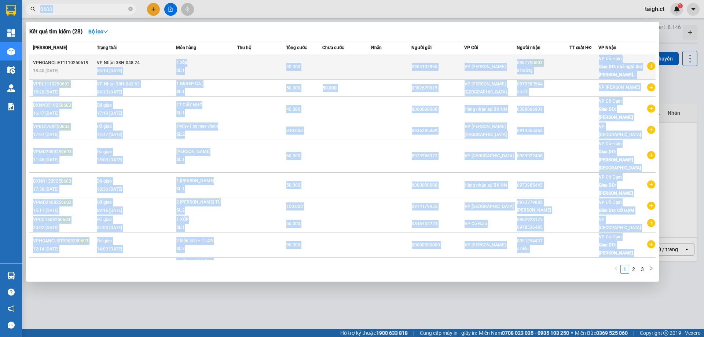
drag, startPoint x: 133, startPoint y: 8, endPoint x: 146, endPoint y: 66, distance: 59.4
click at [143, 16] on div "Kết quả [PERSON_NAME] ( 28 ) Bộ lọc Mã ĐH Trạng thái Món hàng Thu hộ Tổng [PERS…" at bounding box center [71, 9] width 143 height 13
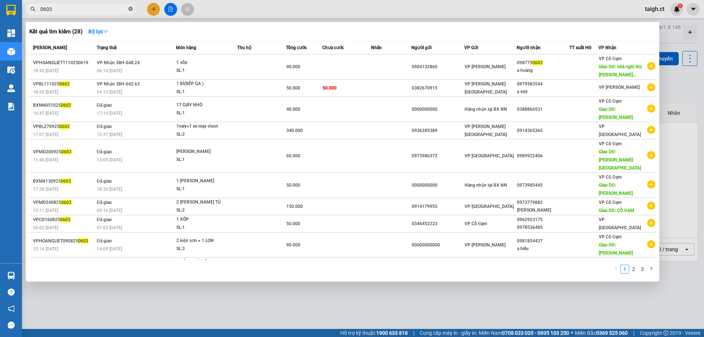
click at [132, 7] on icon "close-circle" at bounding box center [130, 9] width 4 height 4
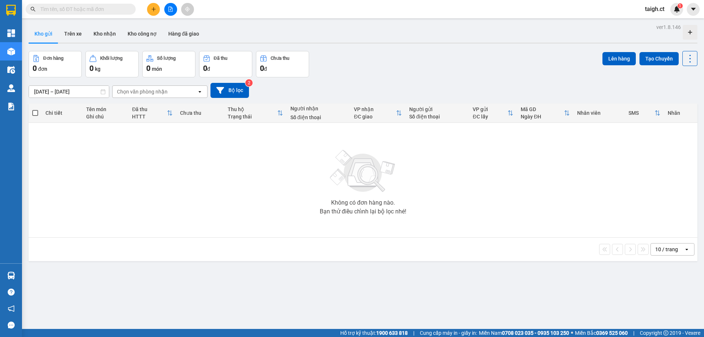
click at [131, 8] on span at bounding box center [130, 9] width 4 height 8
click at [108, 6] on input "text" at bounding box center [83, 9] width 86 height 8
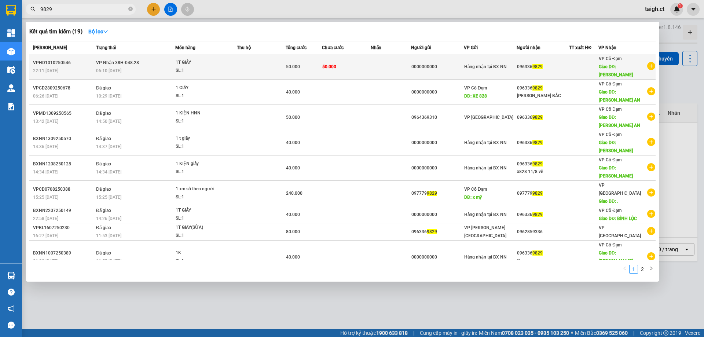
click at [141, 68] on div "06:10 [DATE]" at bounding box center [135, 71] width 79 height 8
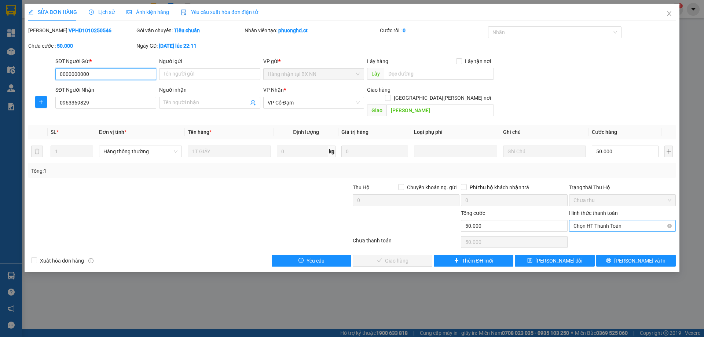
click at [610, 220] on span "Chọn HT Thanh Toán" at bounding box center [622, 225] width 98 height 11
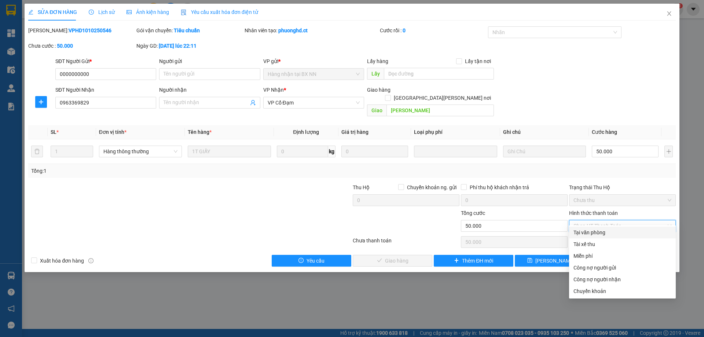
click at [605, 236] on div "Tại văn phòng" at bounding box center [622, 232] width 98 height 8
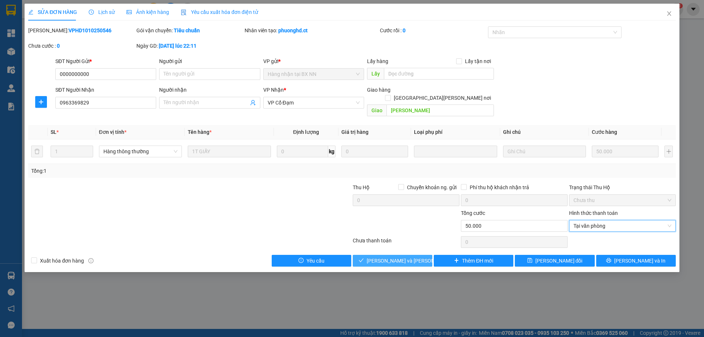
click at [422, 255] on button "[PERSON_NAME] và [PERSON_NAME] hàng" at bounding box center [393, 261] width 80 height 12
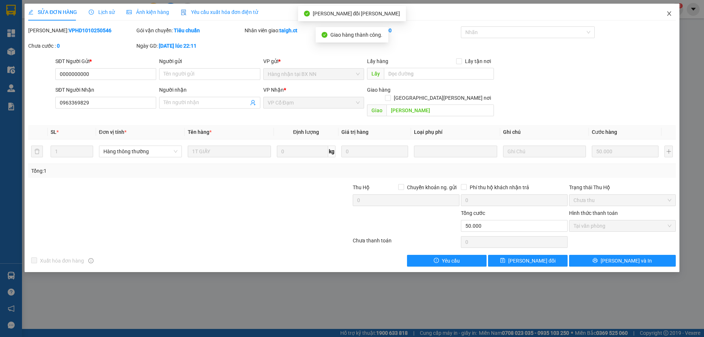
click at [671, 11] on icon "close" at bounding box center [669, 14] width 6 height 6
